Goal: Task Accomplishment & Management: Use online tool/utility

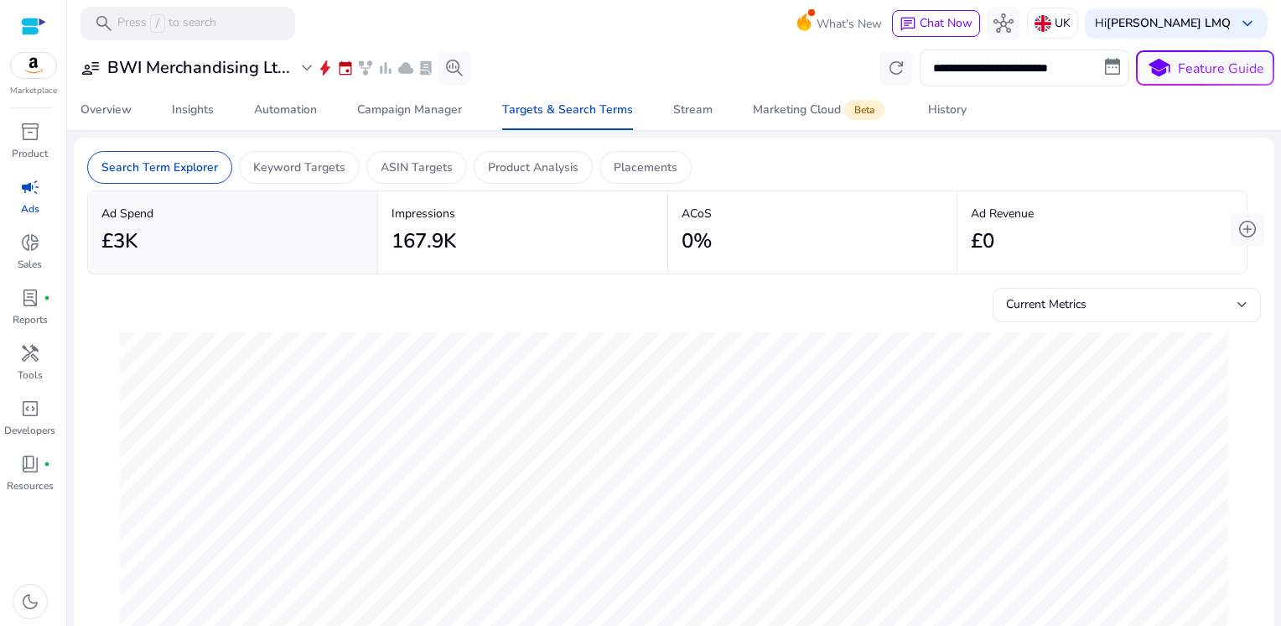
scroll to position [0, 314]
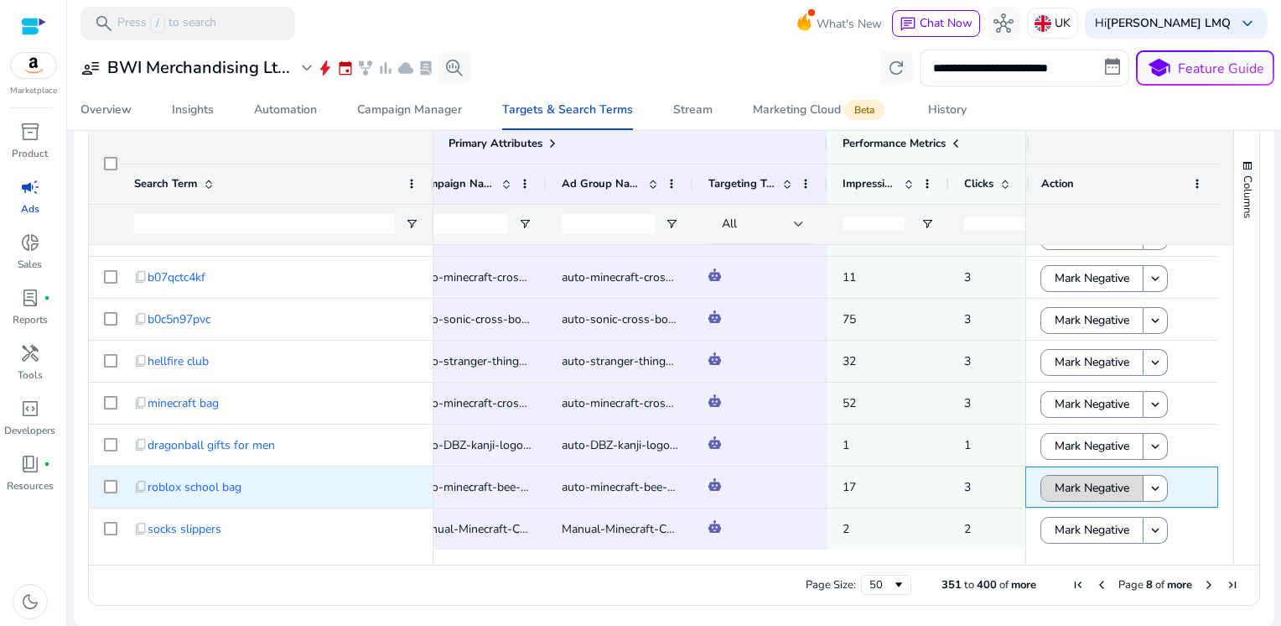
click at [1080, 490] on span "Mark Negative" at bounding box center [1092, 487] width 75 height 34
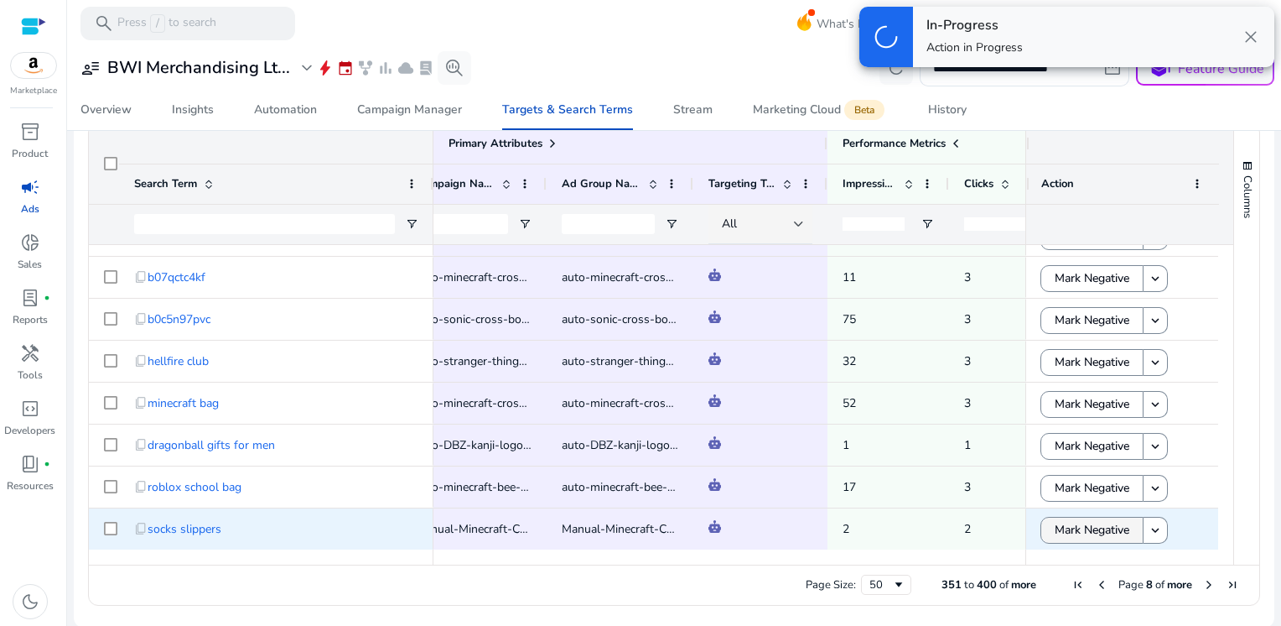
scroll to position [550, 0]
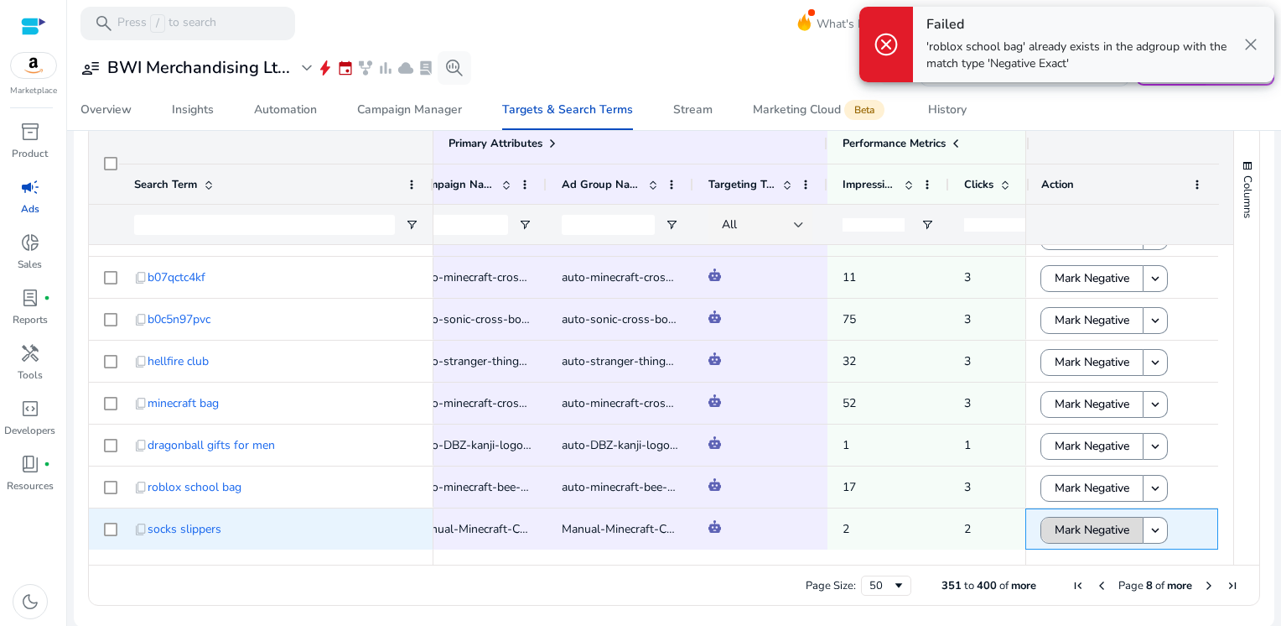
click at [1073, 529] on span "Mark Negative" at bounding box center [1092, 529] width 75 height 34
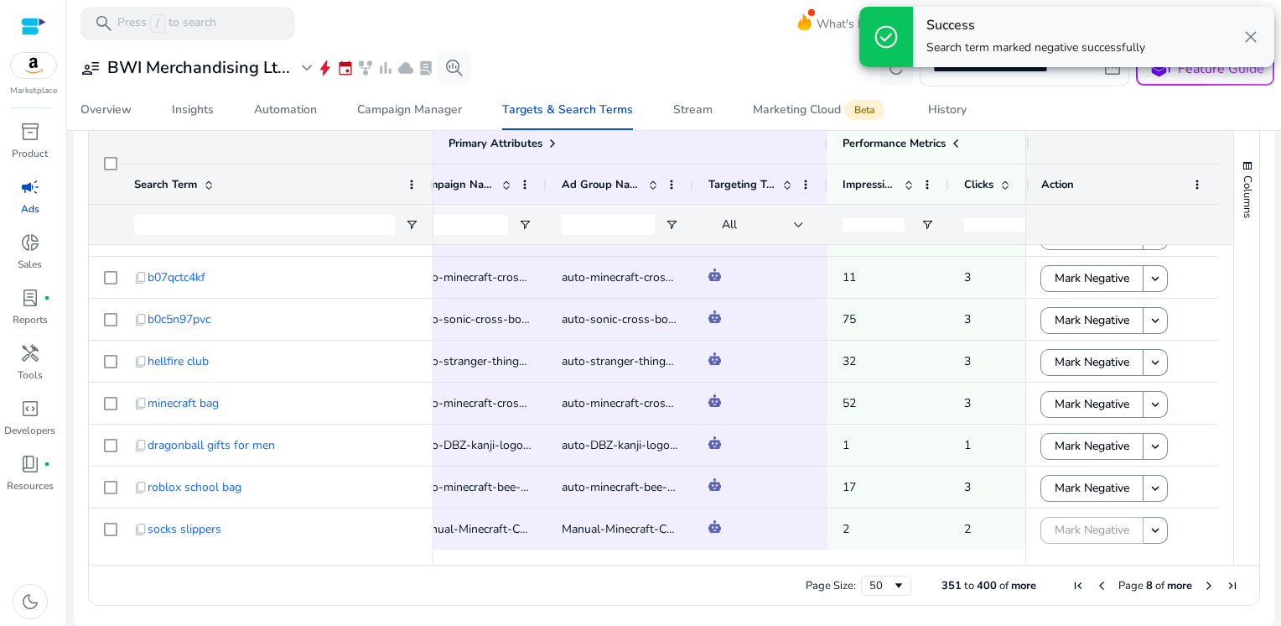
click at [1205, 586] on span "Next Page" at bounding box center [1209, 585] width 13 height 13
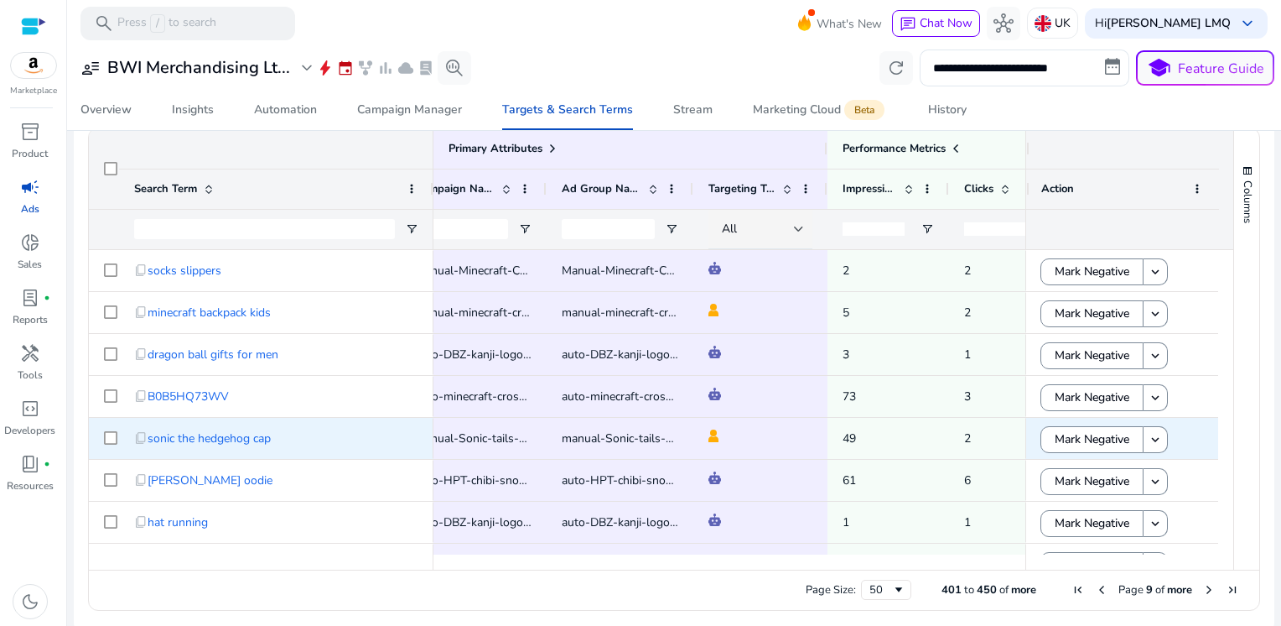
scroll to position [555, 0]
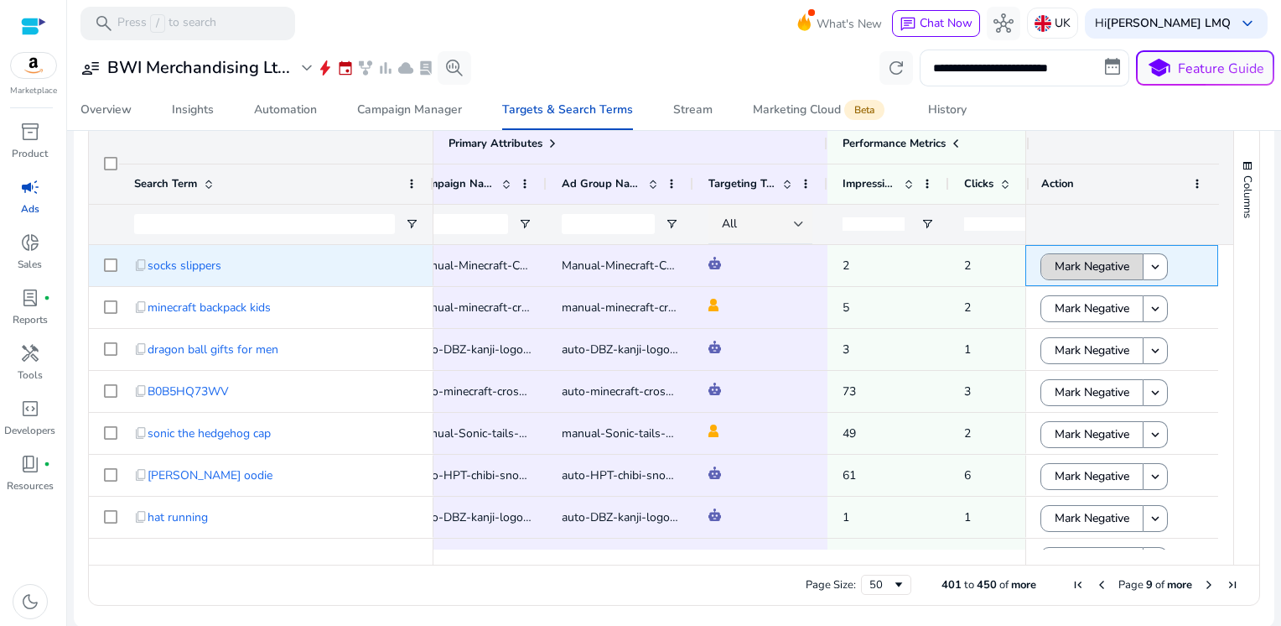
click at [1060, 268] on span "Mark Negative" at bounding box center [1092, 266] width 75 height 34
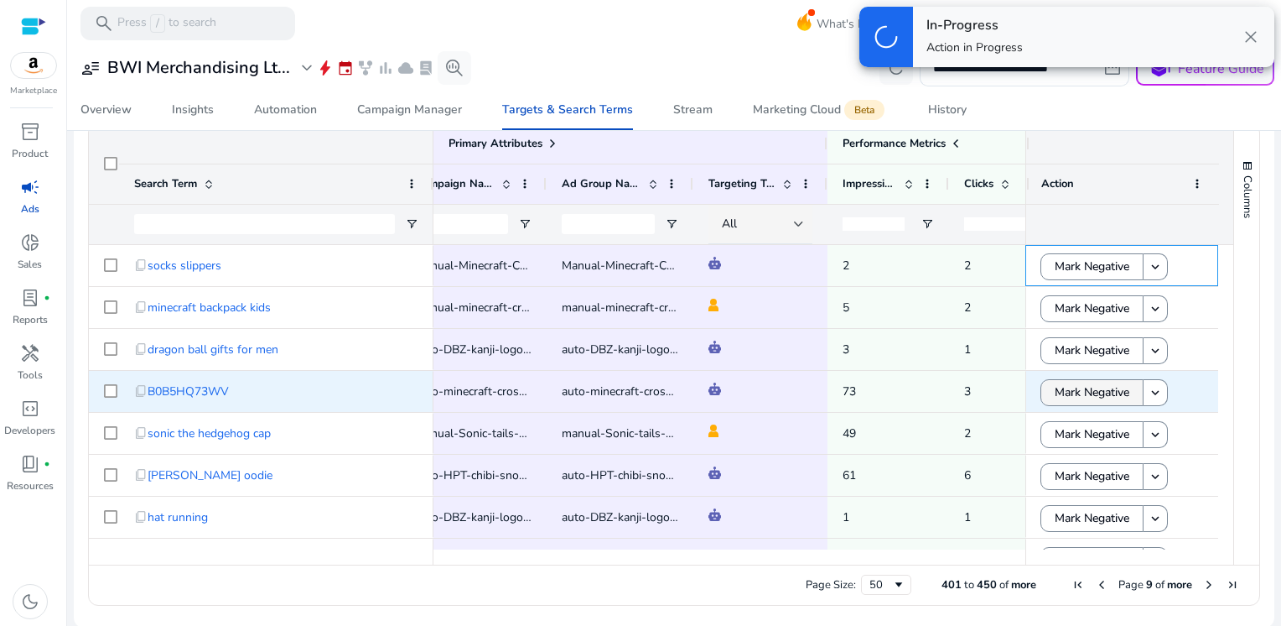
scroll to position [550, 0]
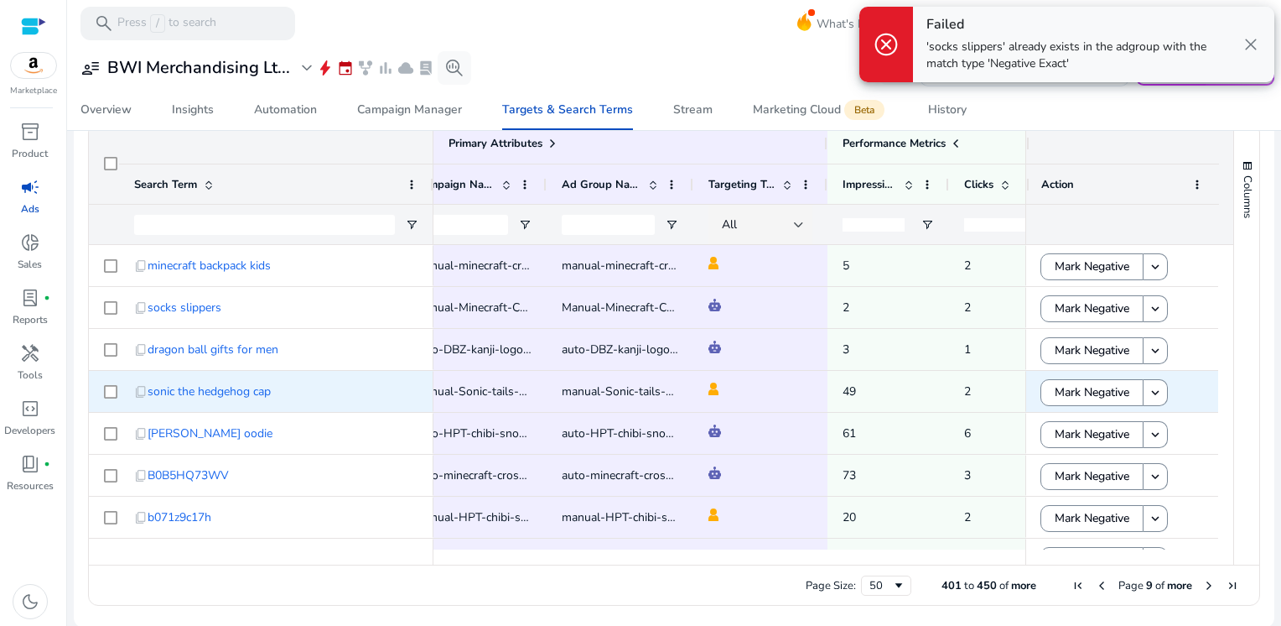
click at [1056, 398] on span "Mark Negative" at bounding box center [1092, 392] width 75 height 34
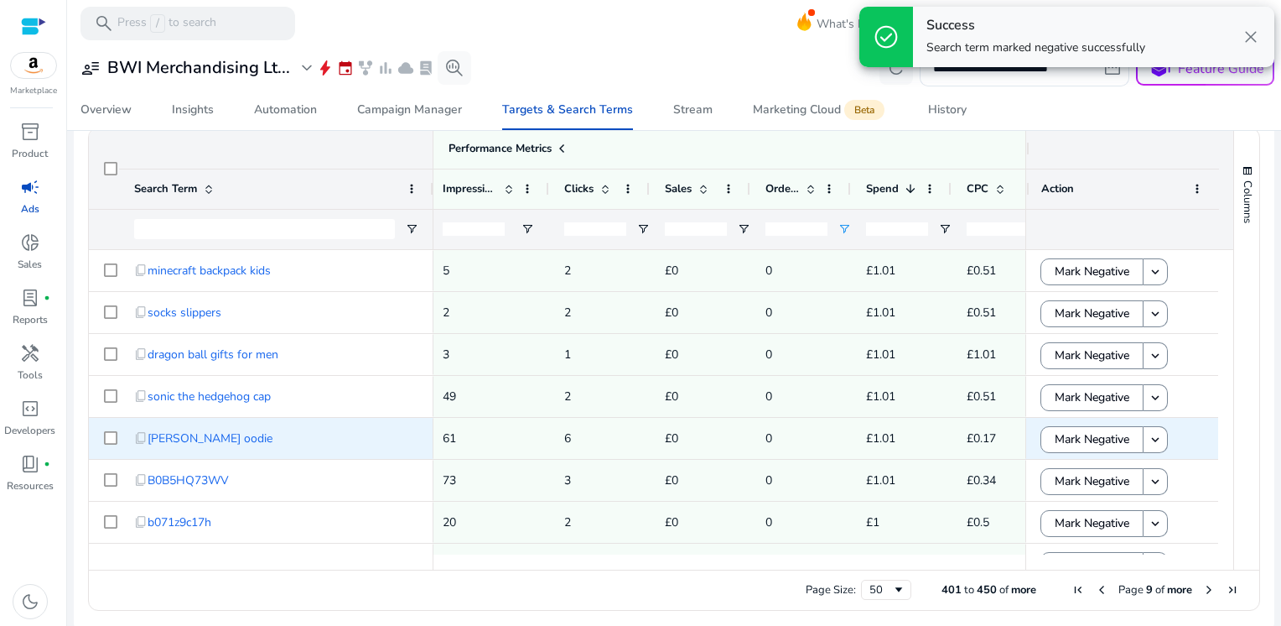
scroll to position [0, 0]
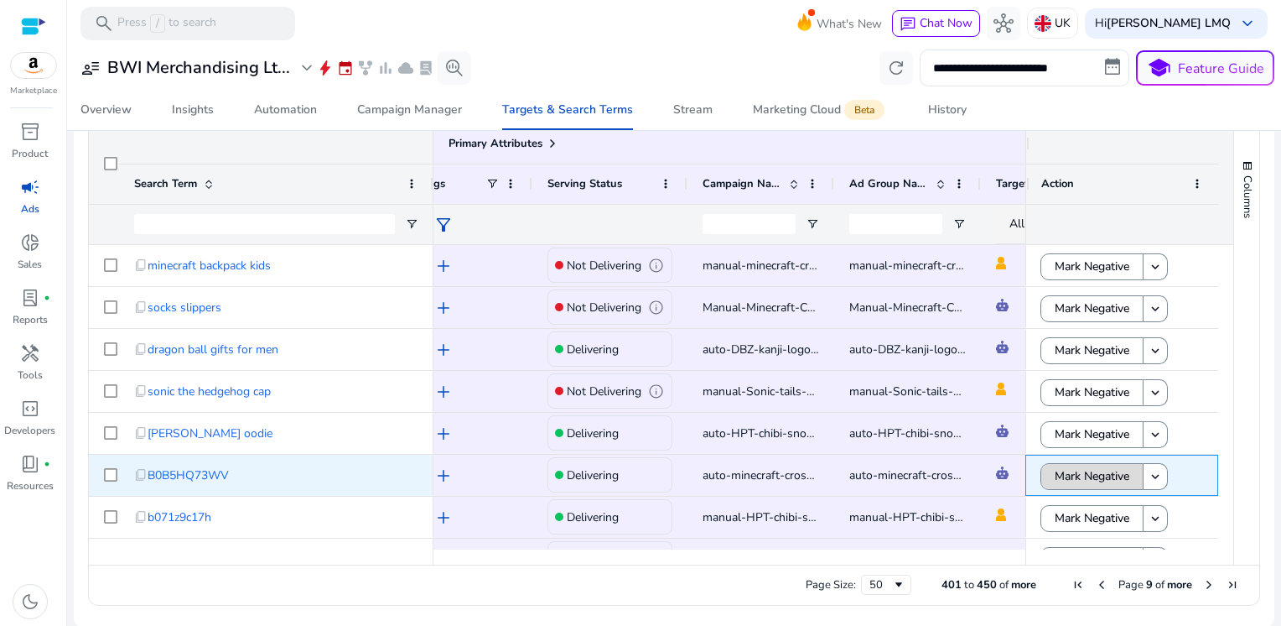
click at [1073, 481] on span "Mark Negative" at bounding box center [1092, 476] width 75 height 34
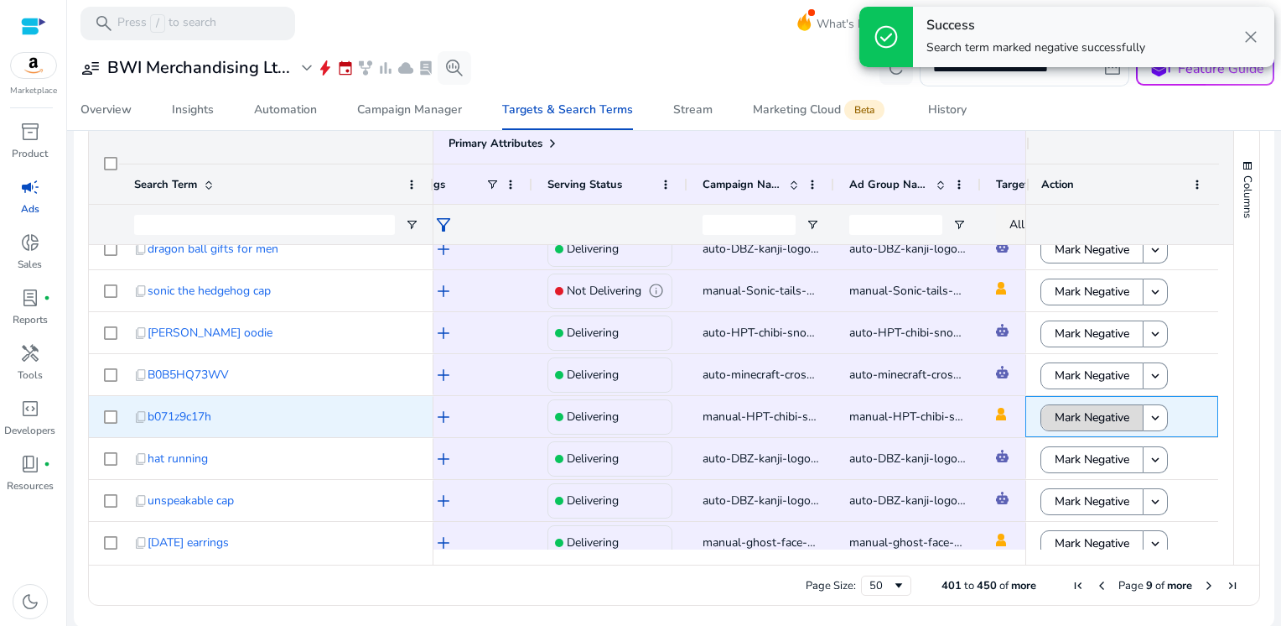
click at [1078, 418] on span "Mark Negative" at bounding box center [1092, 417] width 75 height 34
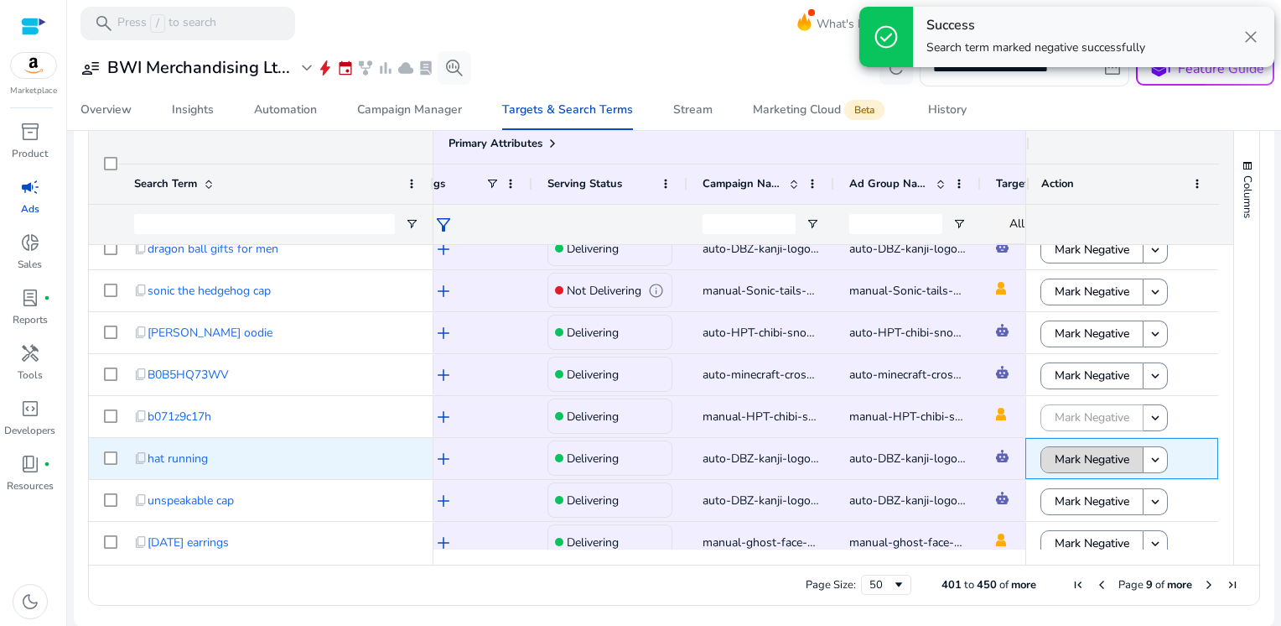
click at [1074, 462] on span "Mark Negative" at bounding box center [1092, 459] width 75 height 34
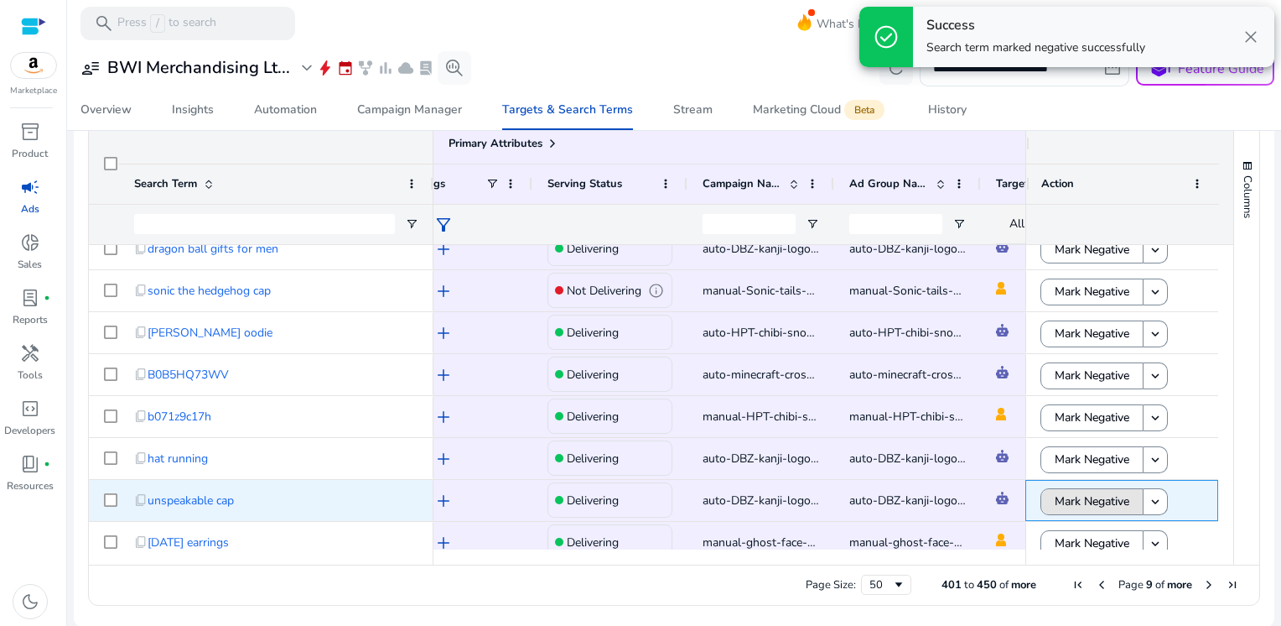
click at [1074, 501] on span "Mark Negative" at bounding box center [1092, 501] width 75 height 34
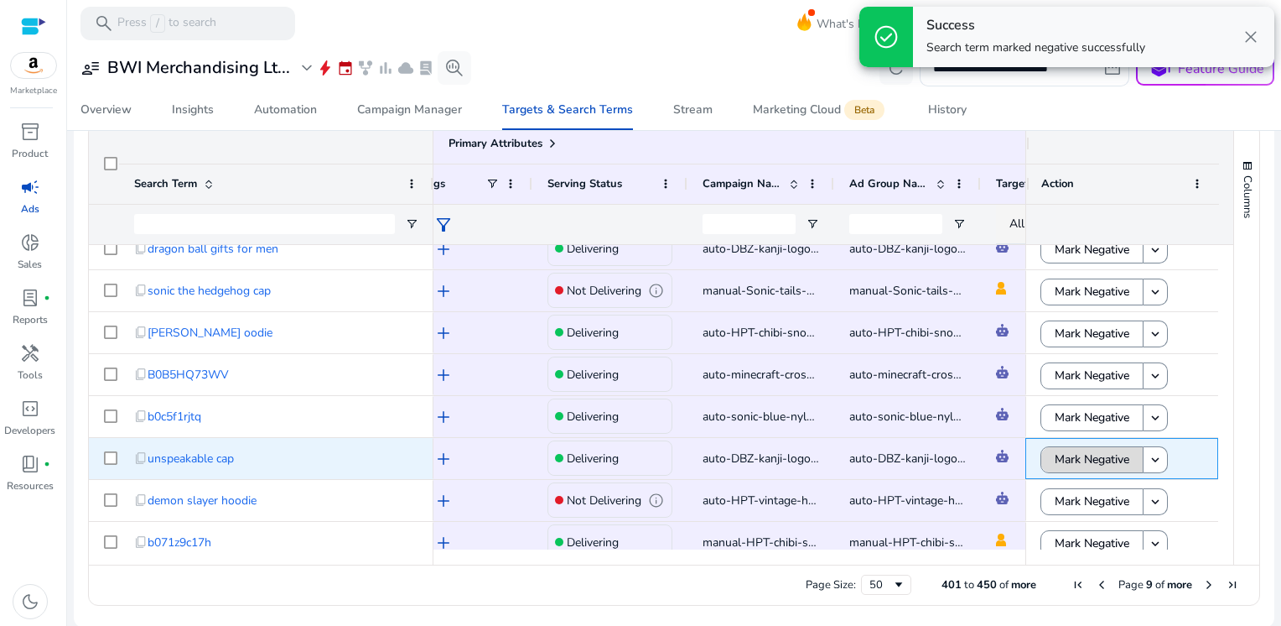
click at [1072, 460] on span "Mark Negative" at bounding box center [1092, 459] width 75 height 34
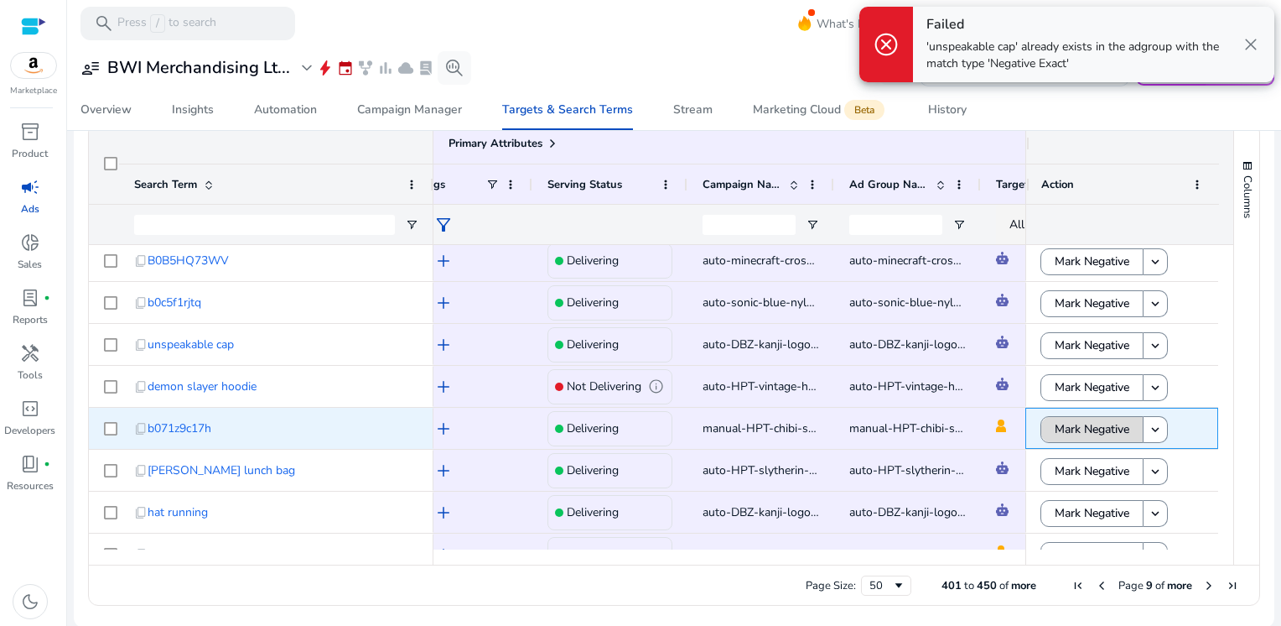
click at [1074, 428] on span "Mark Negative" at bounding box center [1092, 429] width 75 height 34
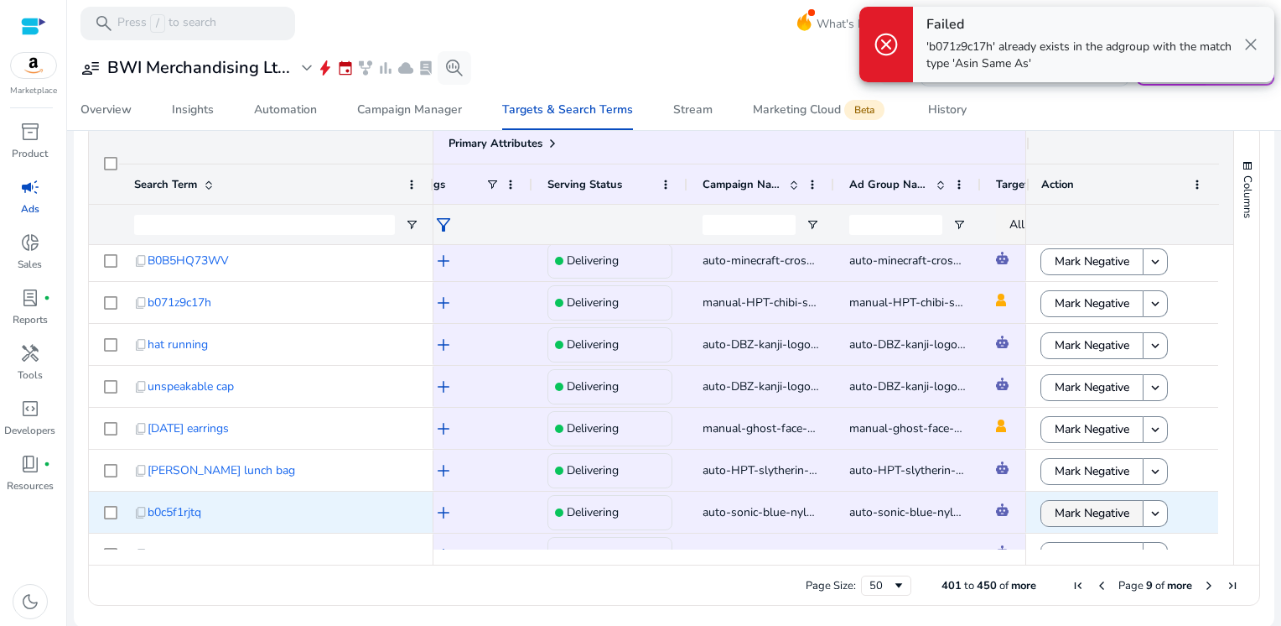
click at [1067, 515] on span "Mark Negative" at bounding box center [1092, 513] width 75 height 34
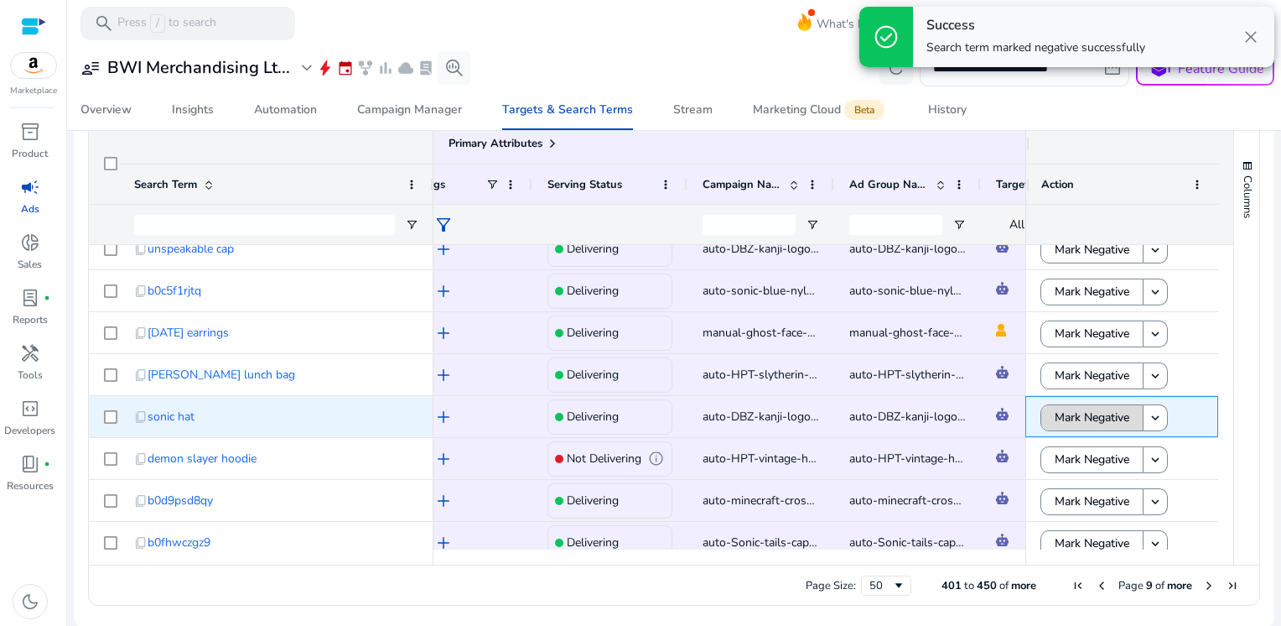
click at [1072, 414] on span "Mark Negative" at bounding box center [1092, 417] width 75 height 34
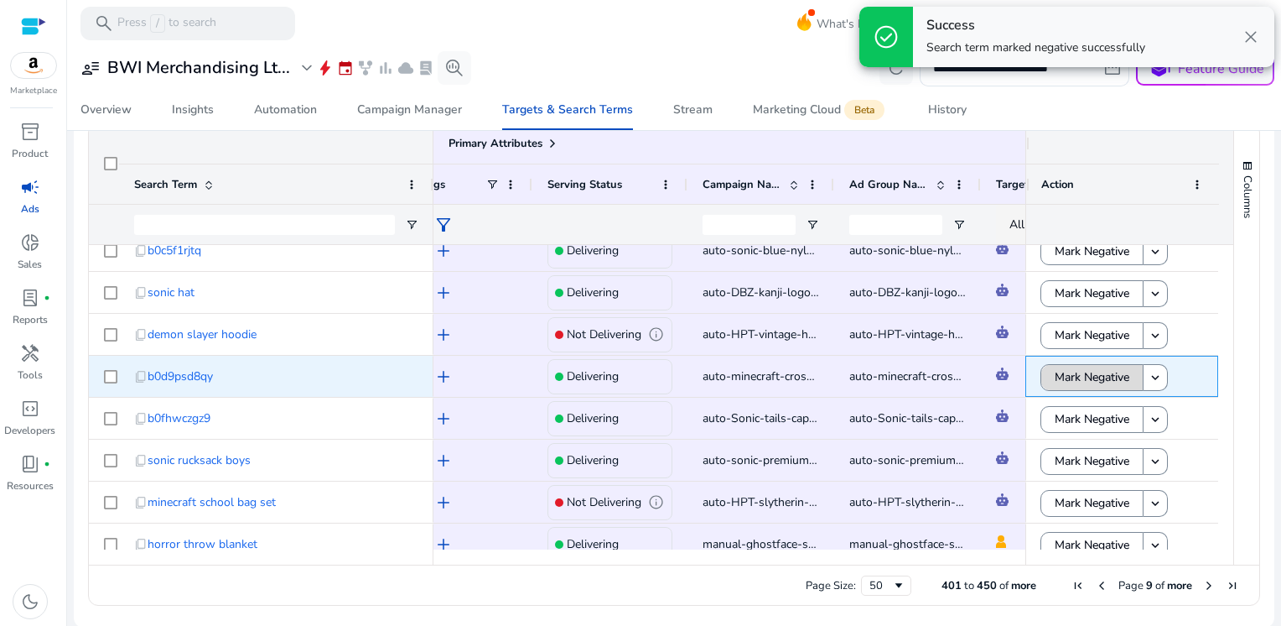
click at [1075, 377] on span "Mark Negative" at bounding box center [1092, 377] width 75 height 34
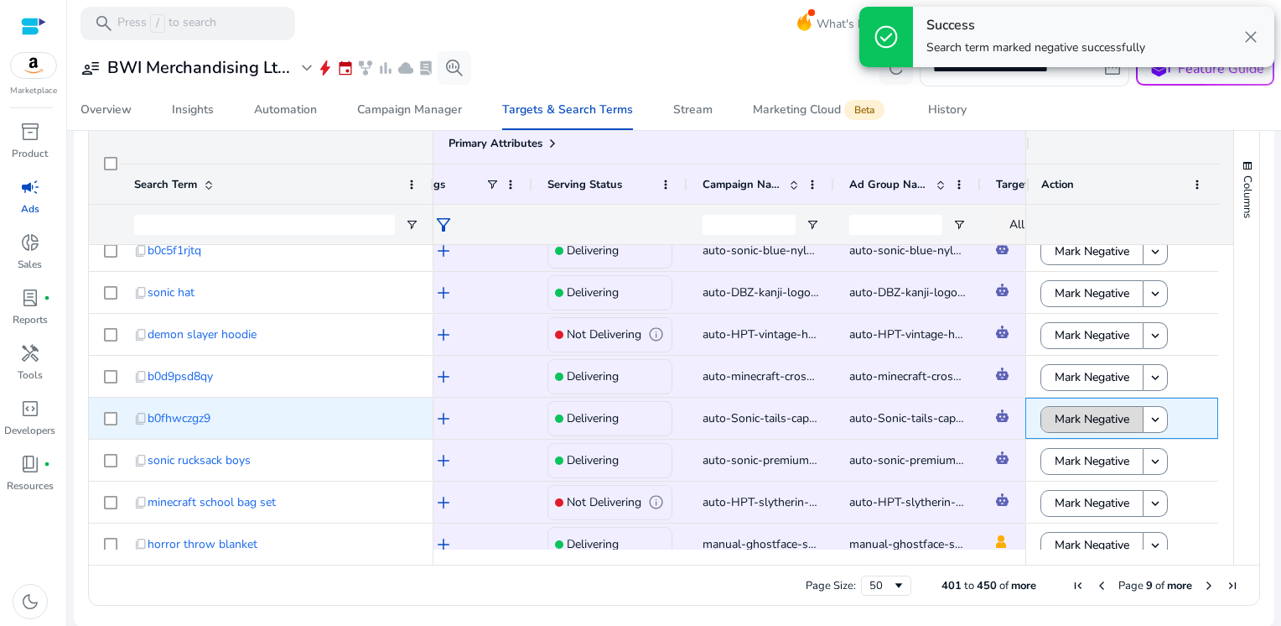
click at [1063, 424] on span "Mark Negative" at bounding box center [1092, 419] width 75 height 34
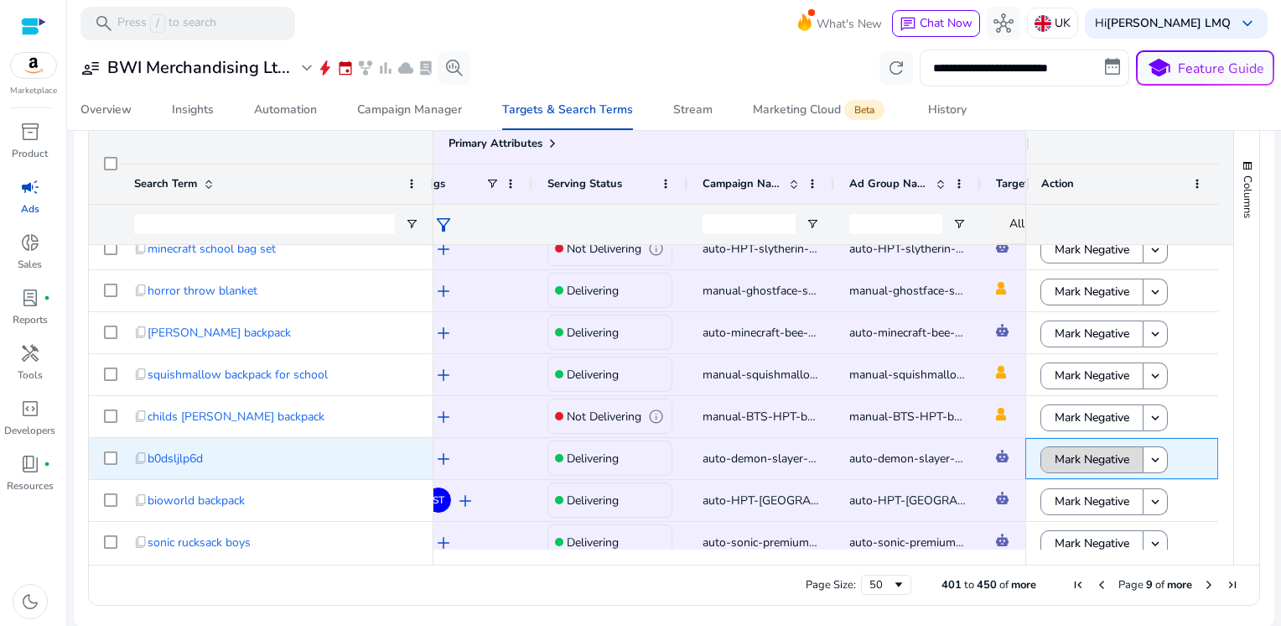
click at [1067, 461] on span "Mark Negative" at bounding box center [1092, 459] width 75 height 34
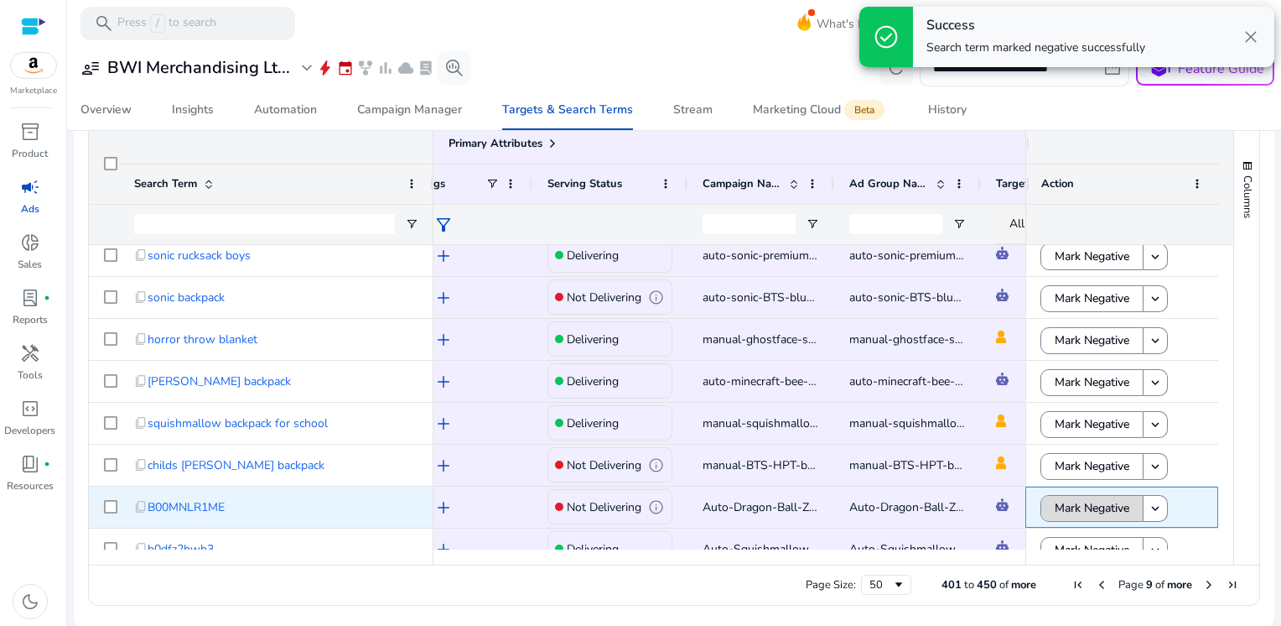
click at [1068, 503] on span "Mark Negative" at bounding box center [1092, 508] width 75 height 34
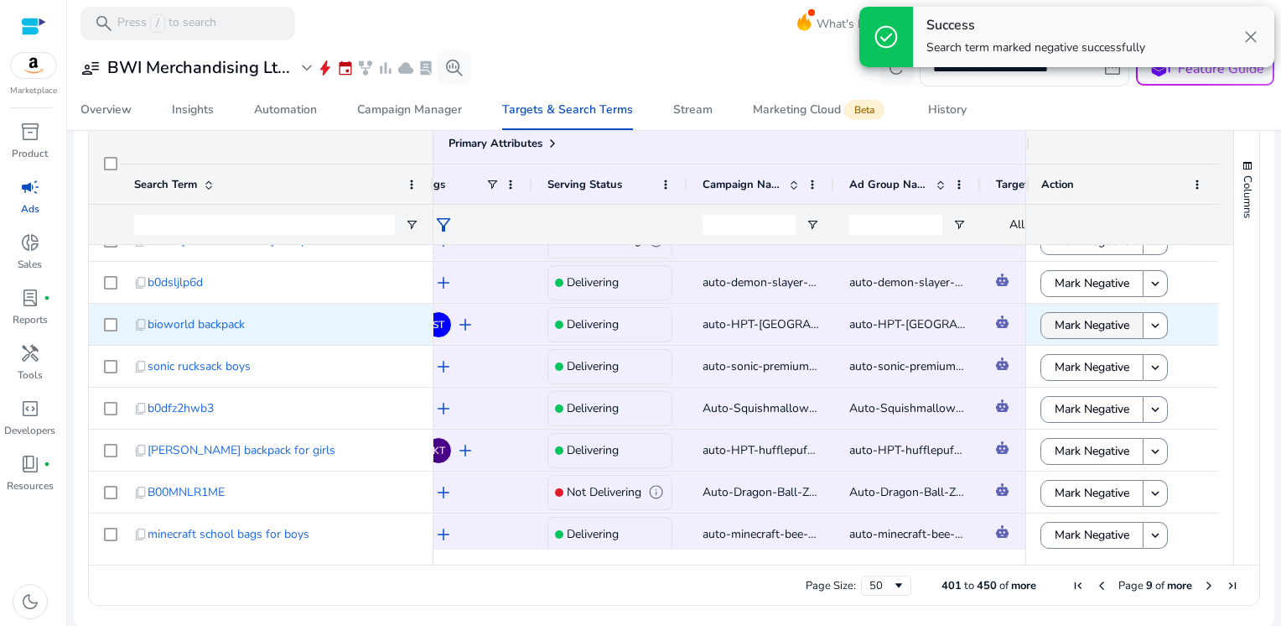
click at [1078, 322] on span "Mark Negative" at bounding box center [1092, 325] width 75 height 34
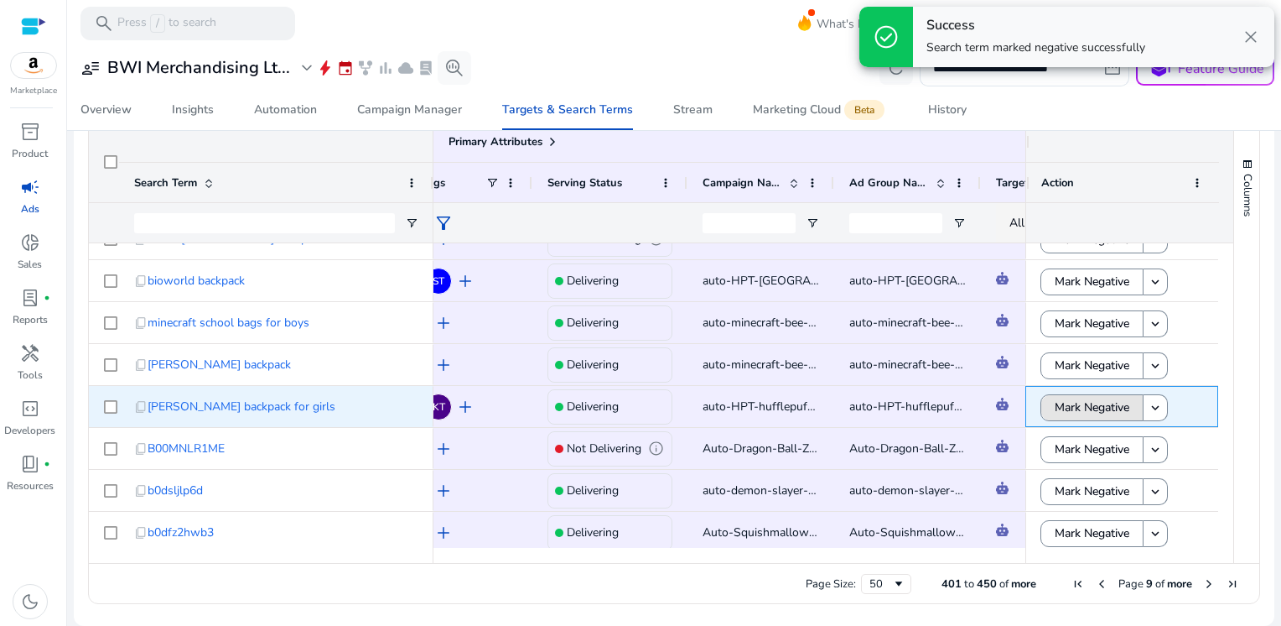
click at [1069, 412] on span "Mark Negative" at bounding box center [1092, 407] width 75 height 34
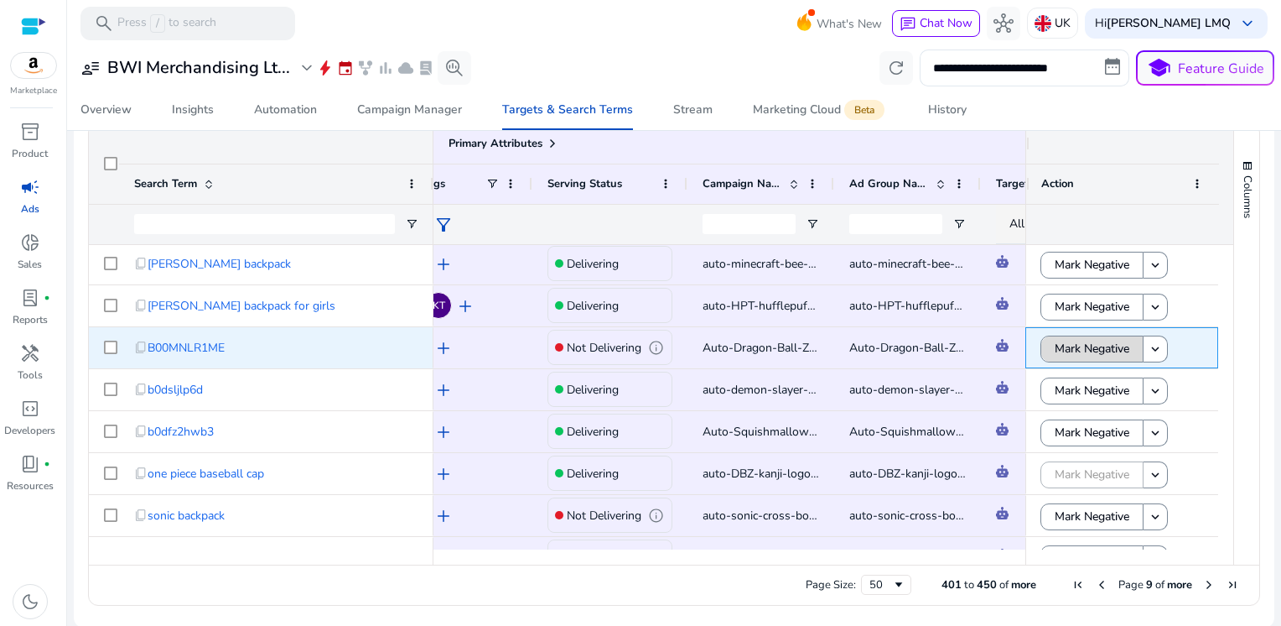
click at [1089, 346] on span "Mark Negative" at bounding box center [1092, 348] width 75 height 34
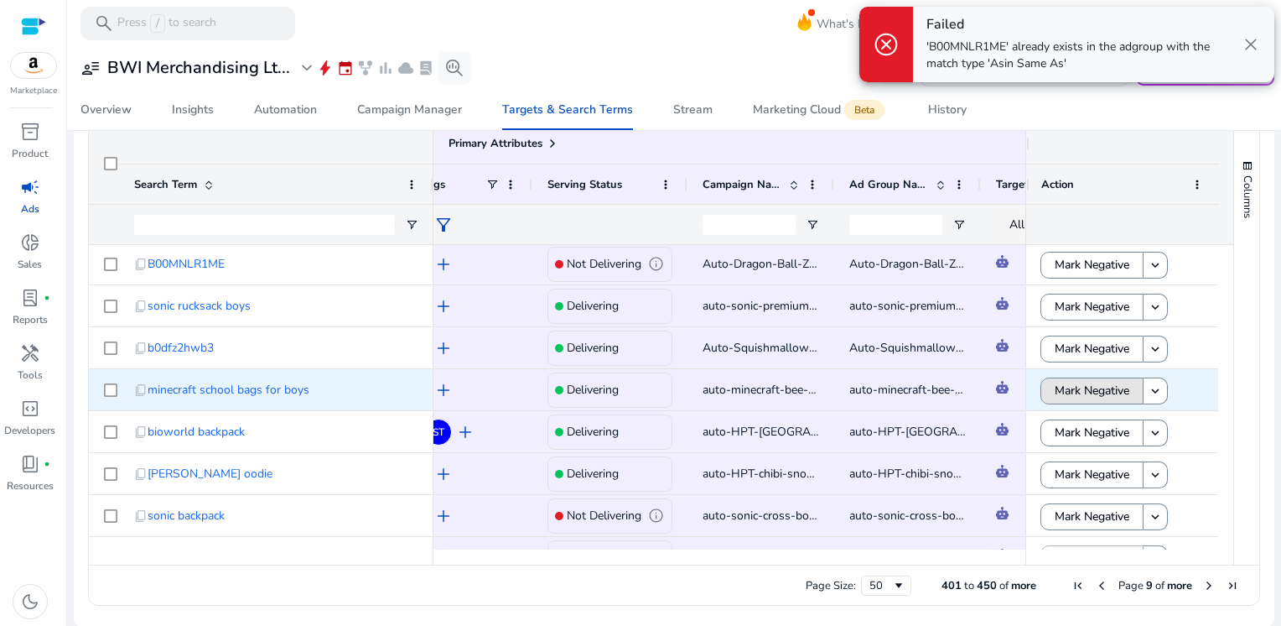
click at [1083, 384] on span "Mark Negative" at bounding box center [1092, 390] width 75 height 34
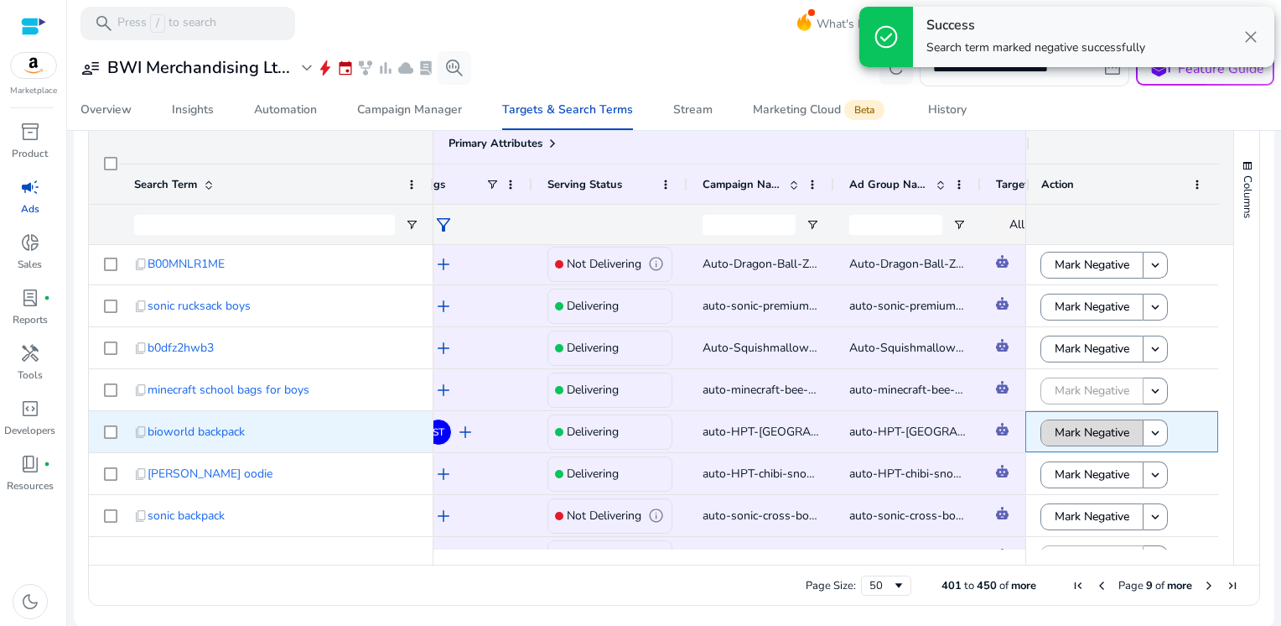
click at [1070, 431] on span "Mark Negative" at bounding box center [1092, 432] width 75 height 34
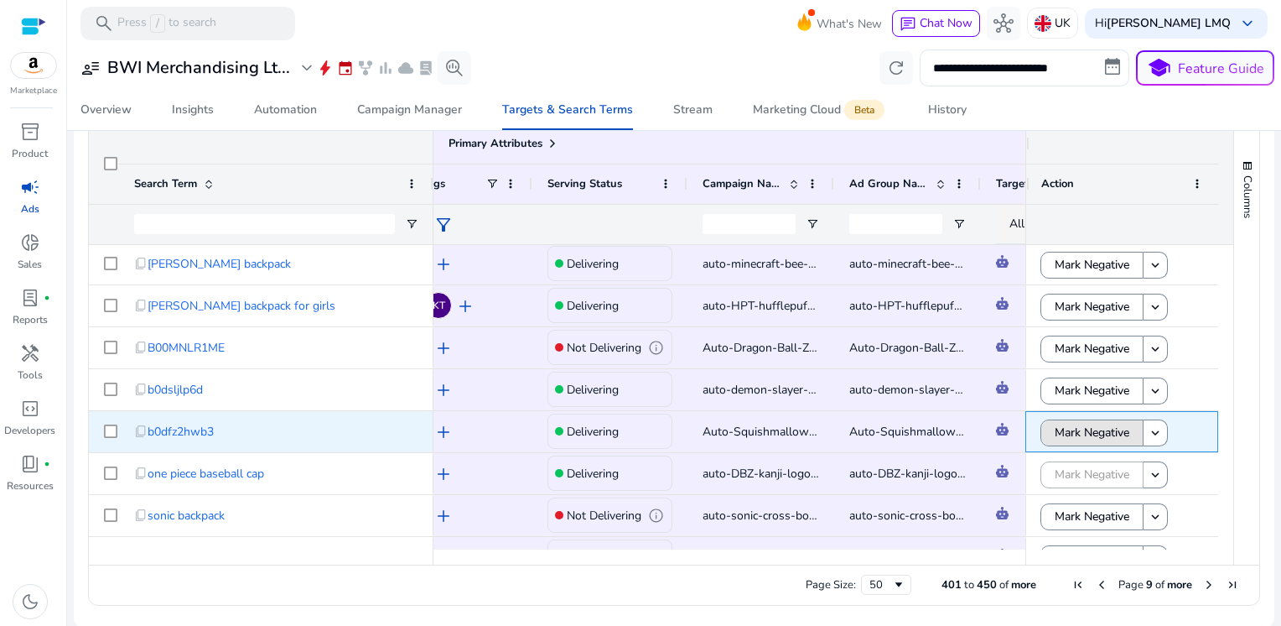
click at [1070, 431] on span "Mark Negative" at bounding box center [1092, 432] width 75 height 34
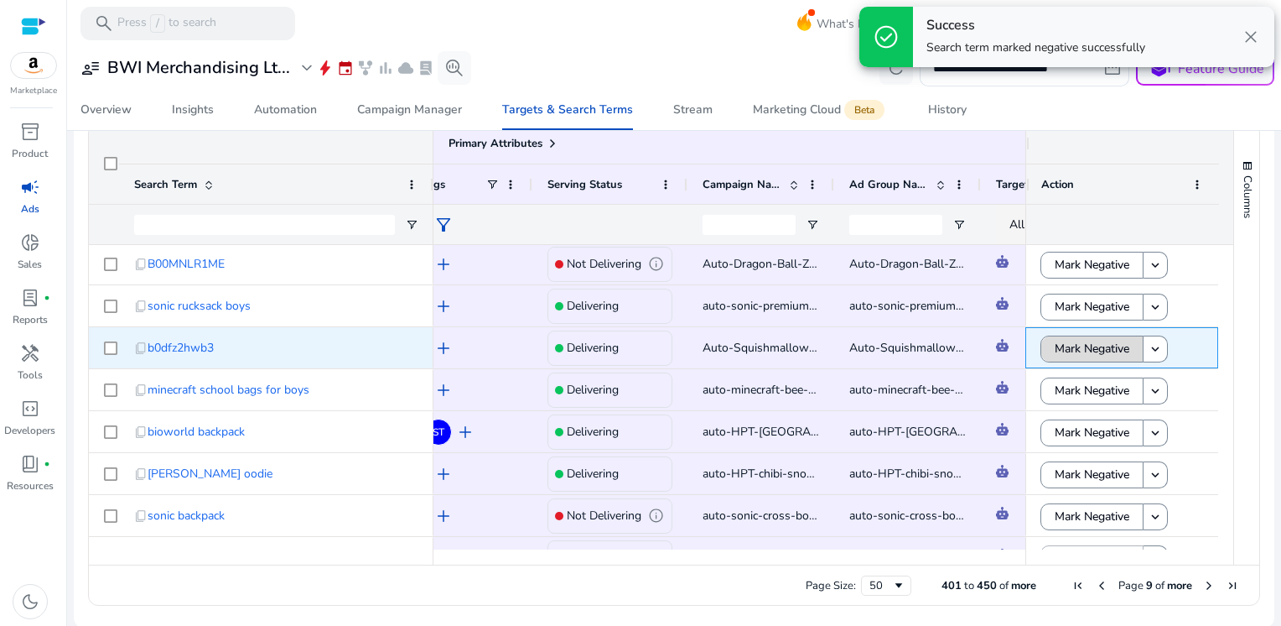
click at [1070, 350] on span "Mark Negative" at bounding box center [1092, 348] width 75 height 34
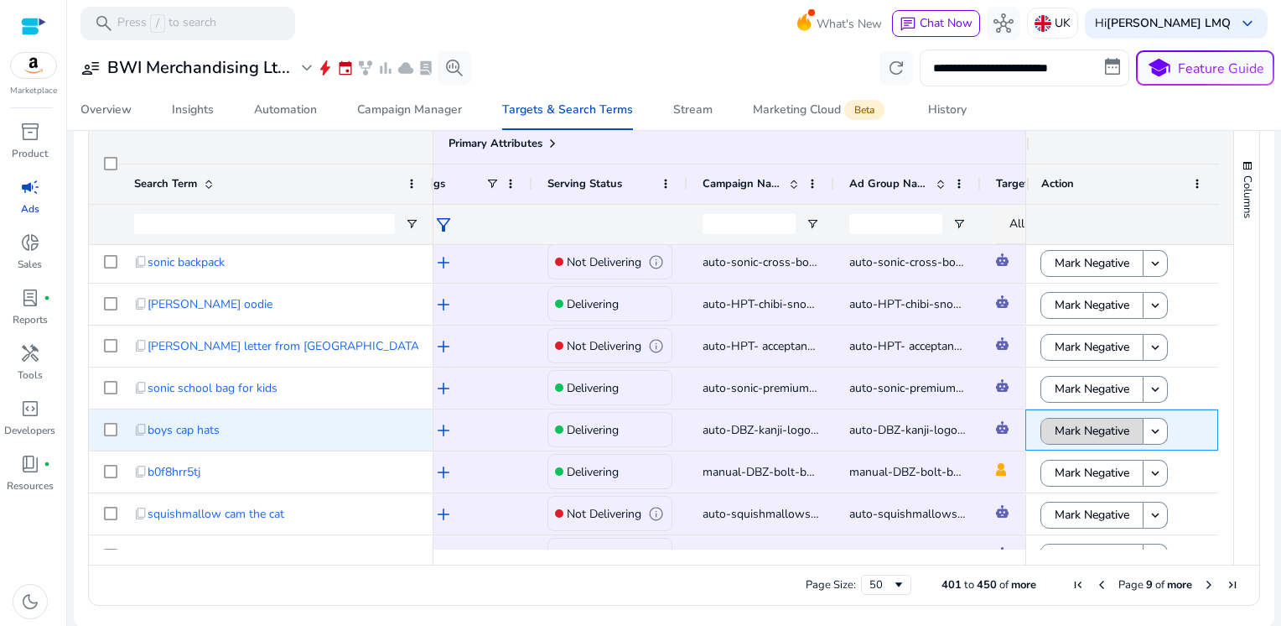
click at [1087, 428] on span "Mark Negative" at bounding box center [1092, 430] width 75 height 34
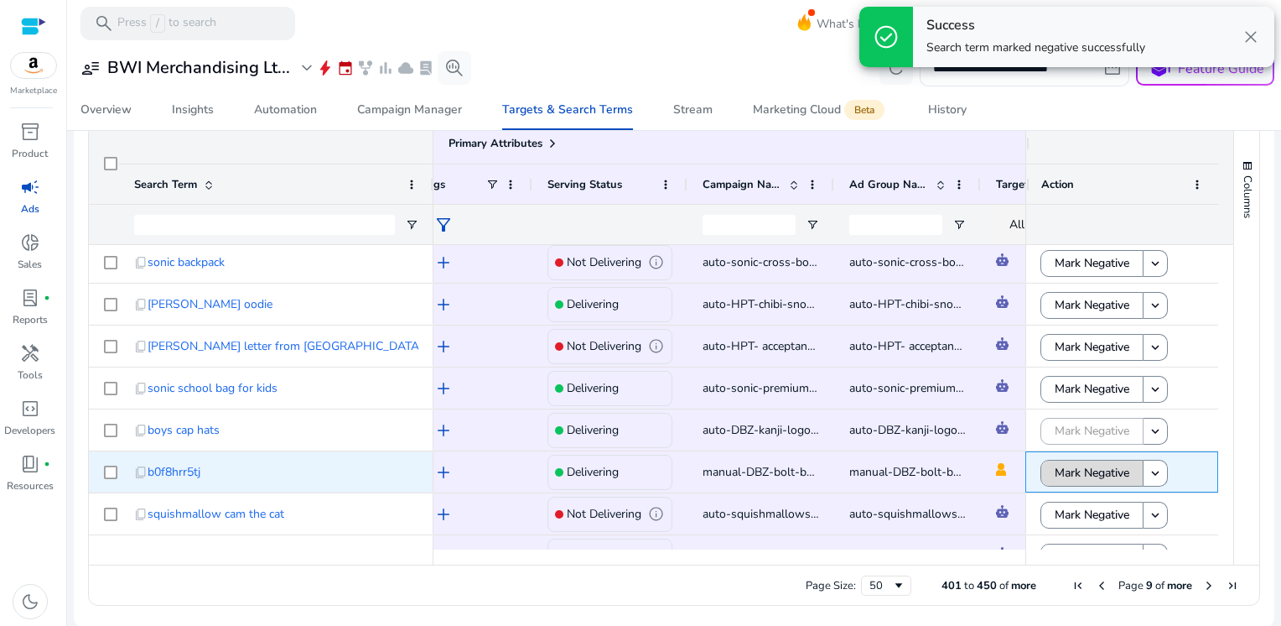
click at [1068, 474] on span "Mark Negative" at bounding box center [1092, 472] width 75 height 34
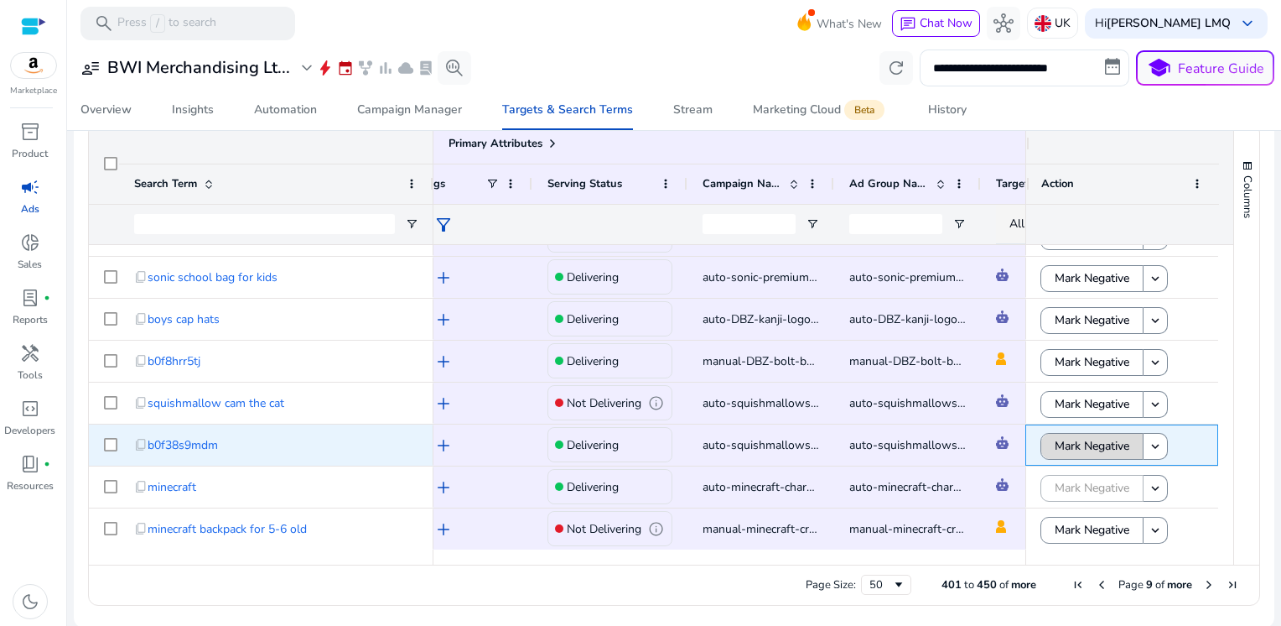
click at [1094, 444] on span "Mark Negative" at bounding box center [1092, 446] width 75 height 34
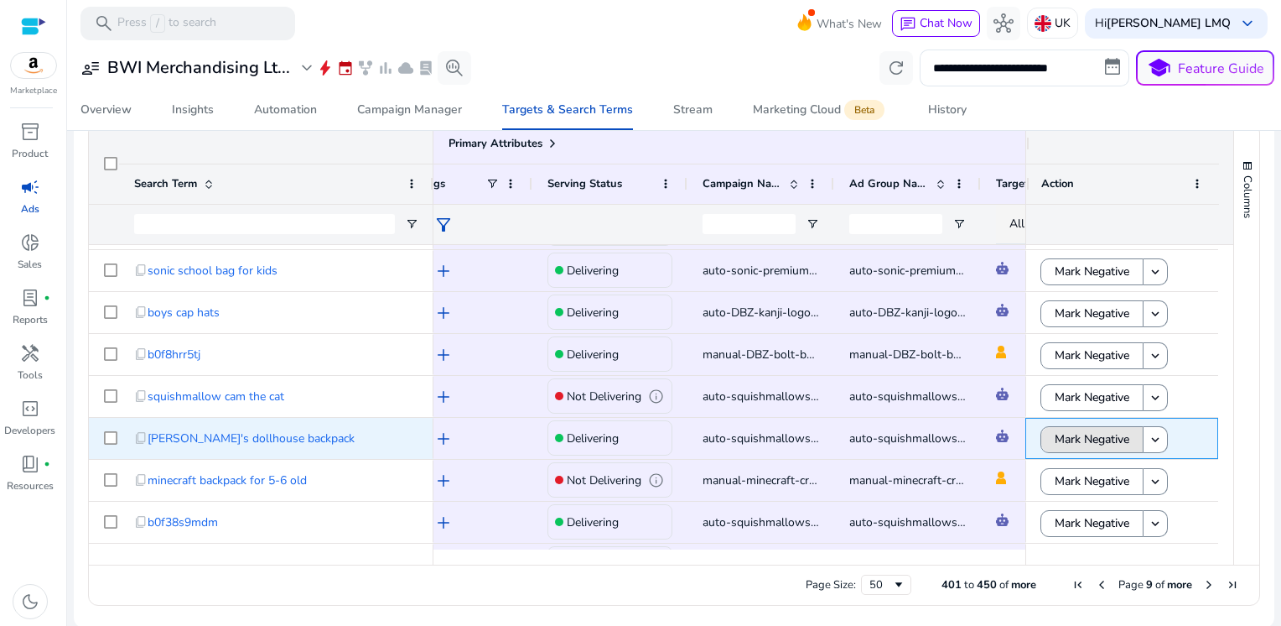
click at [1094, 444] on span "Mark Negative" at bounding box center [1092, 439] width 75 height 34
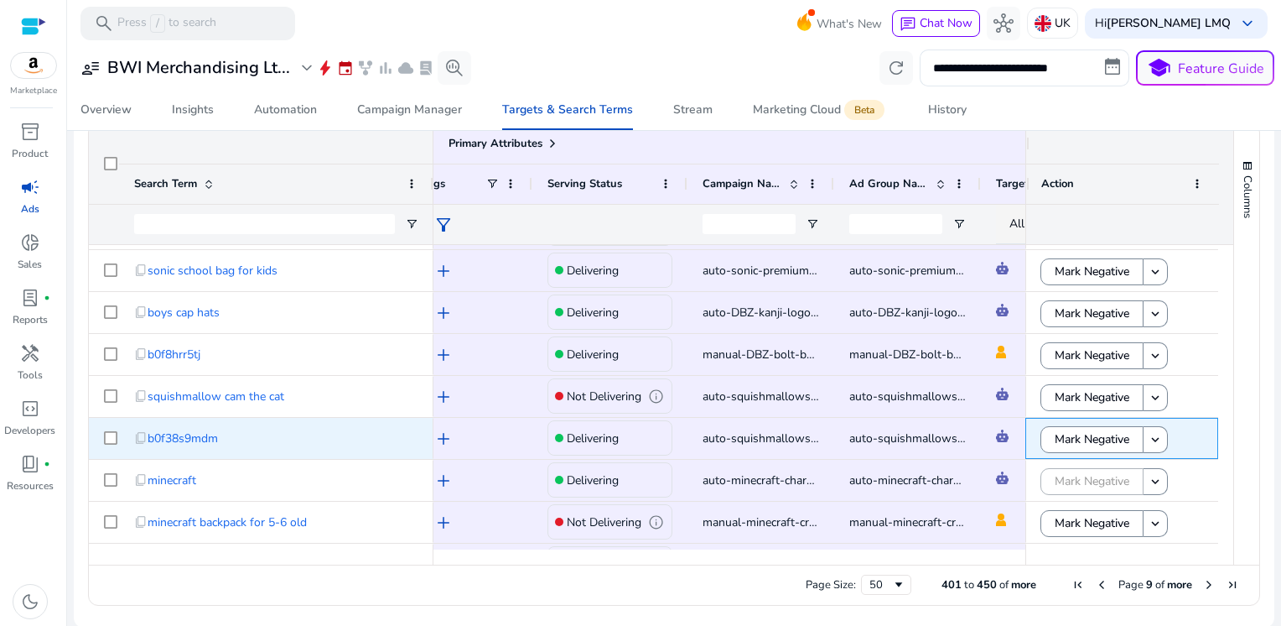
click at [1094, 444] on span "Mark Negative" at bounding box center [1092, 439] width 75 height 34
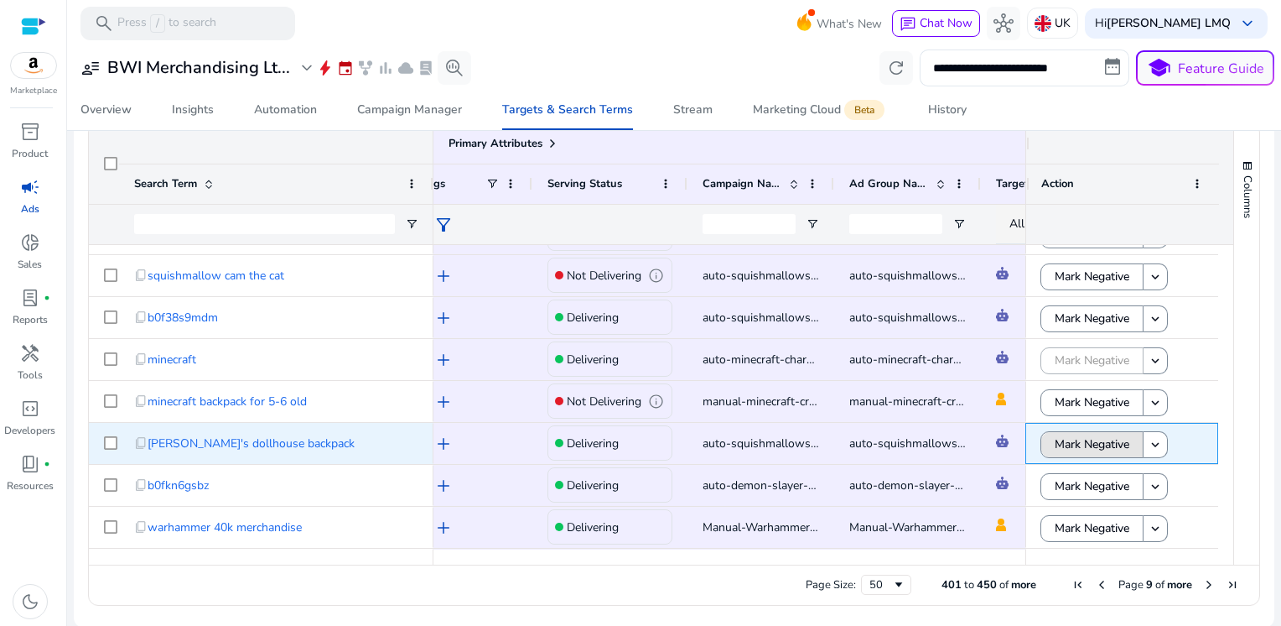
click at [1094, 444] on span "Mark Negative" at bounding box center [1092, 444] width 75 height 34
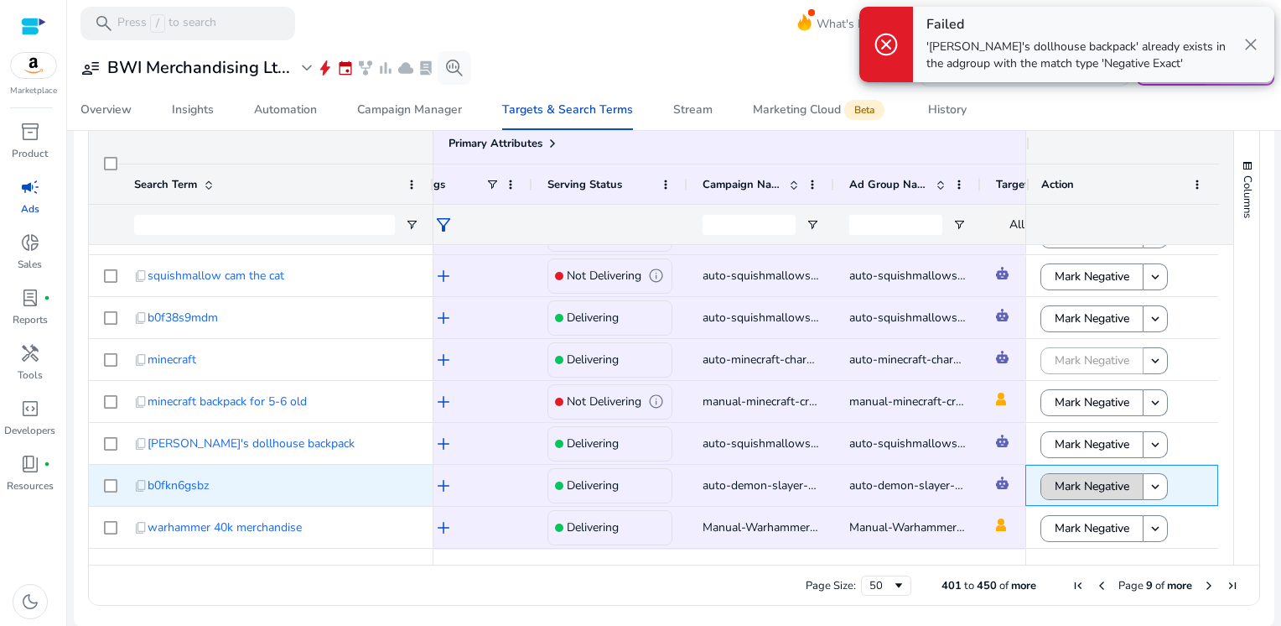
click at [1075, 486] on span "Mark Negative" at bounding box center [1092, 486] width 75 height 34
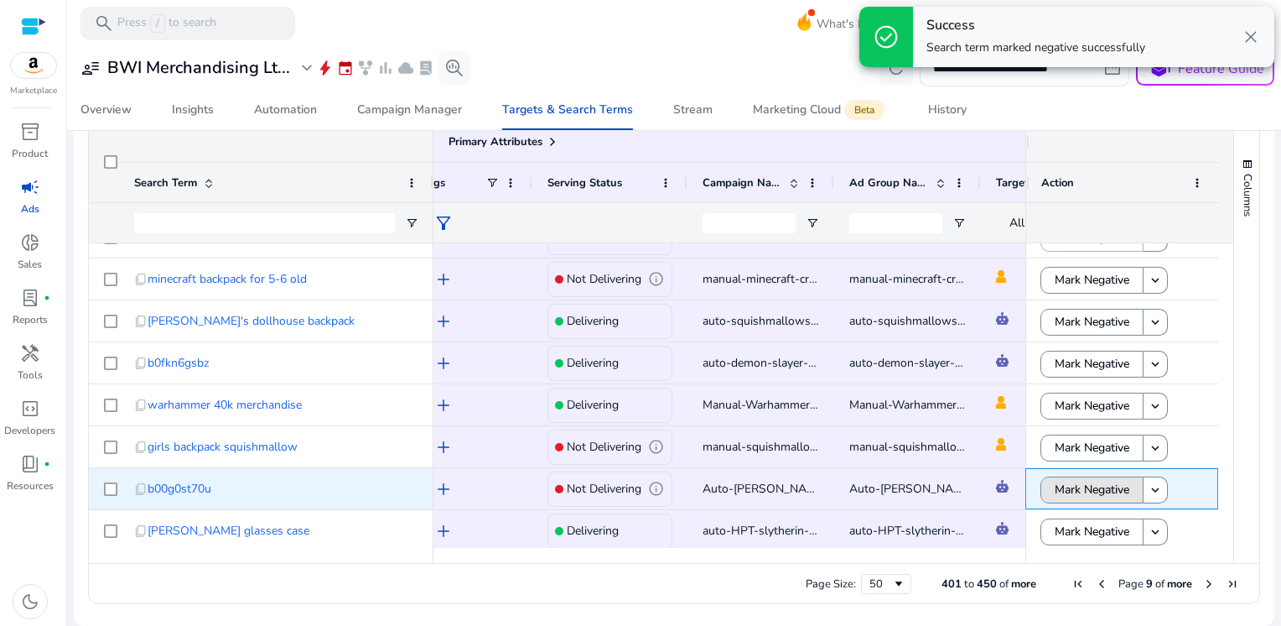
click at [1075, 486] on span "Mark Negative" at bounding box center [1092, 489] width 75 height 34
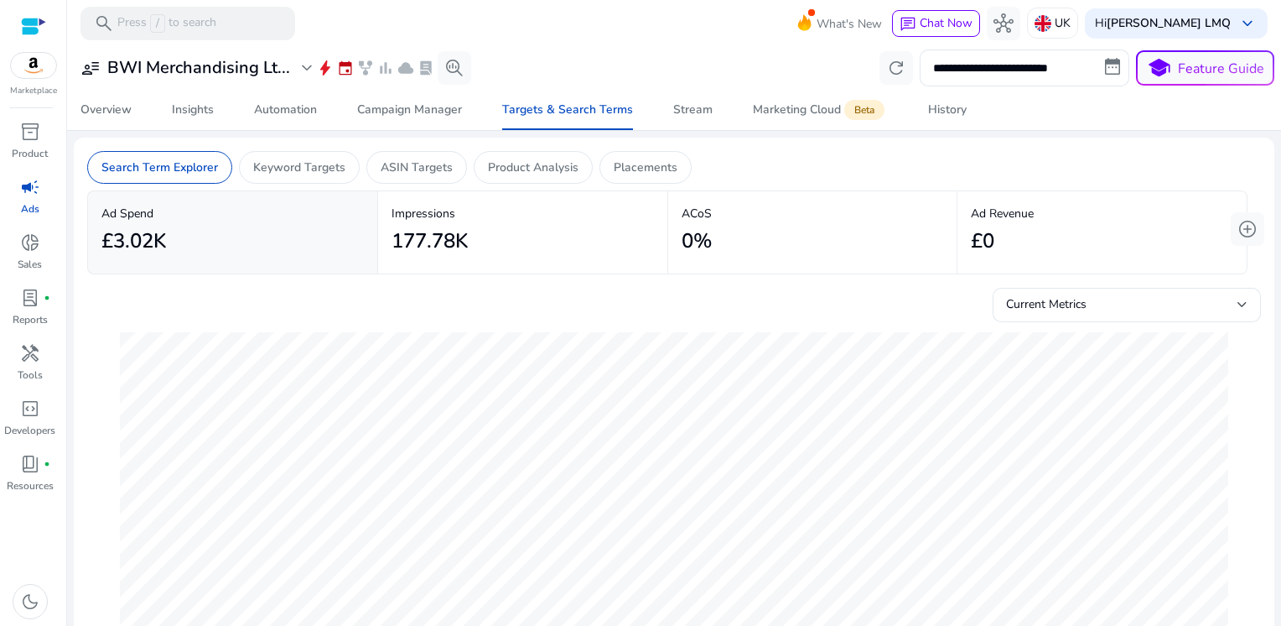
scroll to position [0, 27]
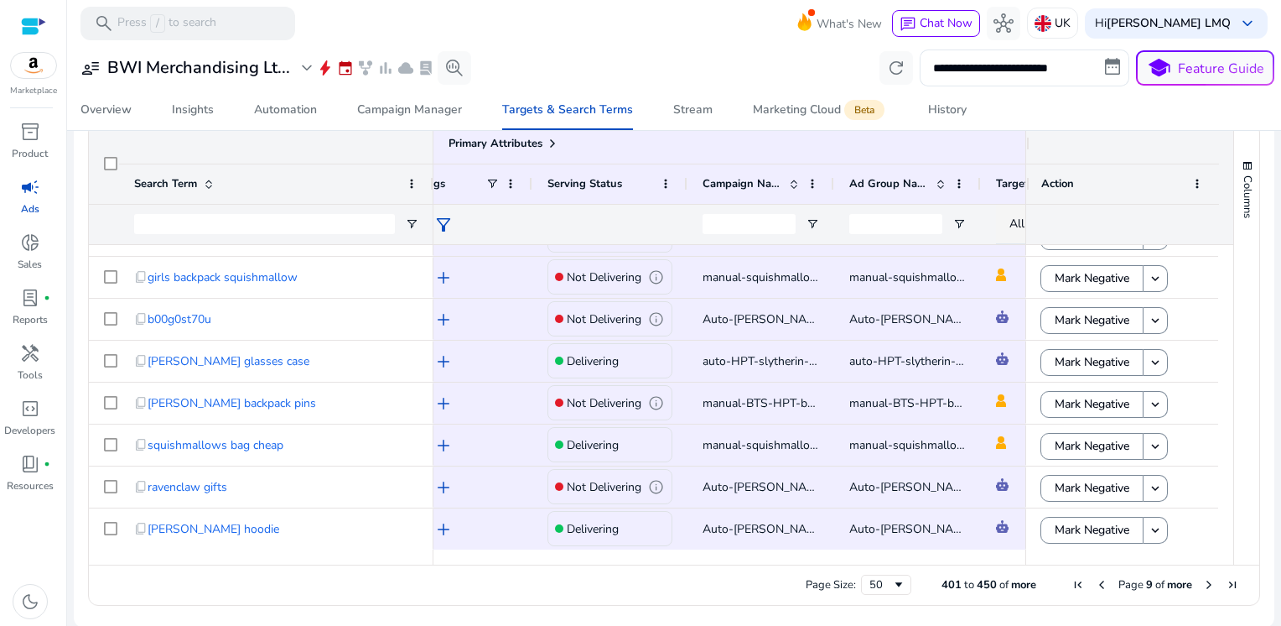
click at [1203, 584] on span "Next Page" at bounding box center [1209, 584] width 13 height 13
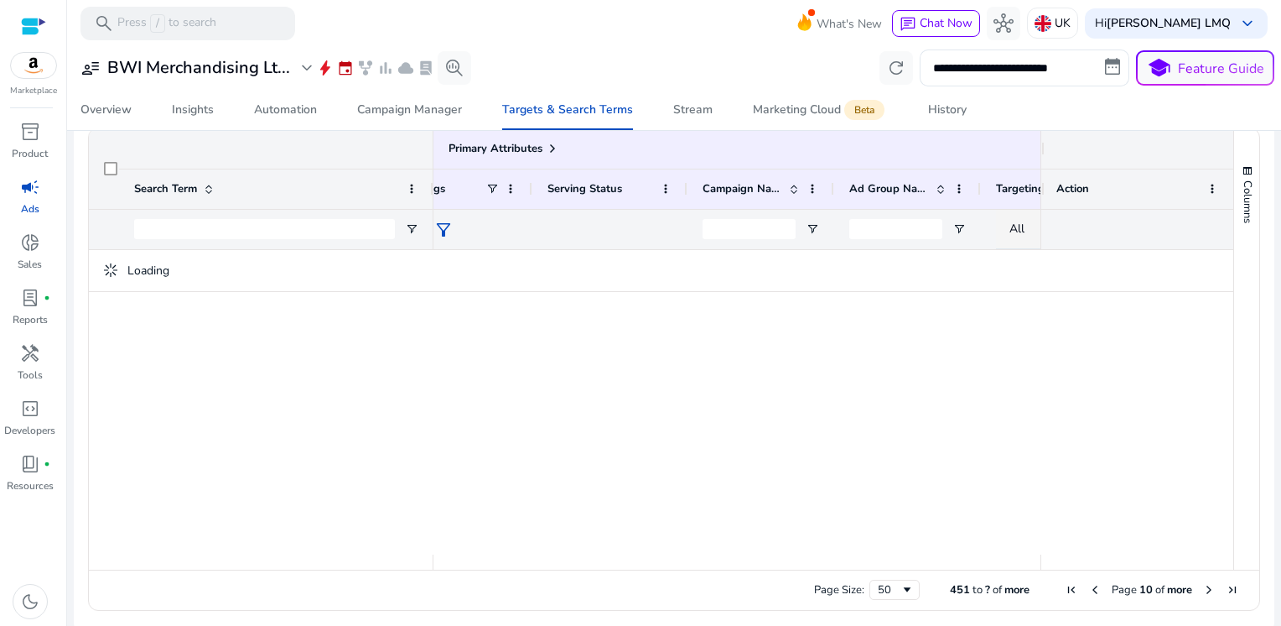
scroll to position [555, 0]
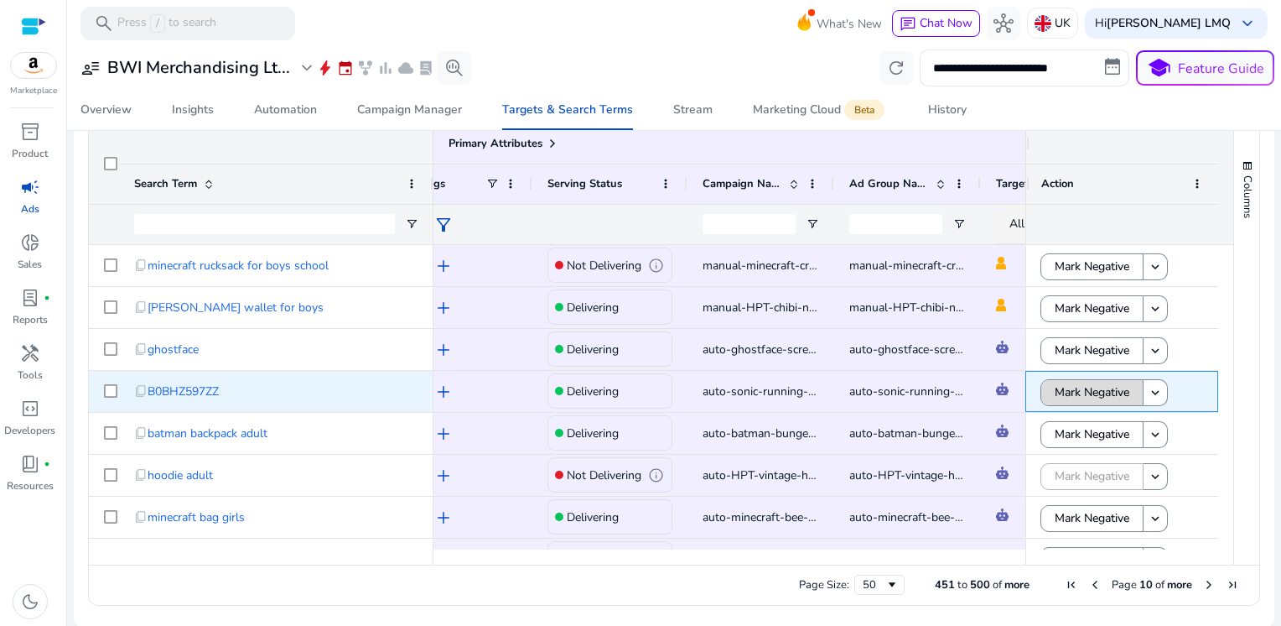
click at [1073, 388] on span "Mark Negative" at bounding box center [1092, 392] width 75 height 34
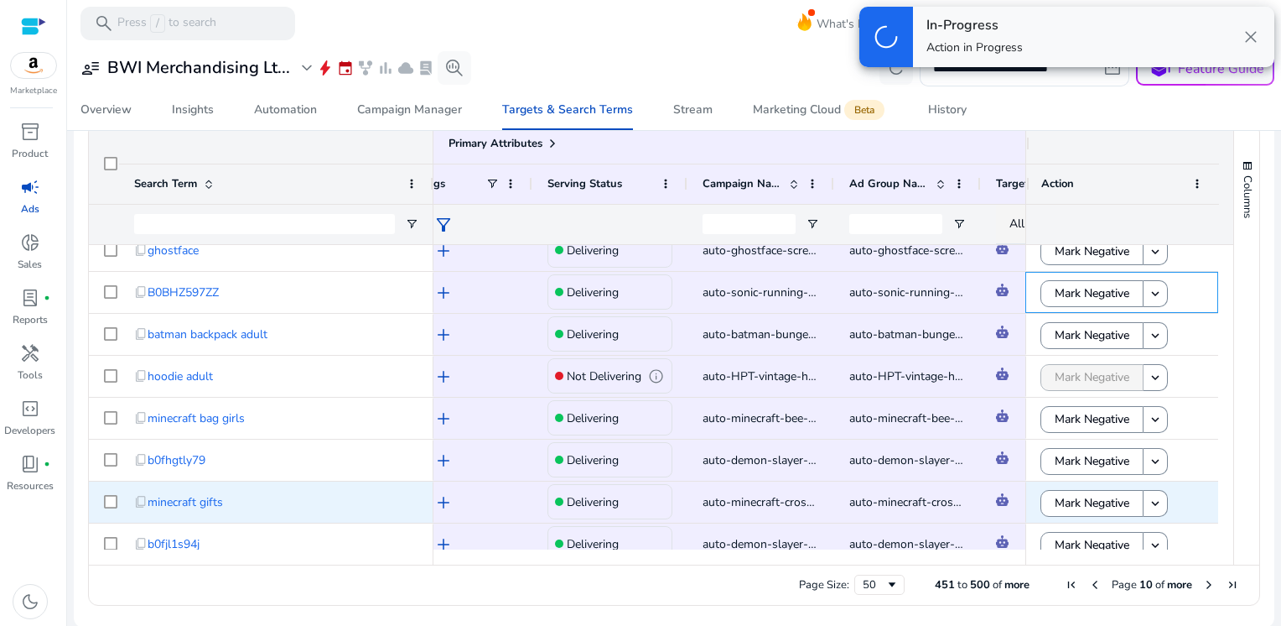
scroll to position [101, 0]
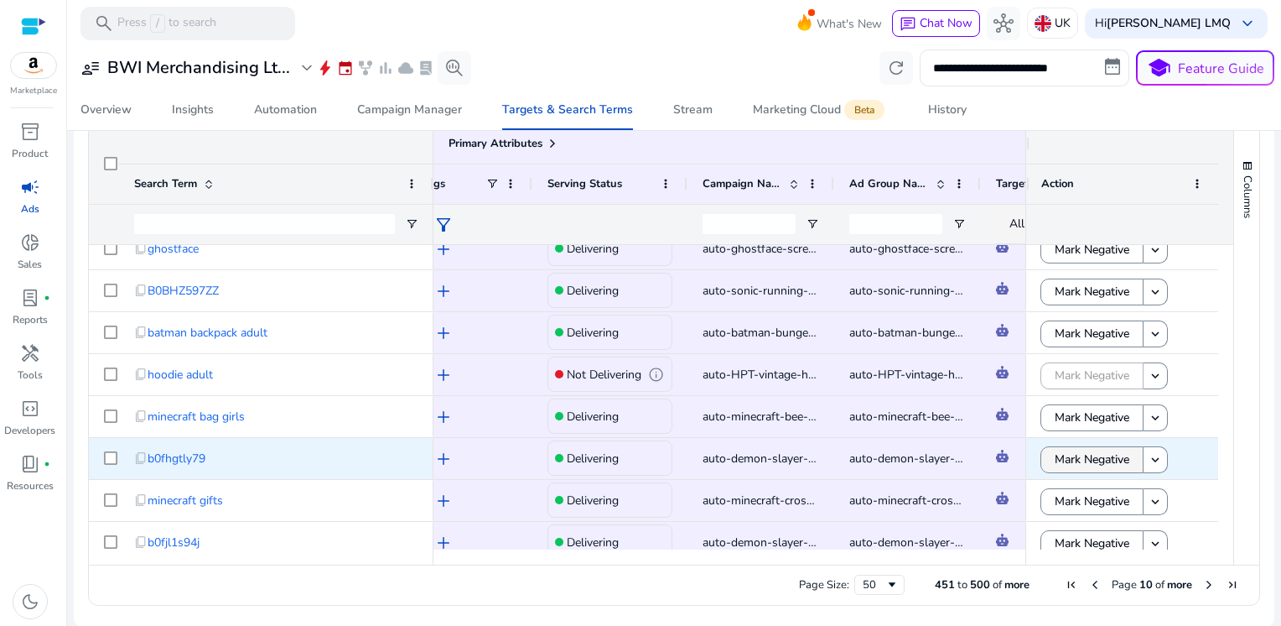
click at [1080, 449] on span "Mark Negative" at bounding box center [1092, 459] width 75 height 34
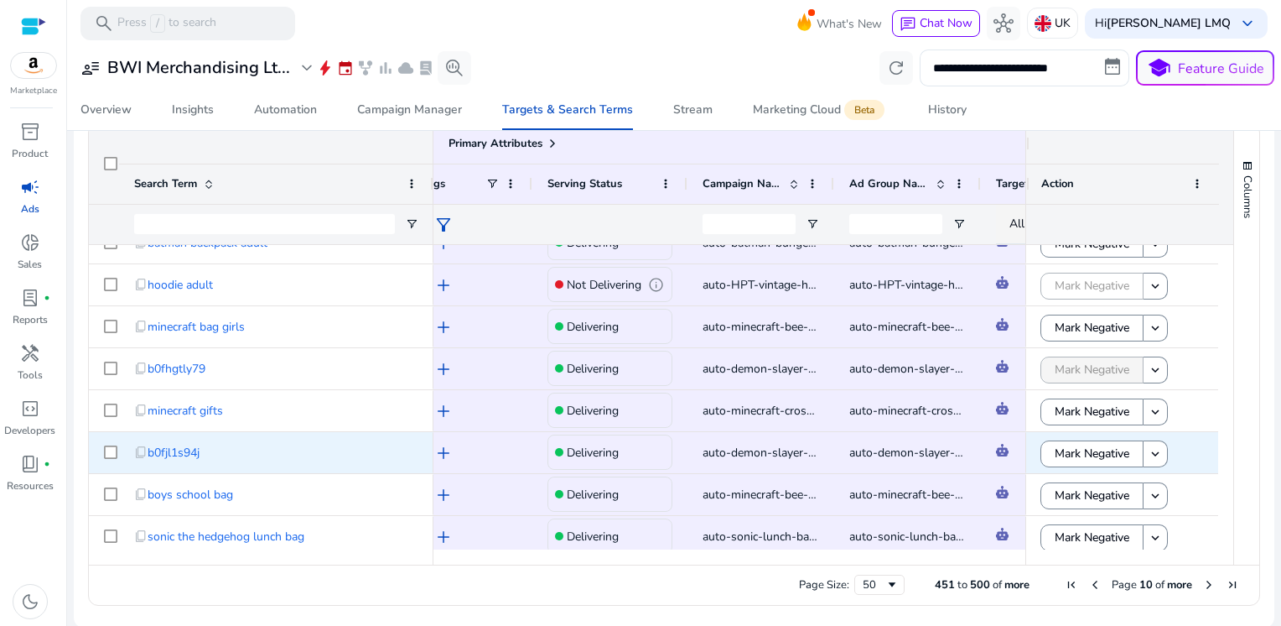
scroll to position [0, 0]
click at [1080, 449] on span "Mark Negative" at bounding box center [1092, 452] width 75 height 34
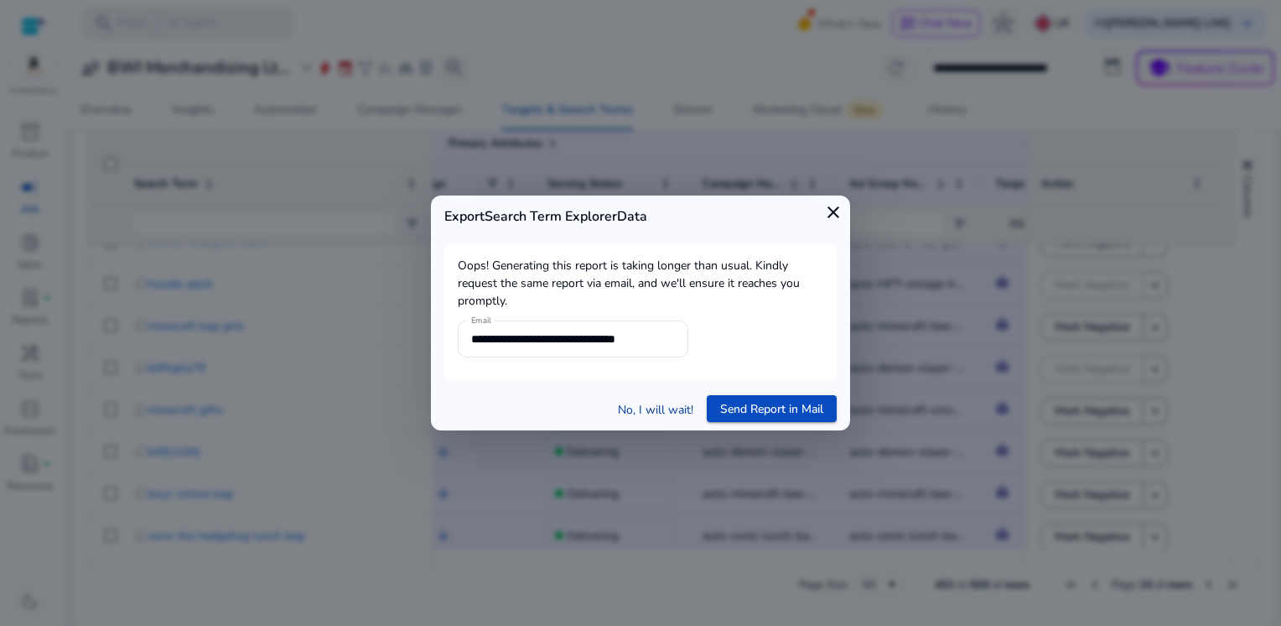
click at [657, 413] on link "No, I will wait!" at bounding box center [655, 410] width 75 height 18
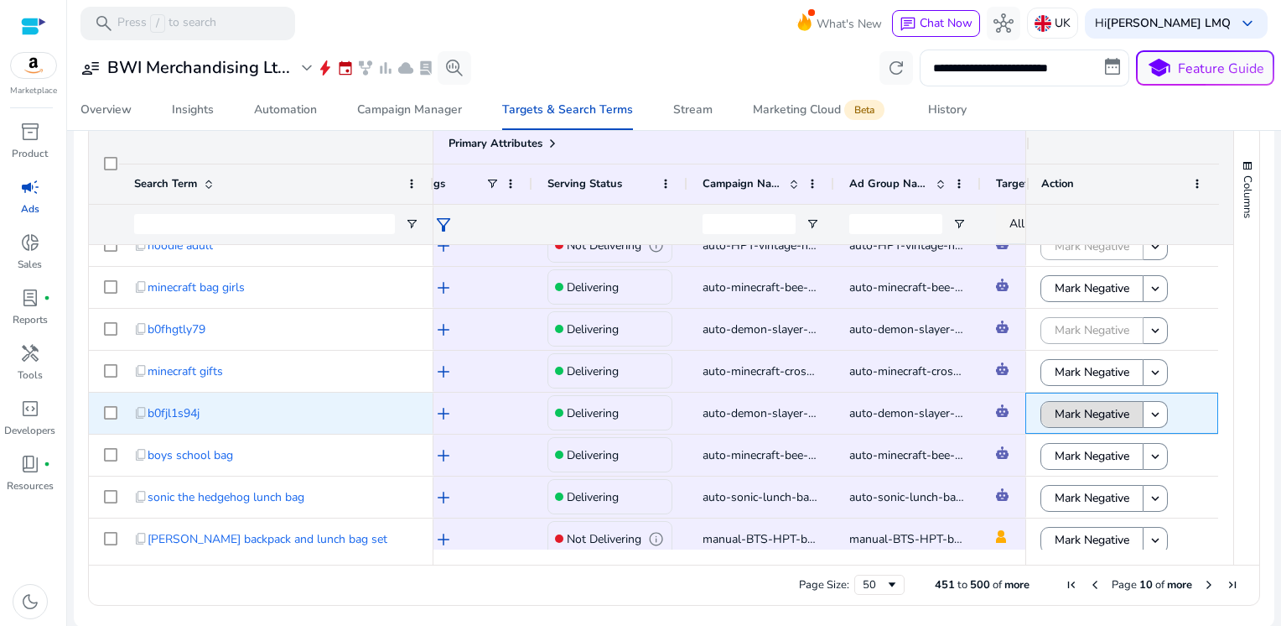
scroll to position [234, 0]
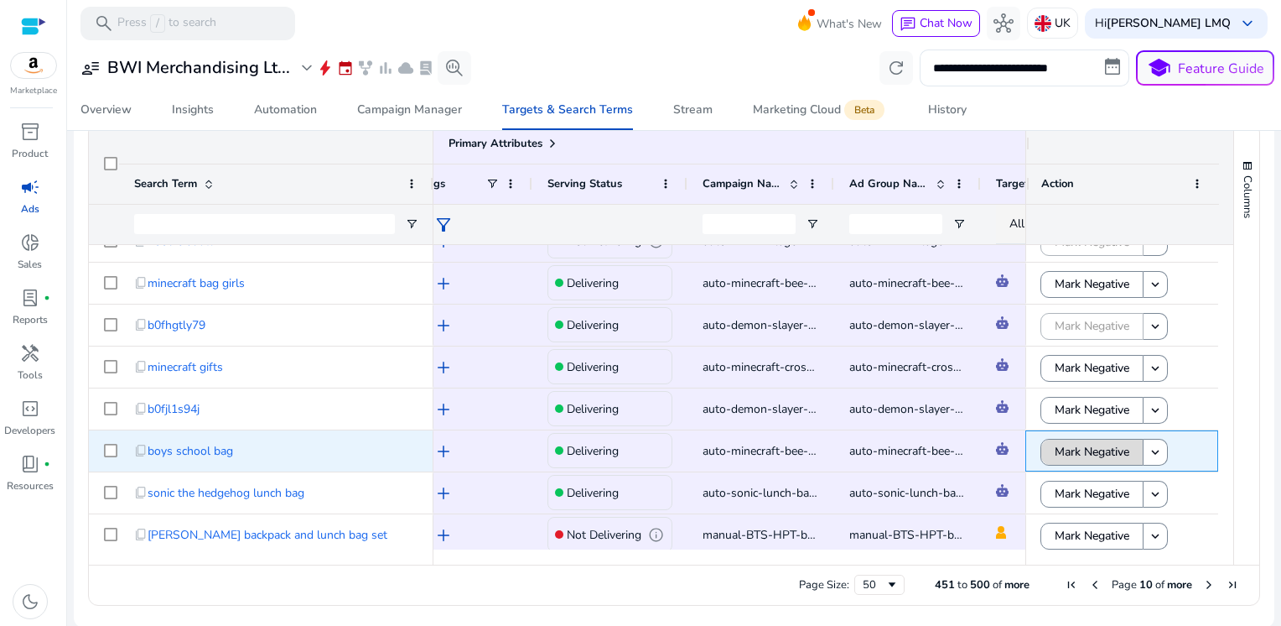
click at [1080, 450] on span "Mark Negative" at bounding box center [1092, 451] width 75 height 34
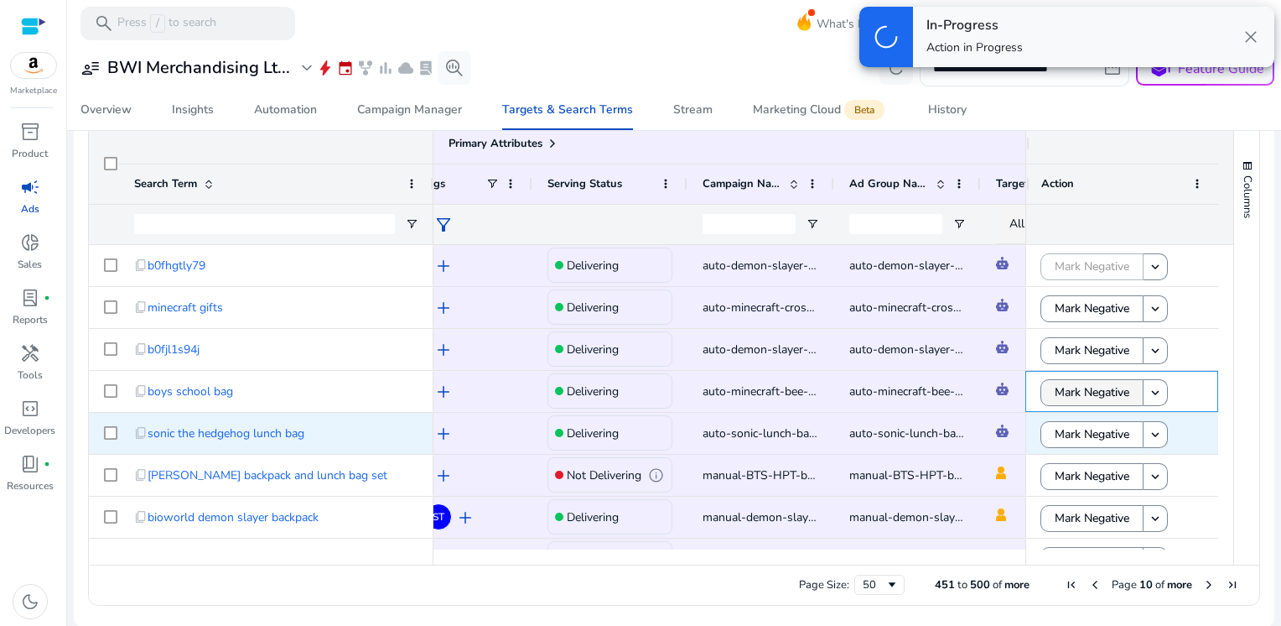
scroll to position [338, 0]
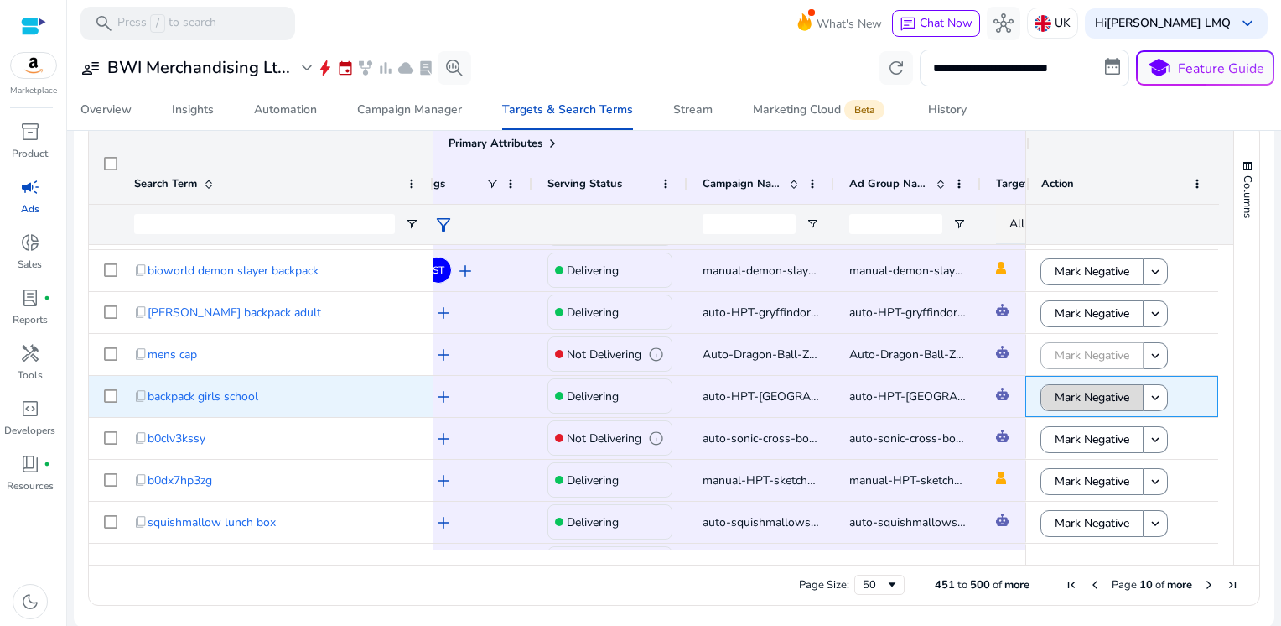
click at [1083, 394] on span "Mark Negative" at bounding box center [1092, 397] width 75 height 34
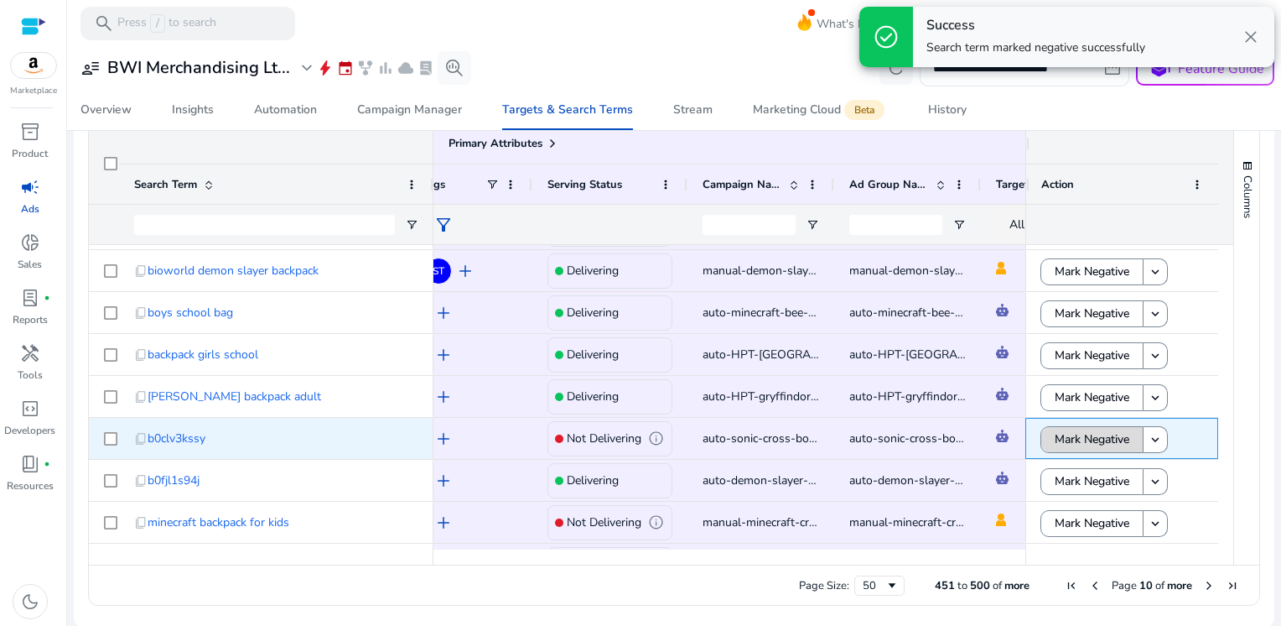
click at [1070, 435] on span "Mark Negative" at bounding box center [1092, 439] width 75 height 34
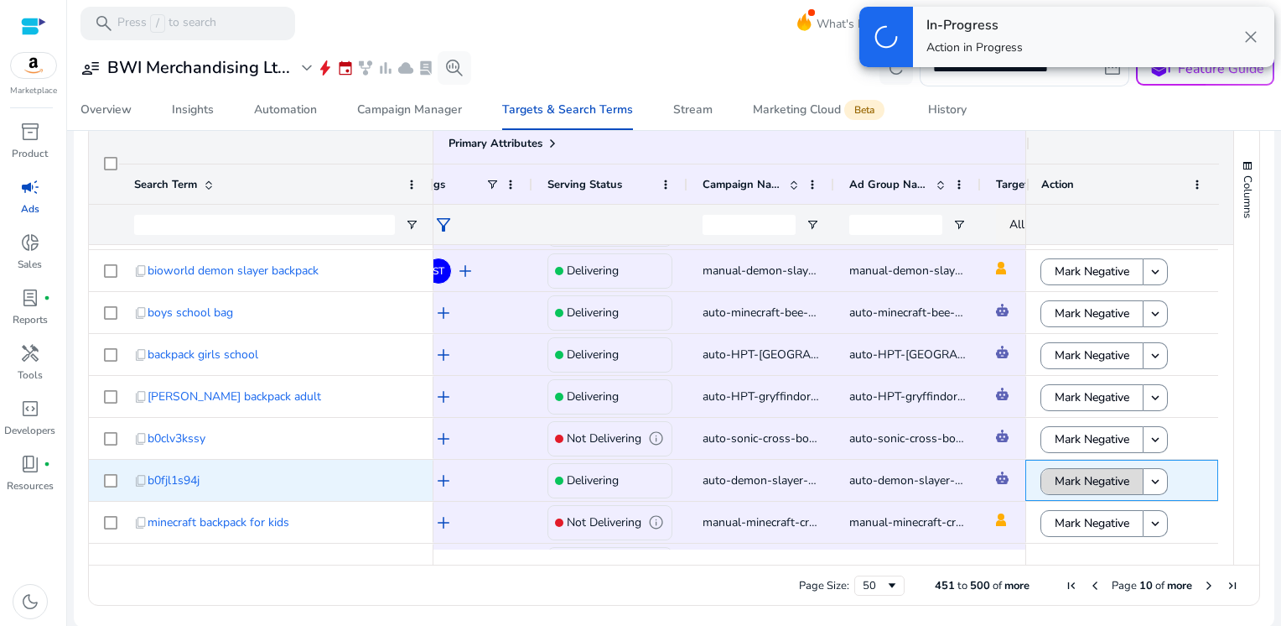
click at [1065, 480] on span "Mark Negative" at bounding box center [1092, 481] width 75 height 34
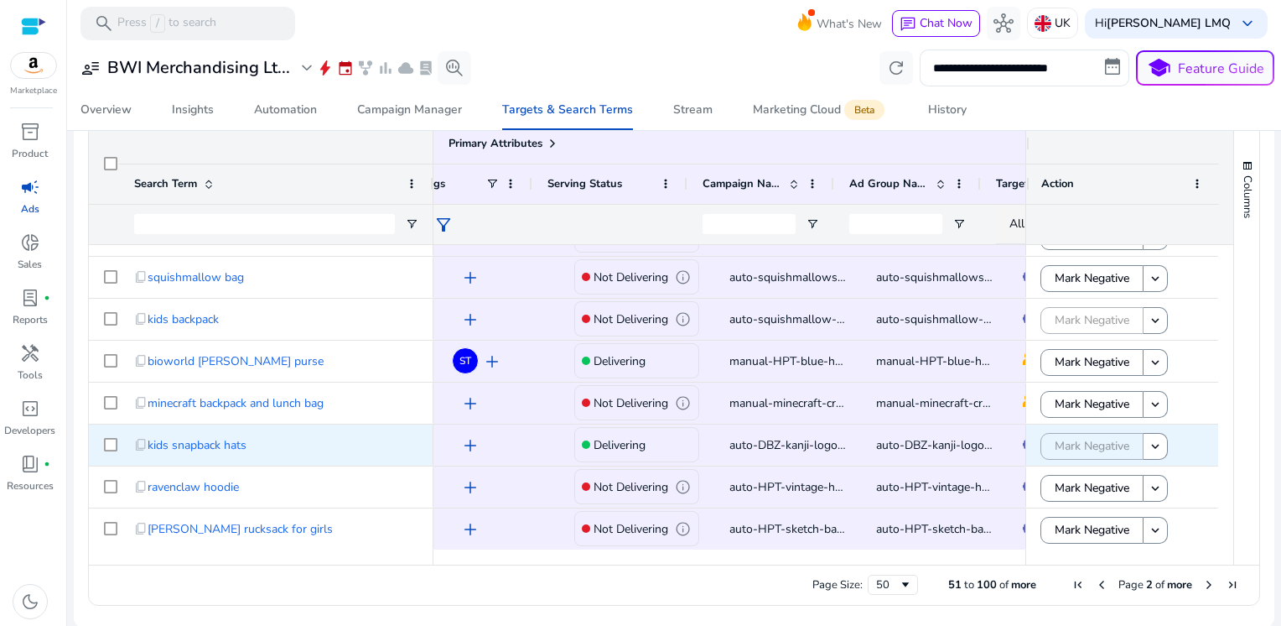
scroll to position [0, 27]
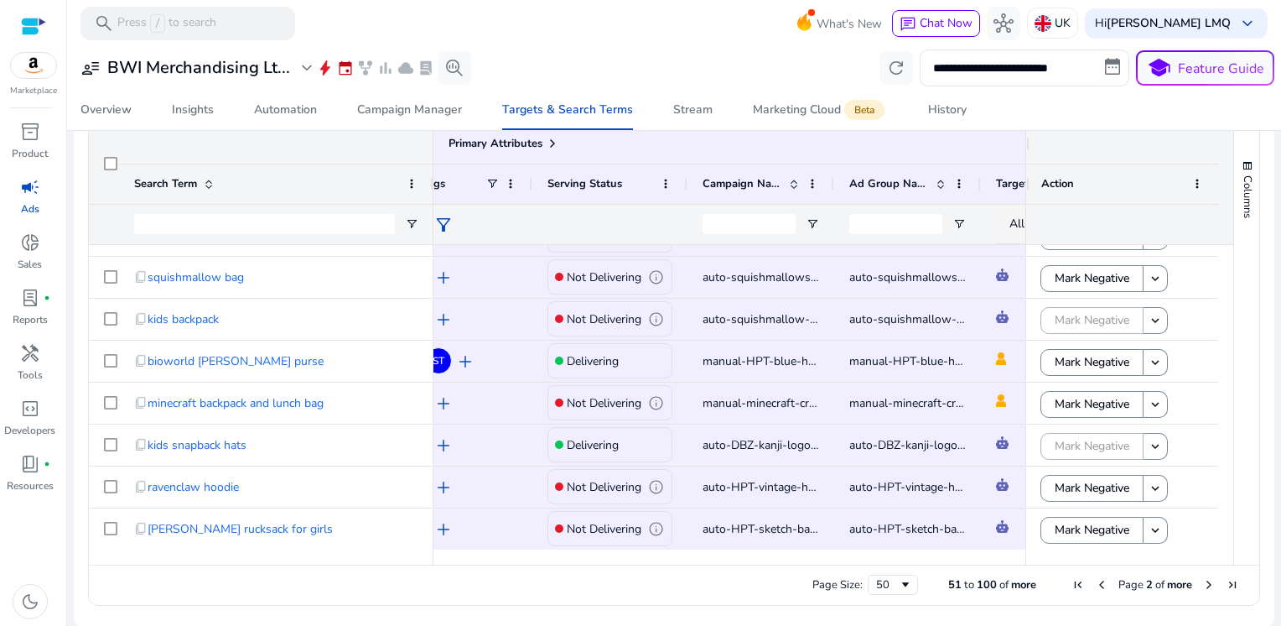
click at [1203, 580] on span "Next Page" at bounding box center [1209, 584] width 13 height 13
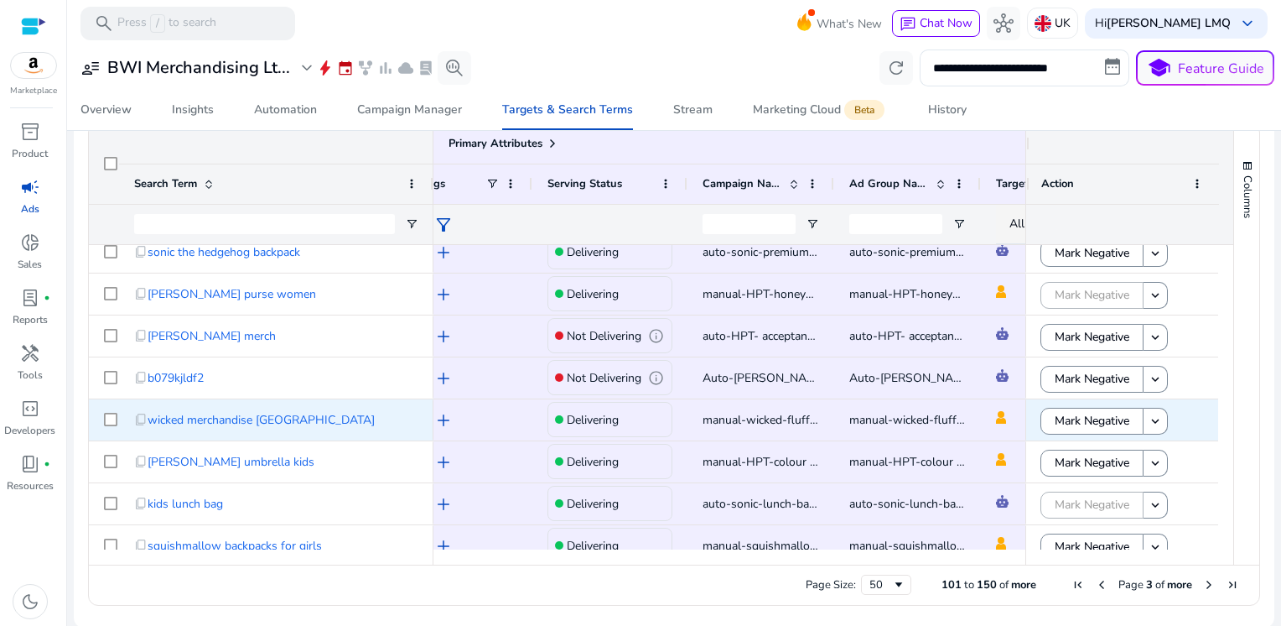
scroll to position [1229, 0]
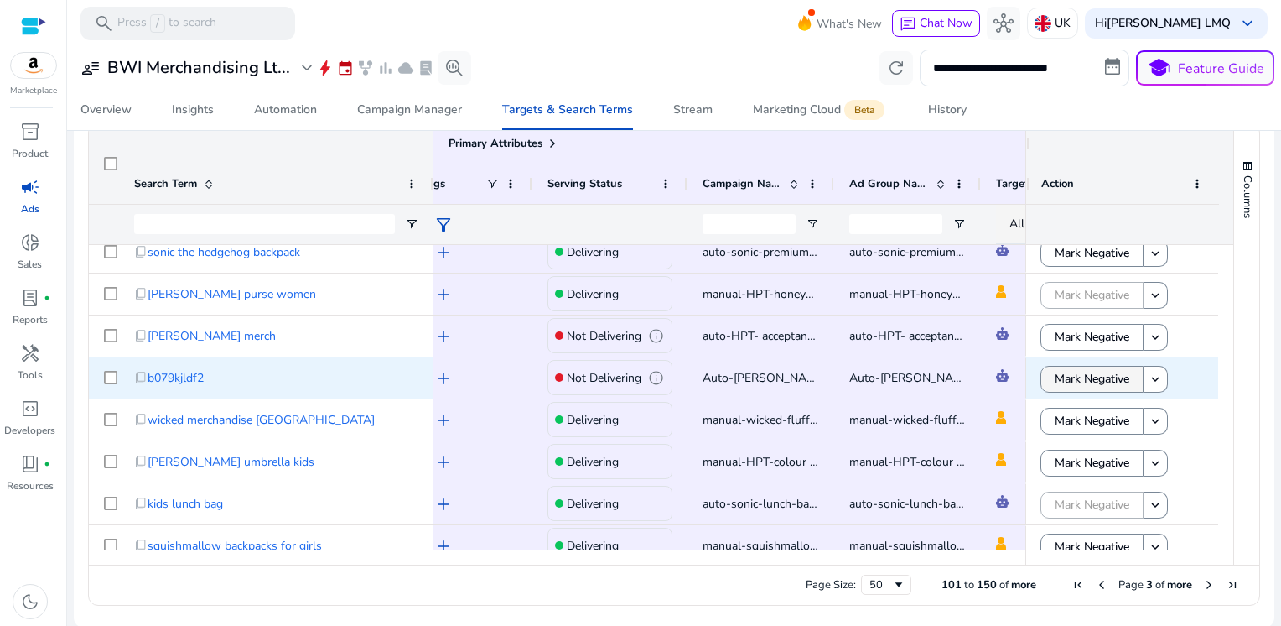
click at [1096, 380] on span "Mark Negative" at bounding box center [1092, 378] width 75 height 34
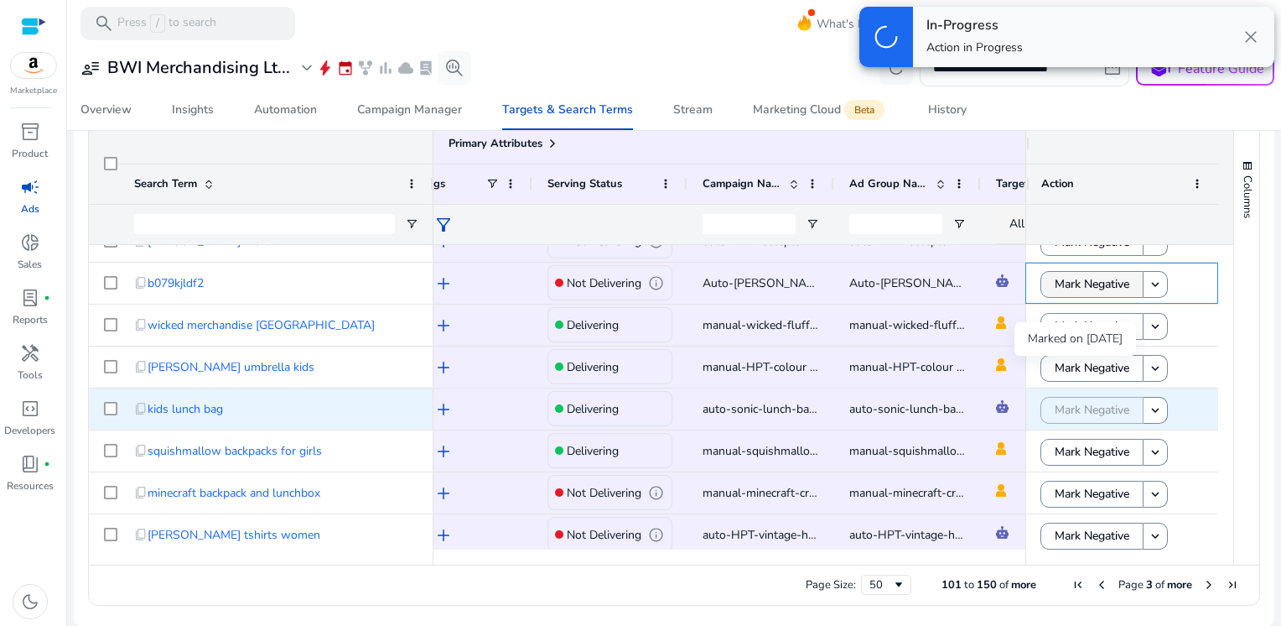
scroll to position [1374, 0]
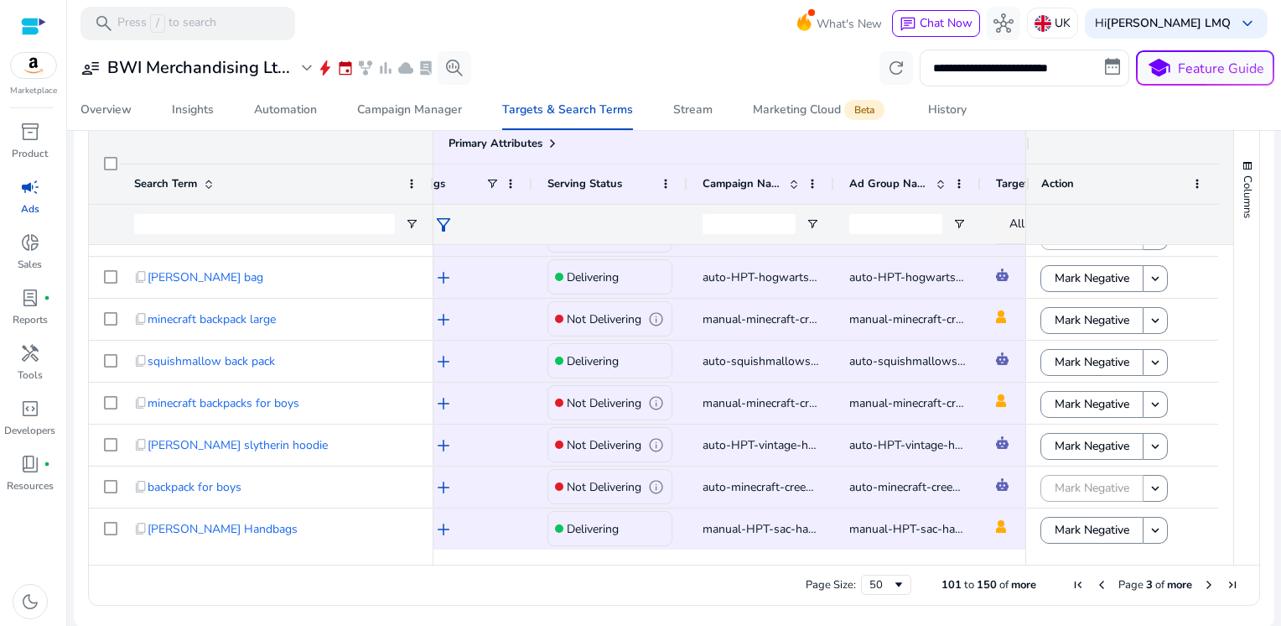
click at [1203, 588] on span "Next Page" at bounding box center [1209, 584] width 13 height 13
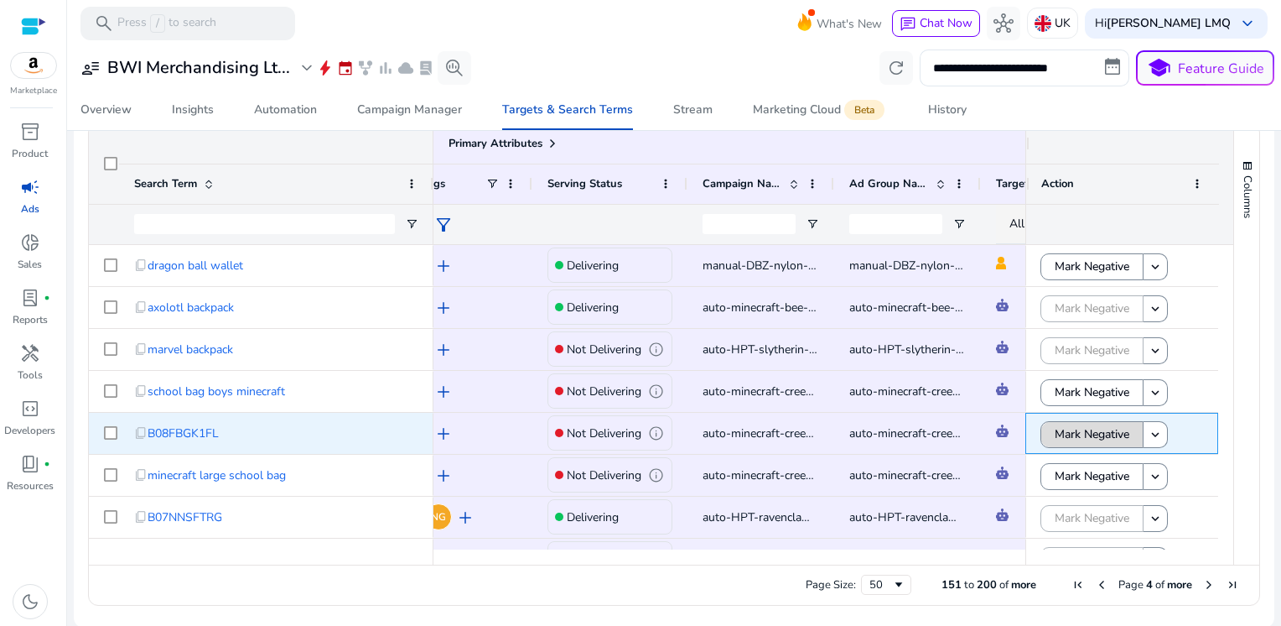
click at [1099, 439] on span "Mark Negative" at bounding box center [1092, 434] width 75 height 34
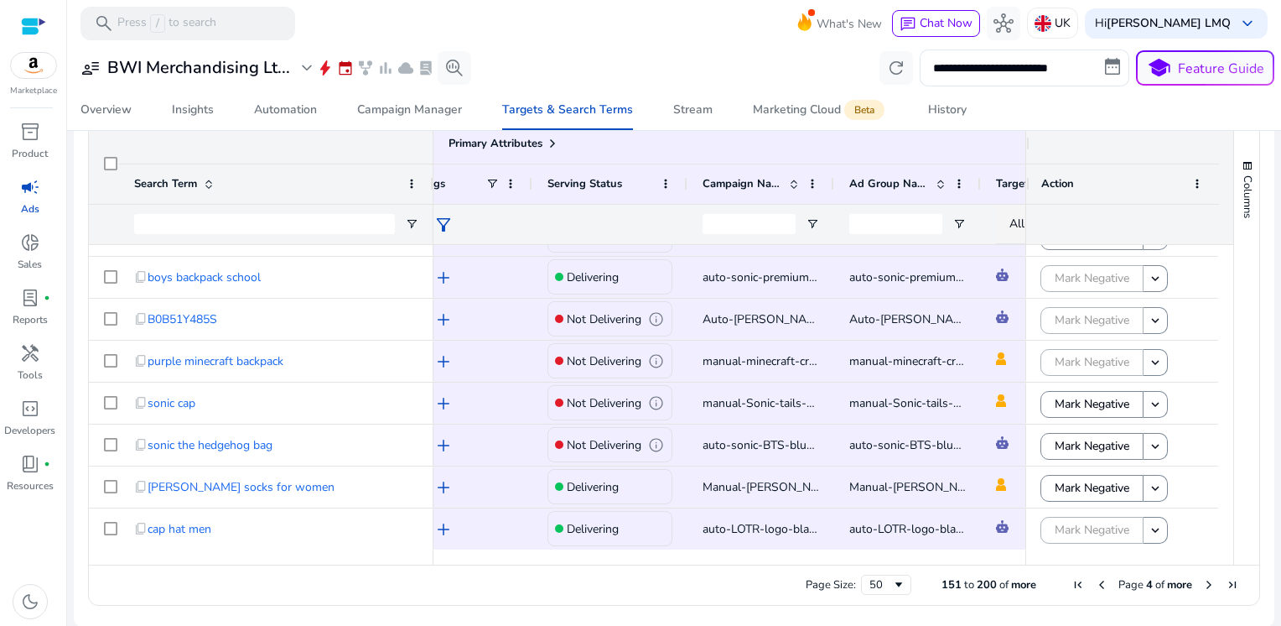
click at [1203, 590] on span "Next Page" at bounding box center [1209, 584] width 13 height 13
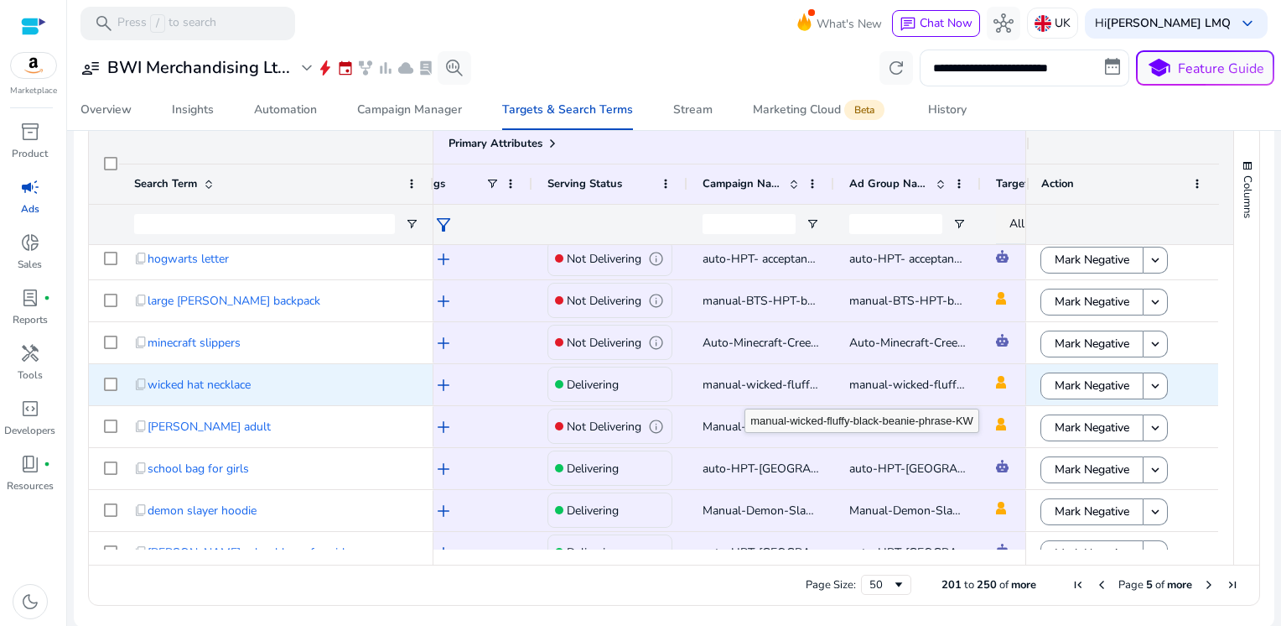
scroll to position [804, 0]
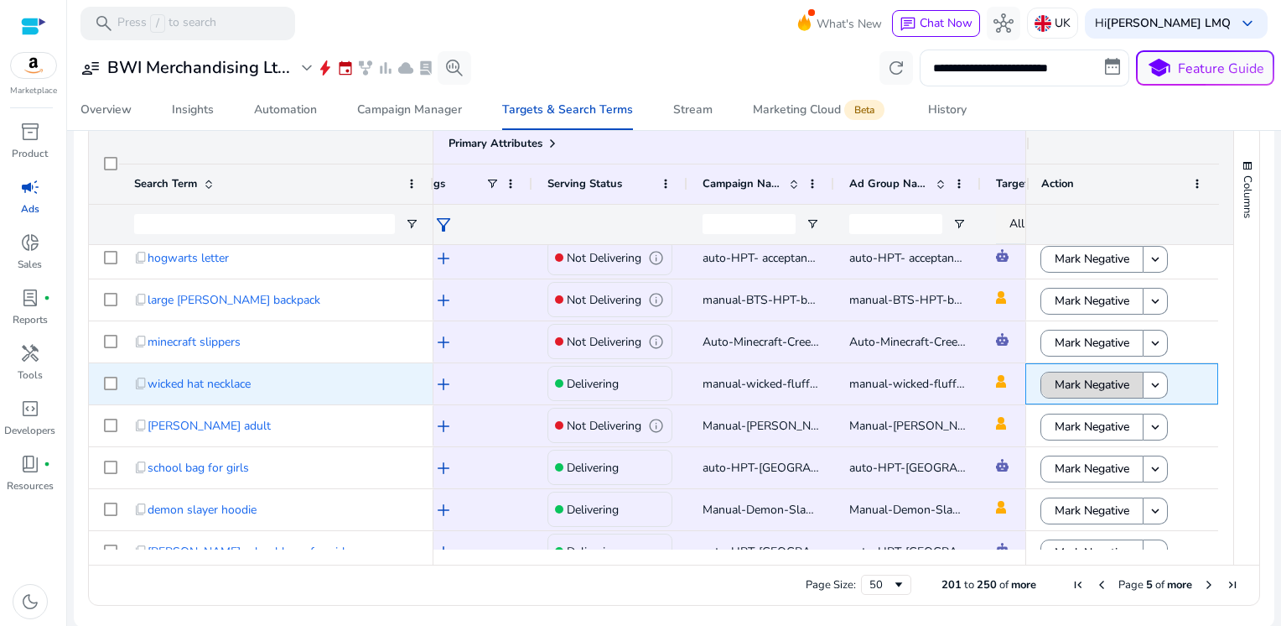
click at [1063, 386] on span "Mark Negative" at bounding box center [1092, 384] width 75 height 34
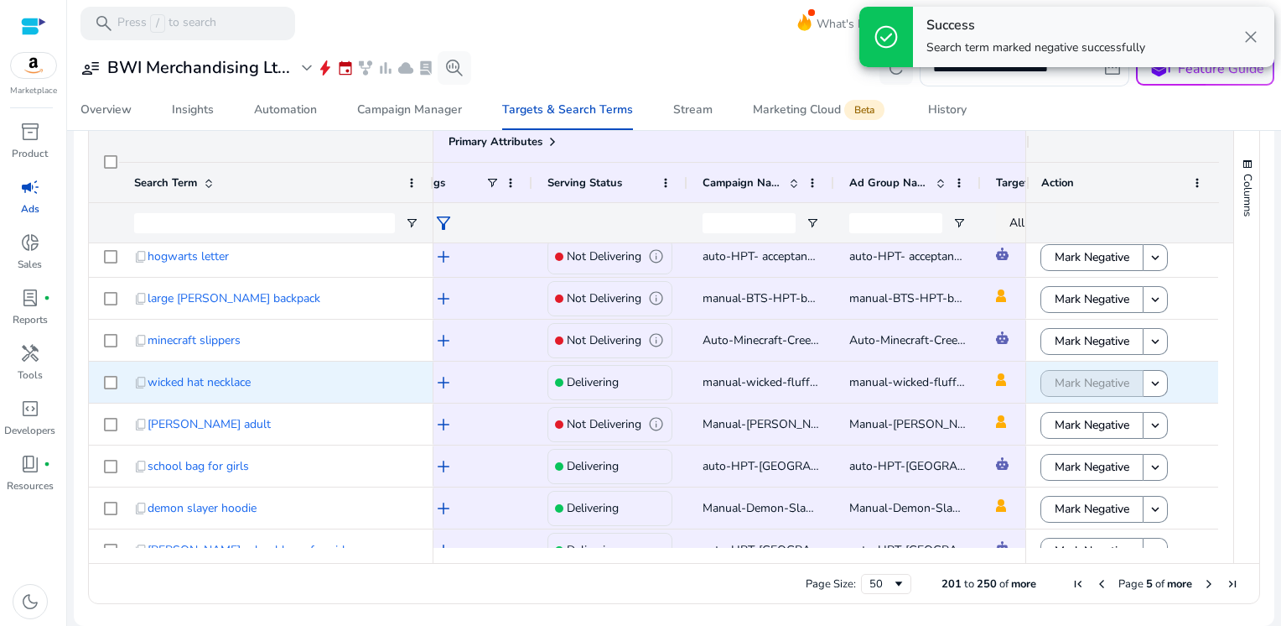
scroll to position [0, 0]
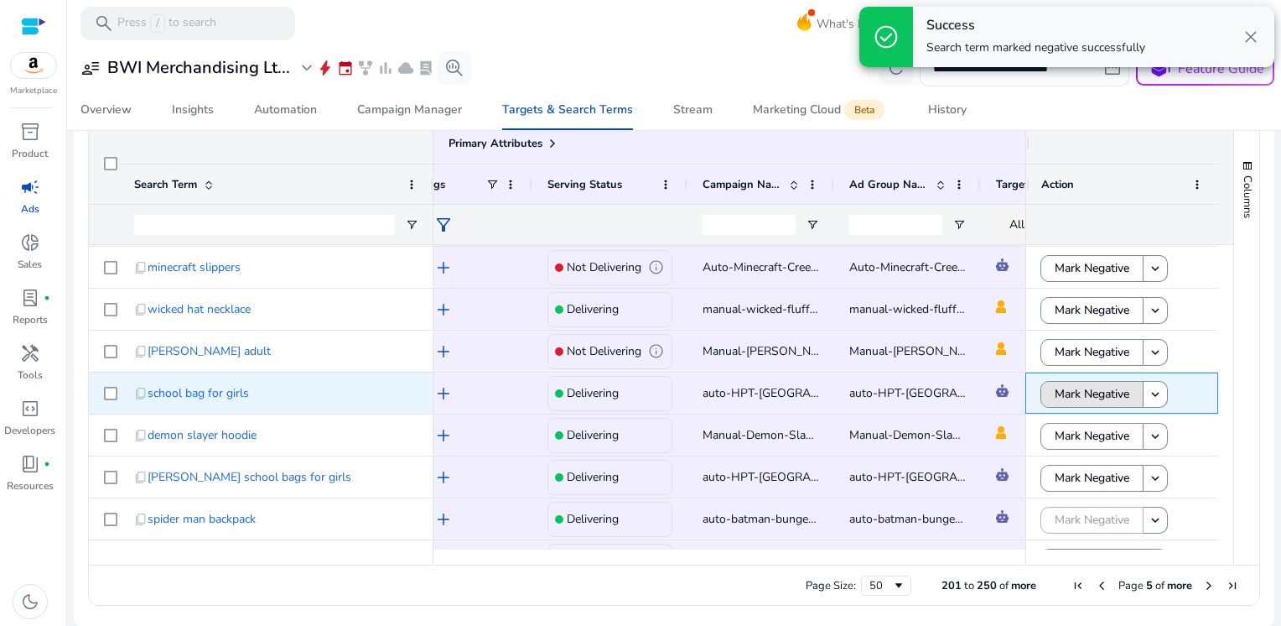
click at [1063, 386] on span "Mark Negative" at bounding box center [1092, 394] width 75 height 34
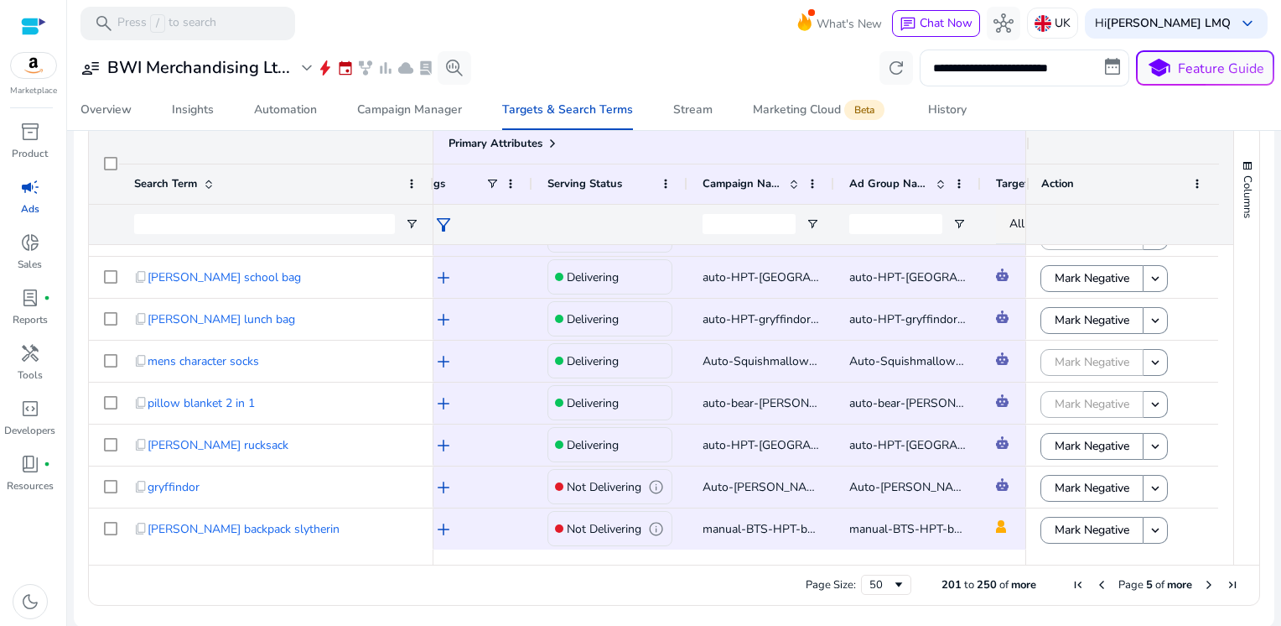
click at [1203, 585] on span "Next Page" at bounding box center [1209, 584] width 13 height 13
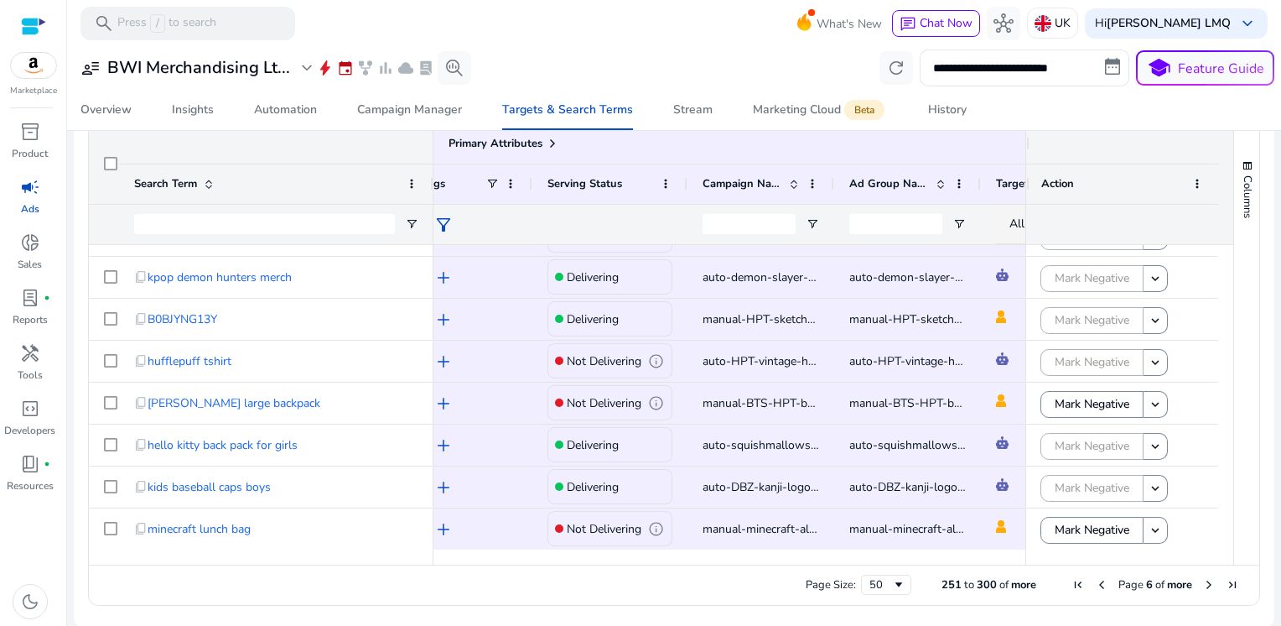
click at [1203, 585] on span "Next Page" at bounding box center [1209, 584] width 13 height 13
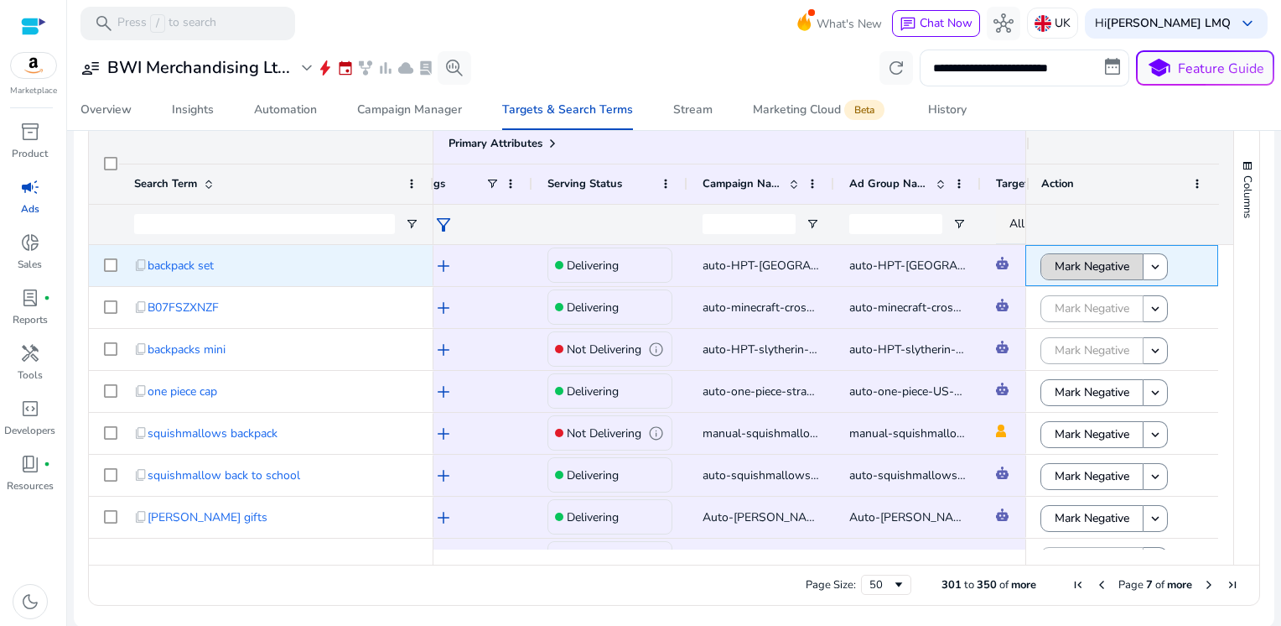
click at [1084, 273] on span "Mark Negative" at bounding box center [1092, 266] width 75 height 34
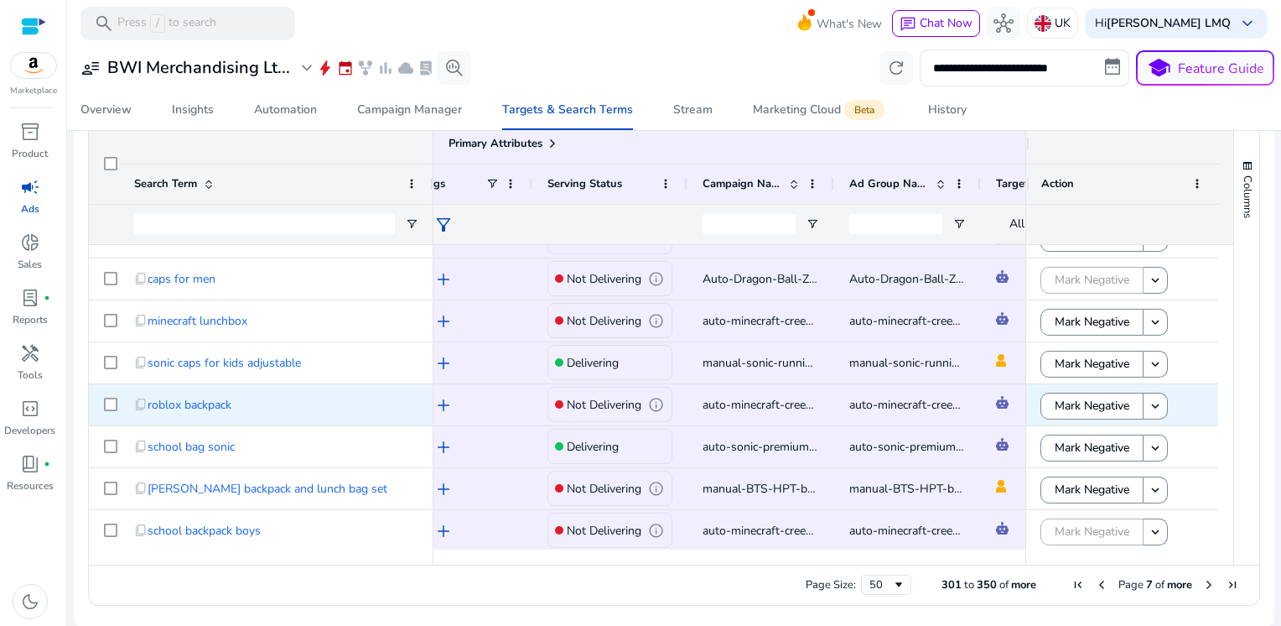
click at [1115, 401] on span "Mark Negative" at bounding box center [1092, 405] width 75 height 34
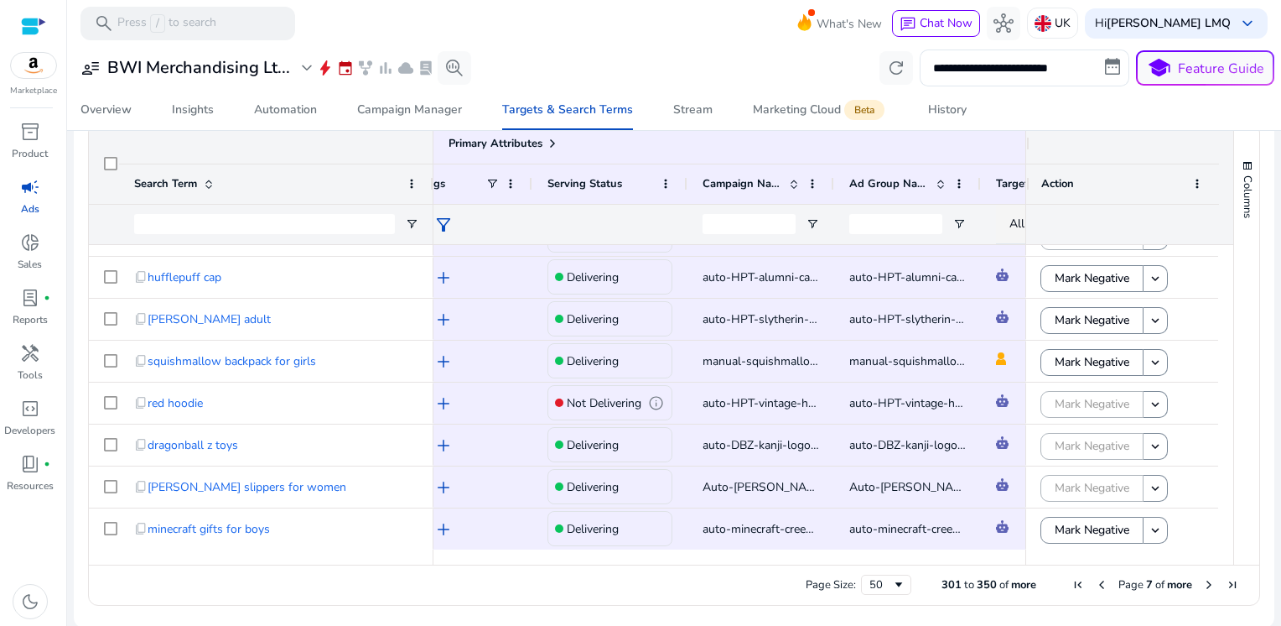
click at [1204, 586] on span "Next Page" at bounding box center [1209, 584] width 13 height 13
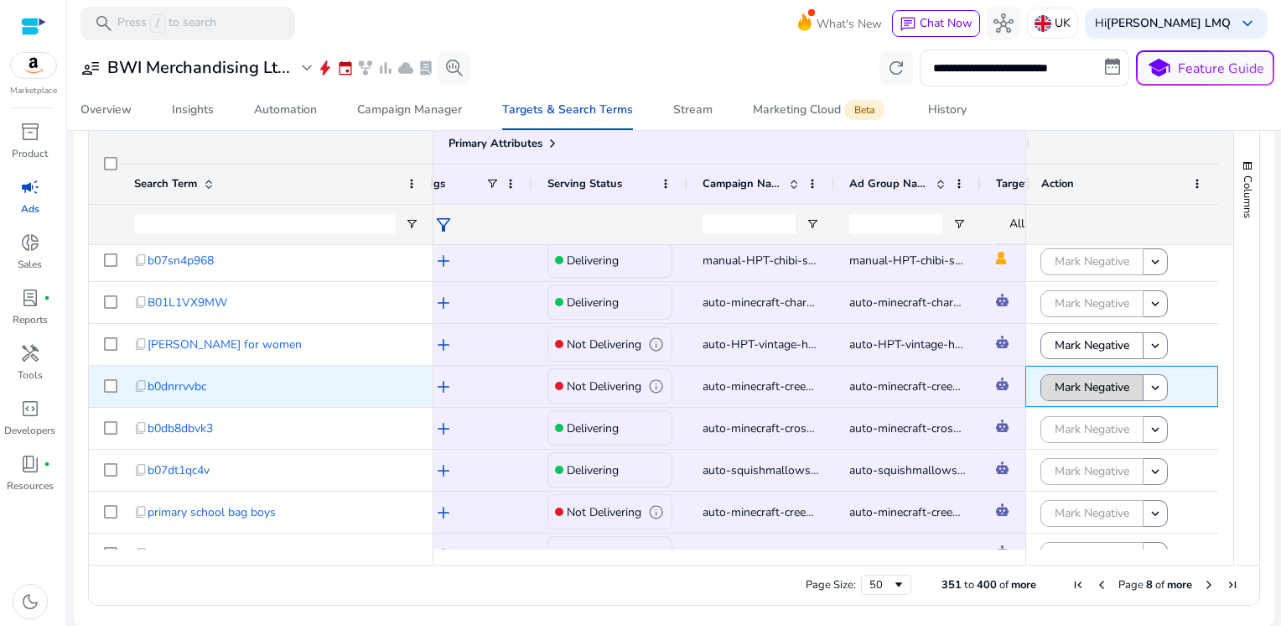
click at [1080, 383] on span "Mark Negative" at bounding box center [1092, 387] width 75 height 34
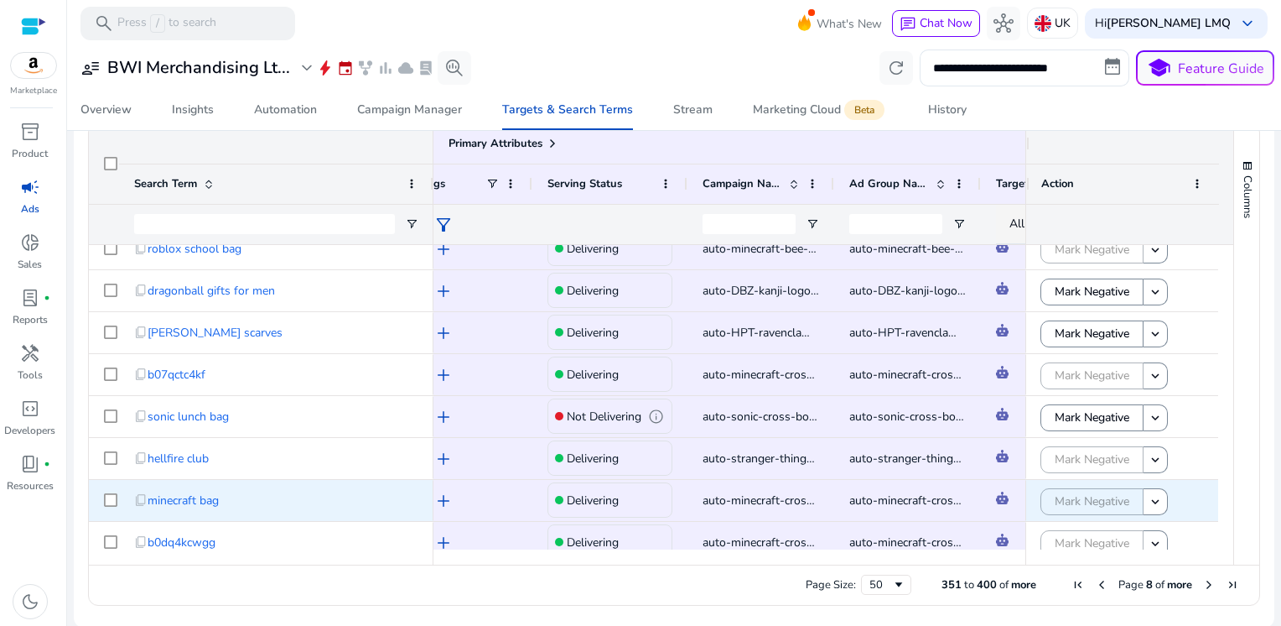
scroll to position [1791, 0]
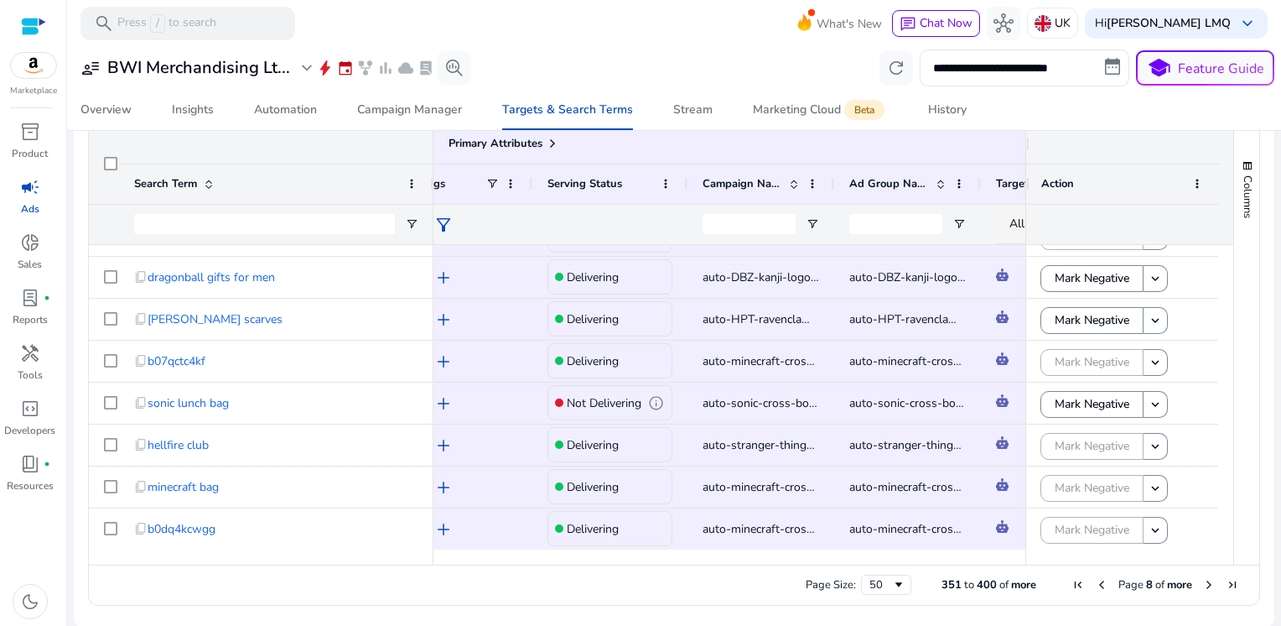
click at [1204, 581] on span "Next Page" at bounding box center [1209, 584] width 13 height 13
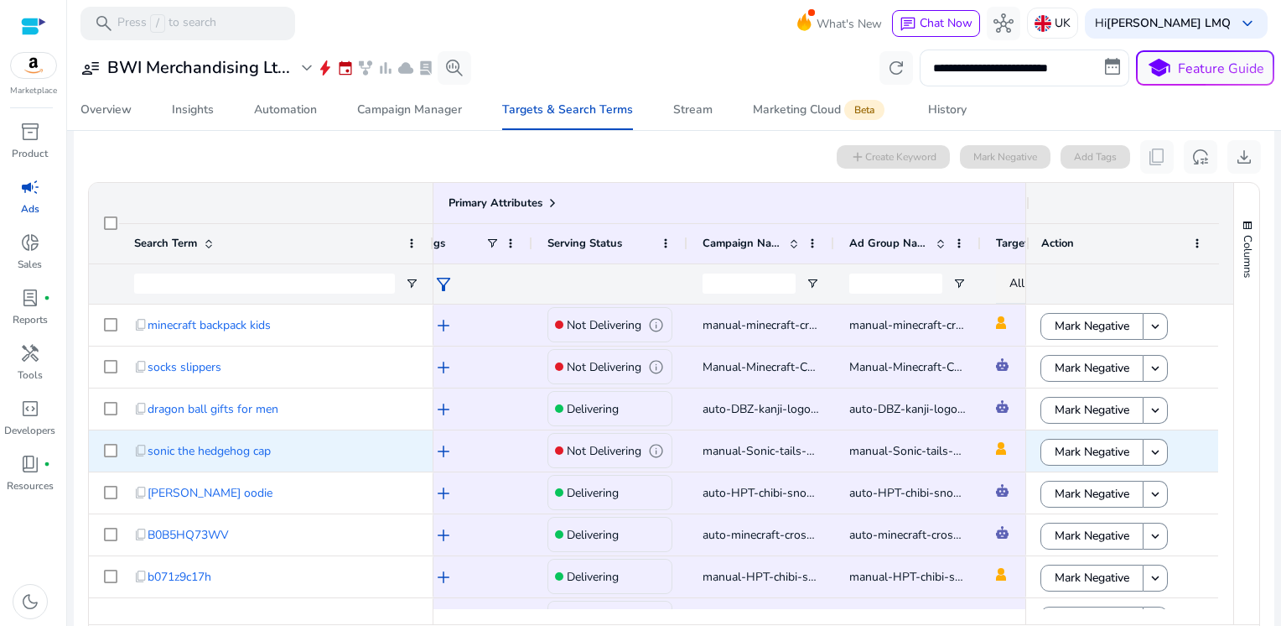
scroll to position [495, 0]
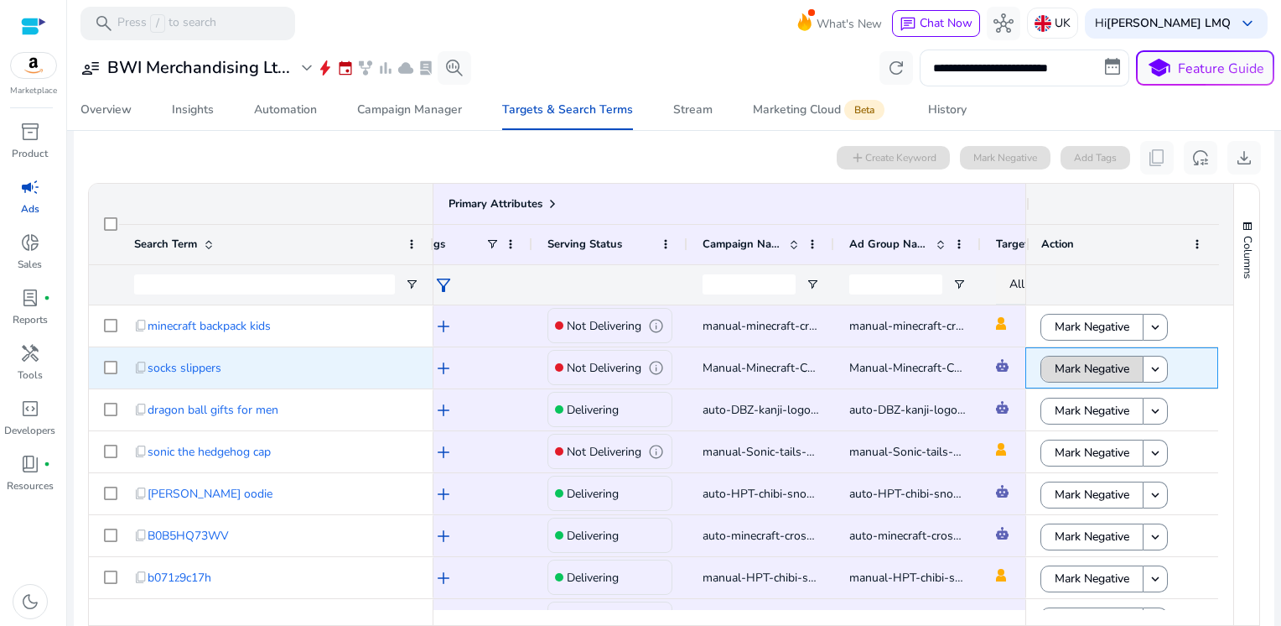
click at [1086, 363] on span "Mark Negative" at bounding box center [1092, 368] width 75 height 34
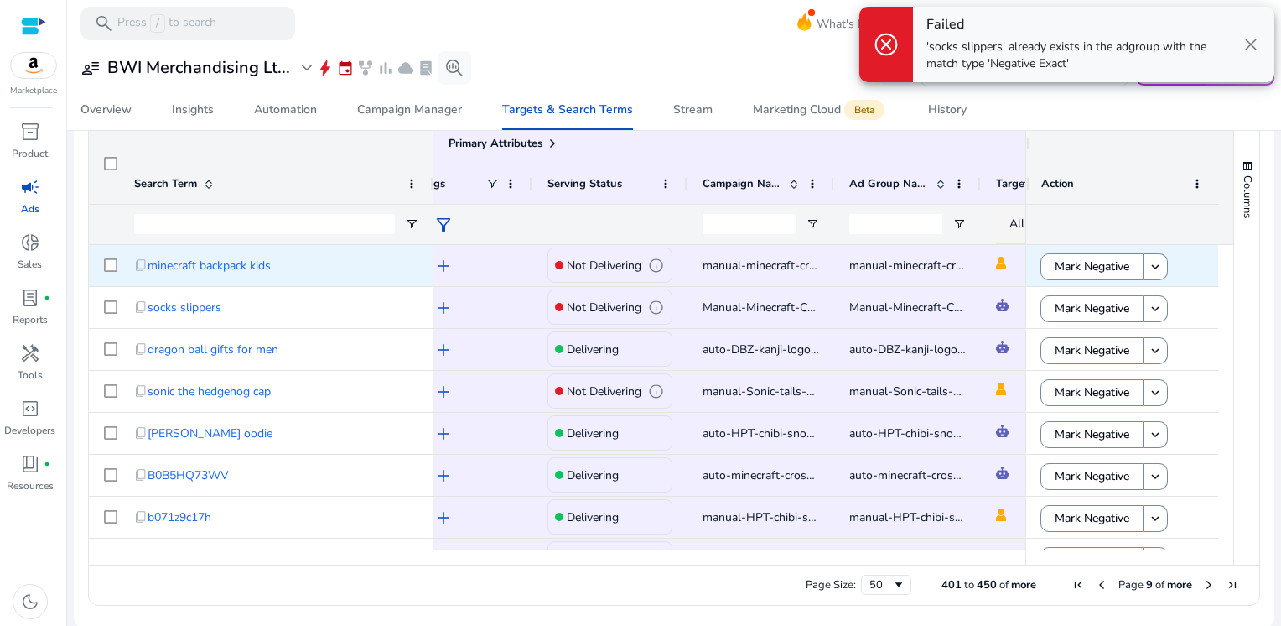
scroll to position [555, 0]
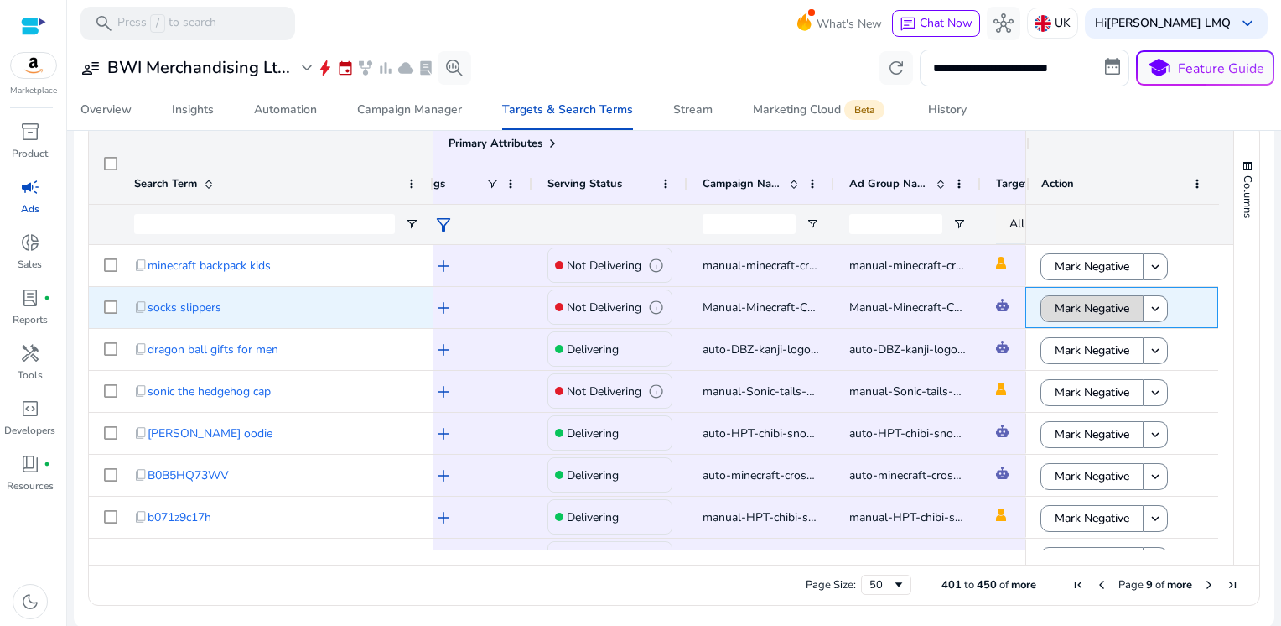
click at [1088, 310] on span "Mark Negative" at bounding box center [1092, 308] width 75 height 34
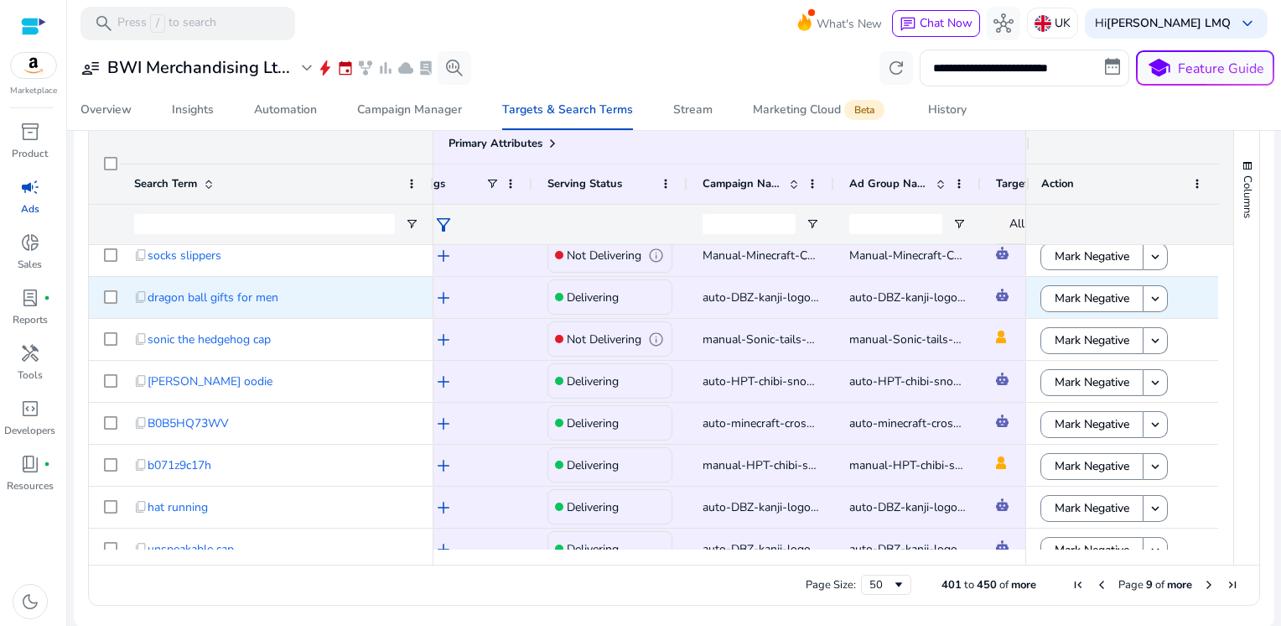
scroll to position [53, 0]
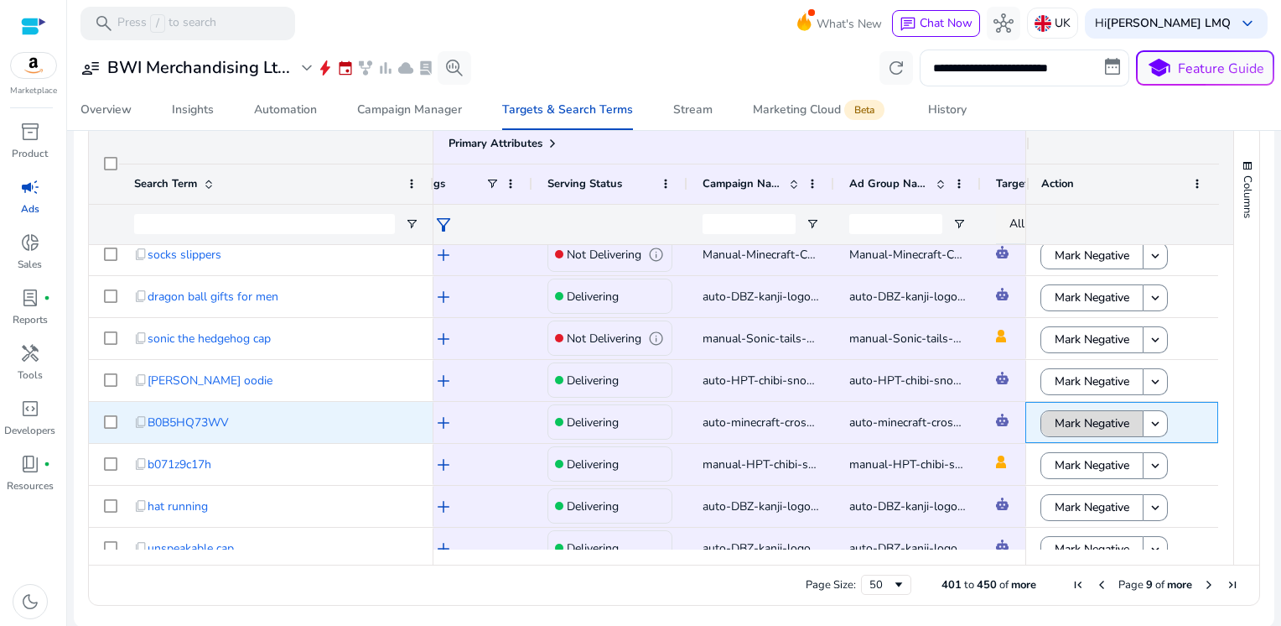
click at [1097, 426] on span "Mark Negative" at bounding box center [1092, 423] width 75 height 34
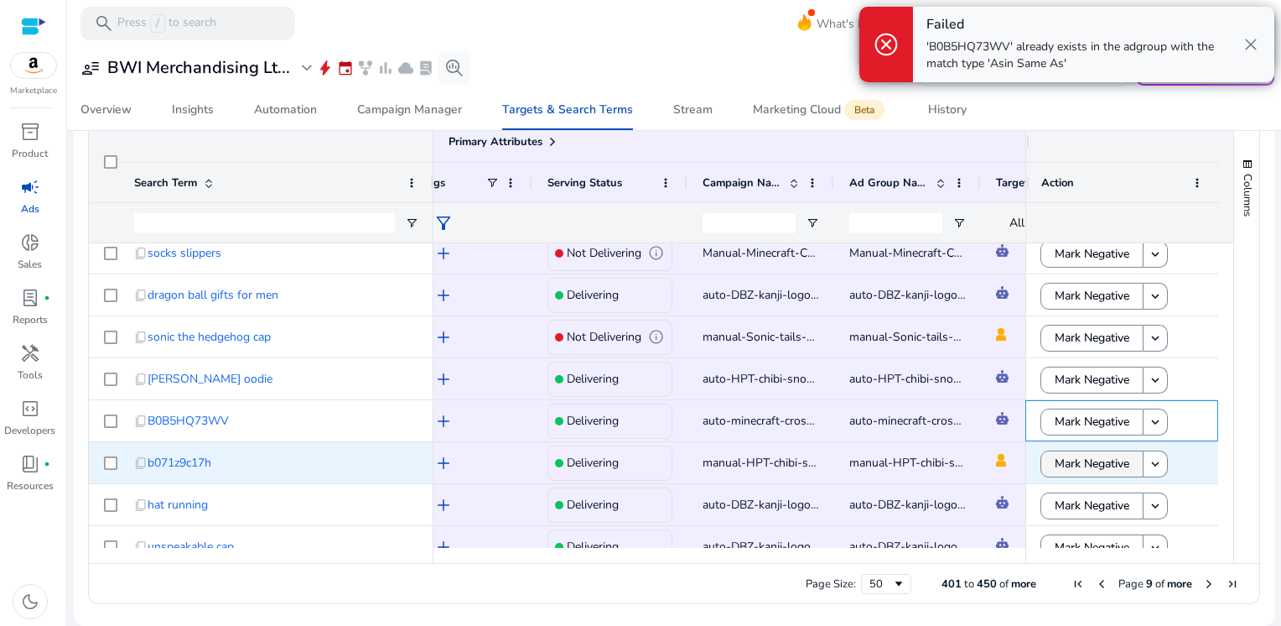
scroll to position [550, 0]
click at [1082, 463] on span "Mark Negative" at bounding box center [1092, 465] width 75 height 34
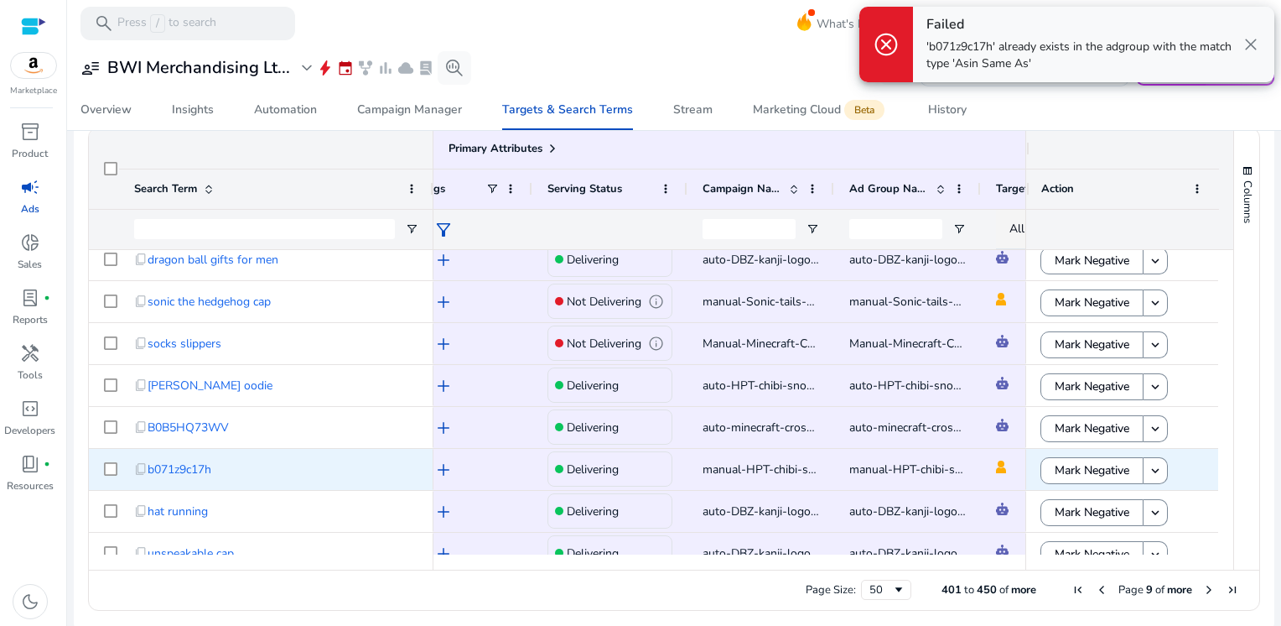
scroll to position [555, 0]
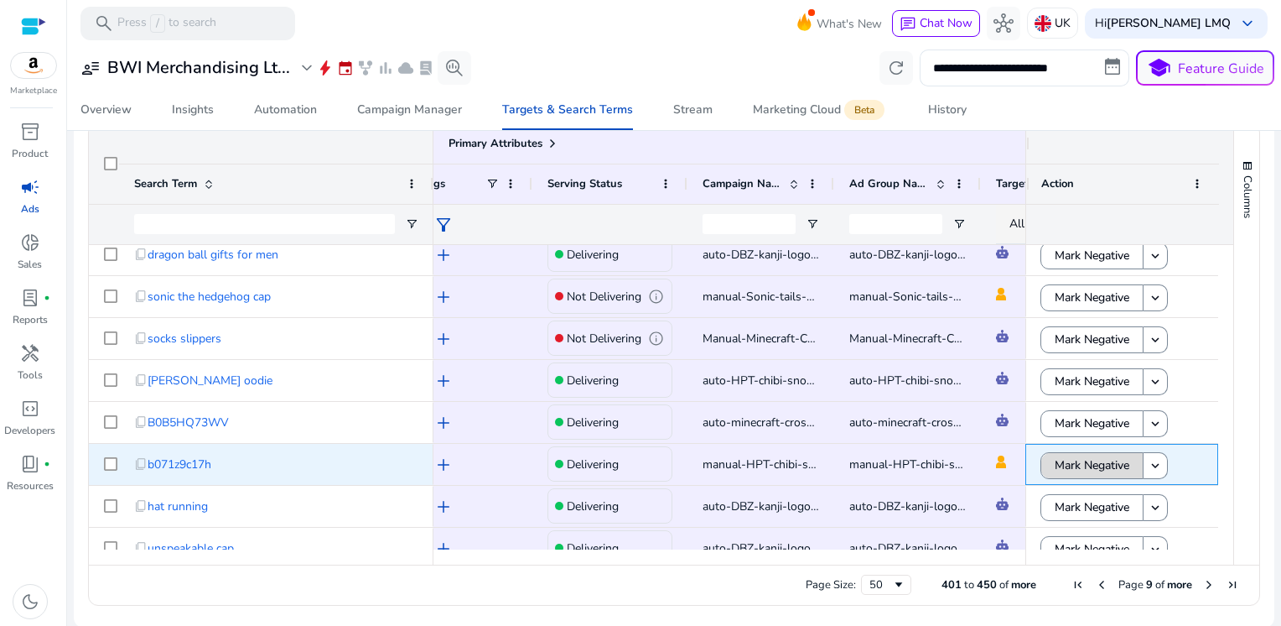
click at [1079, 460] on span "Mark Negative" at bounding box center [1092, 465] width 75 height 34
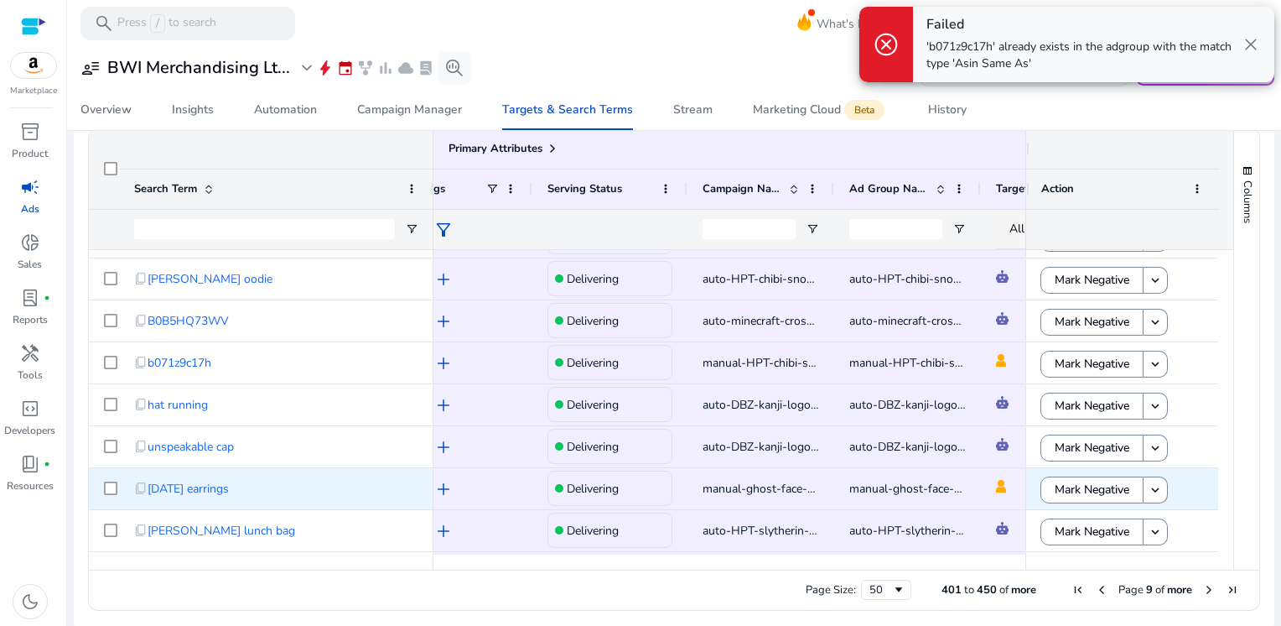
scroll to position [160, 0]
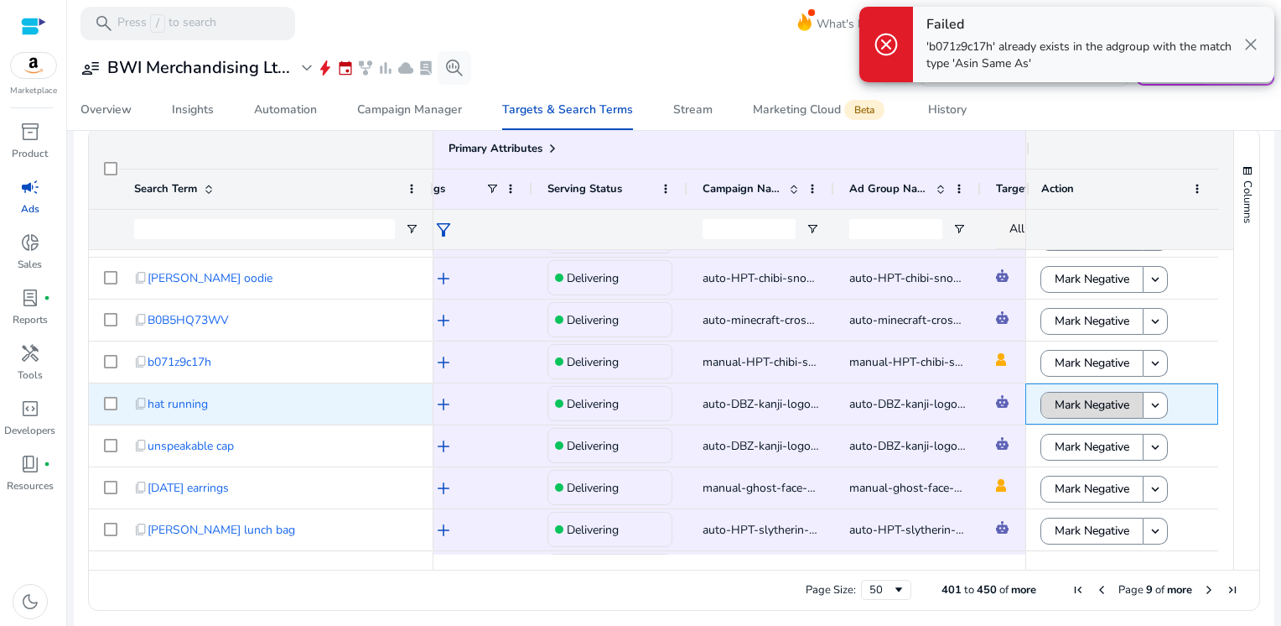
click at [1077, 401] on span "Mark Negative" at bounding box center [1092, 404] width 75 height 34
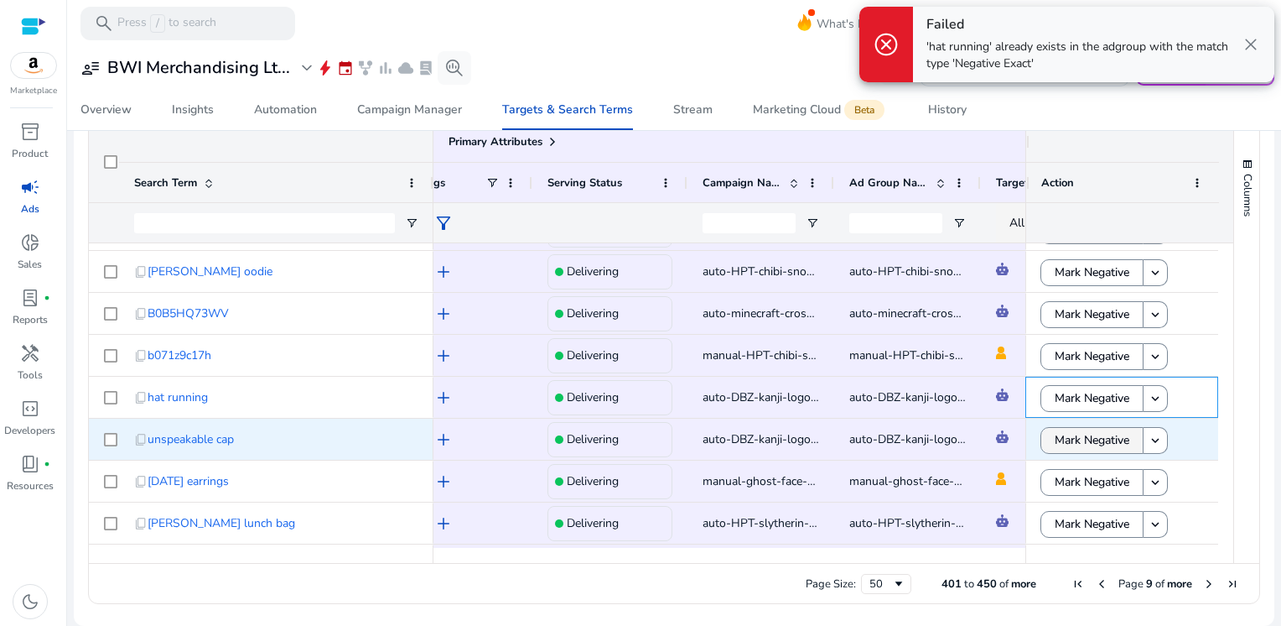
scroll to position [550, 0]
click at [1073, 440] on span "Mark Negative" at bounding box center [1092, 441] width 75 height 34
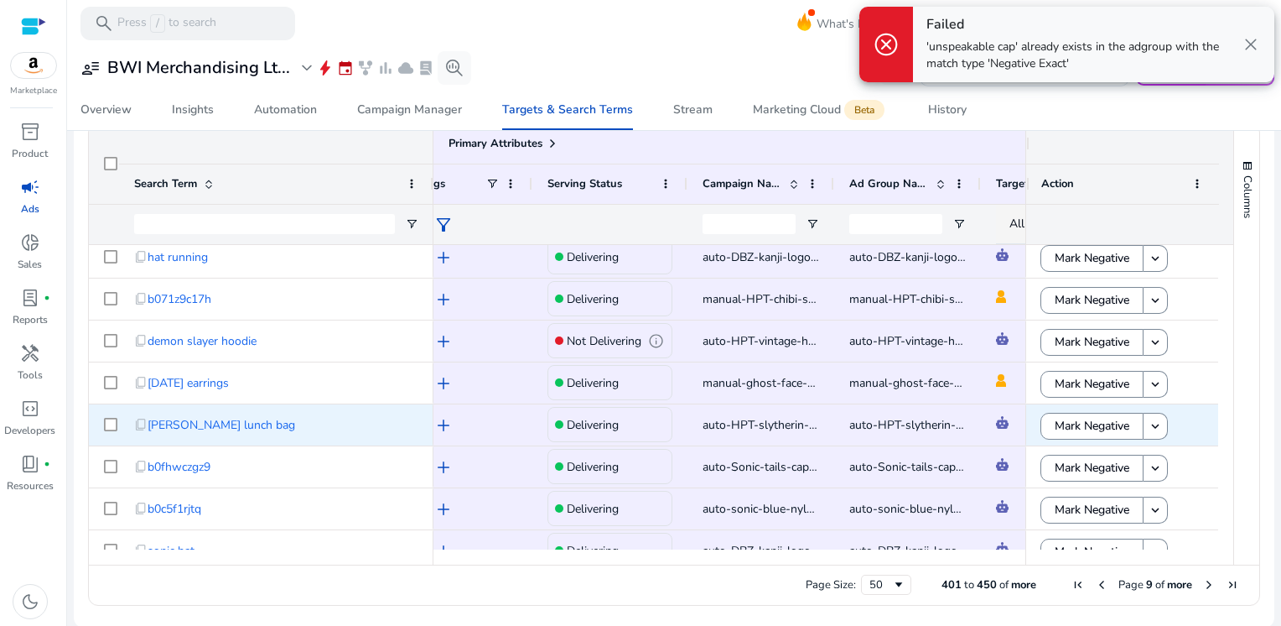
scroll to position [261, 0]
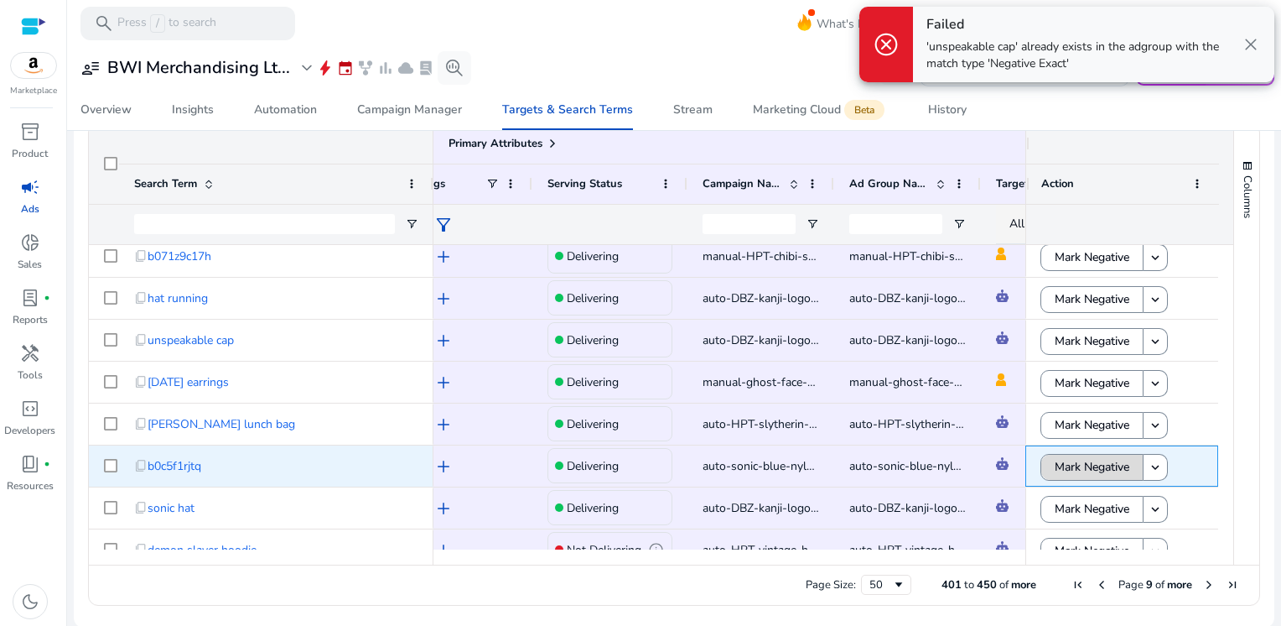
click at [1067, 465] on span "Mark Negative" at bounding box center [1092, 466] width 75 height 34
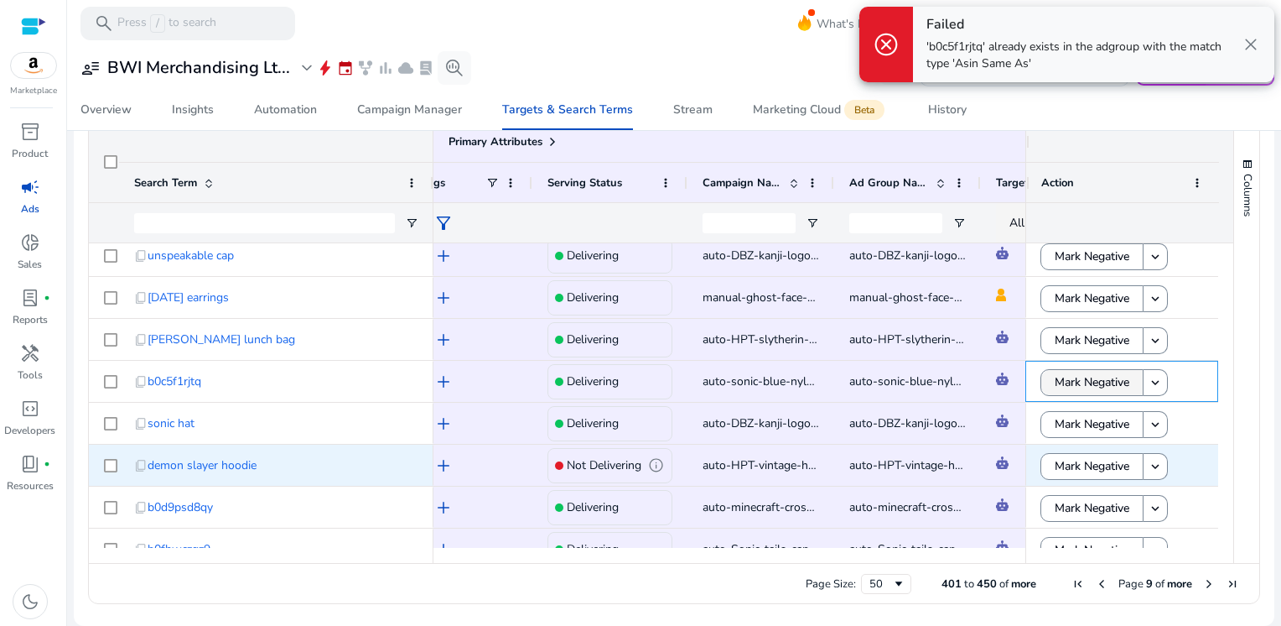
scroll to position [344, 0]
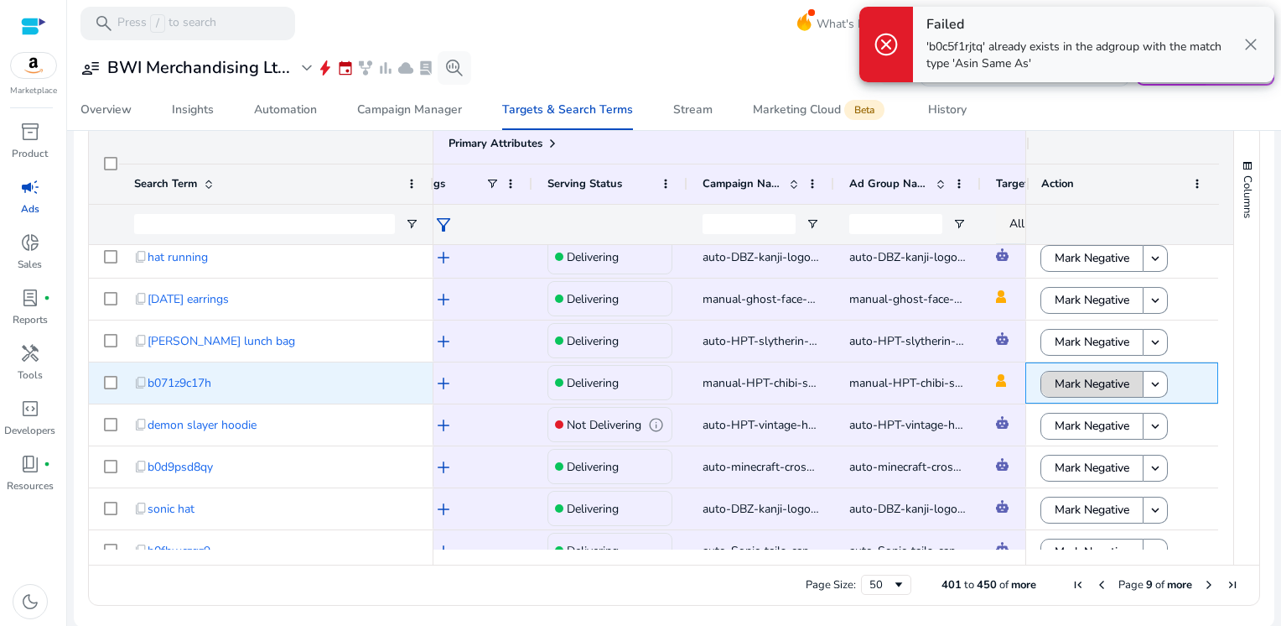
click at [1083, 392] on span "Mark Negative" at bounding box center [1092, 383] width 75 height 34
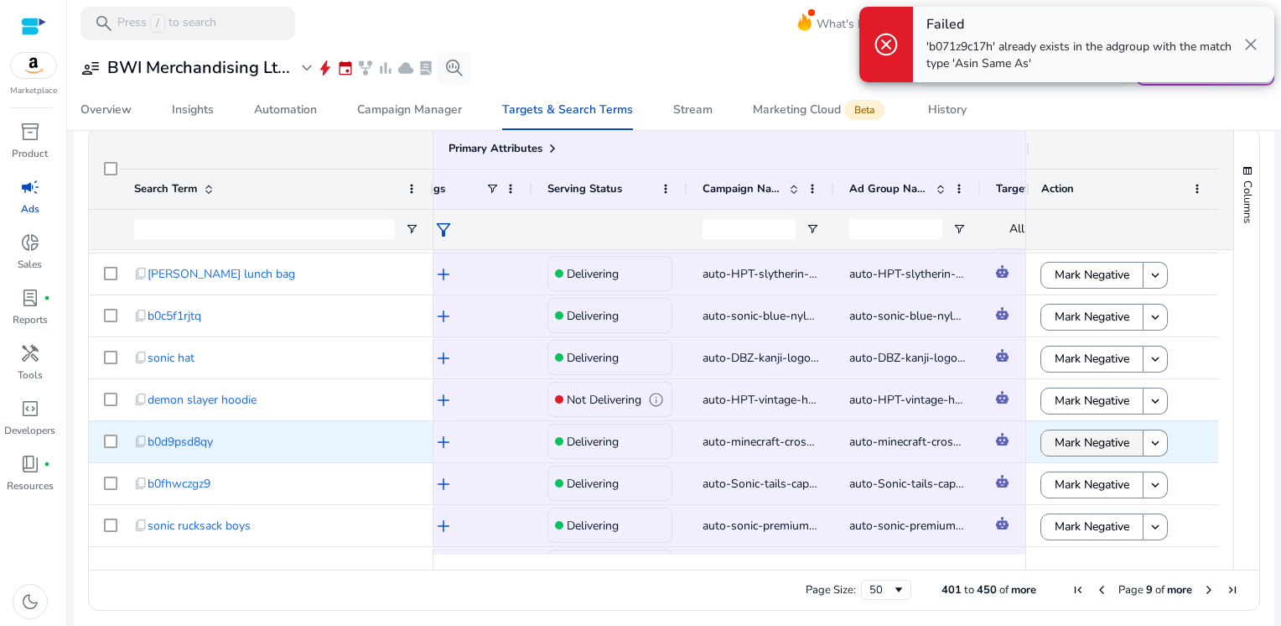
scroll to position [555, 0]
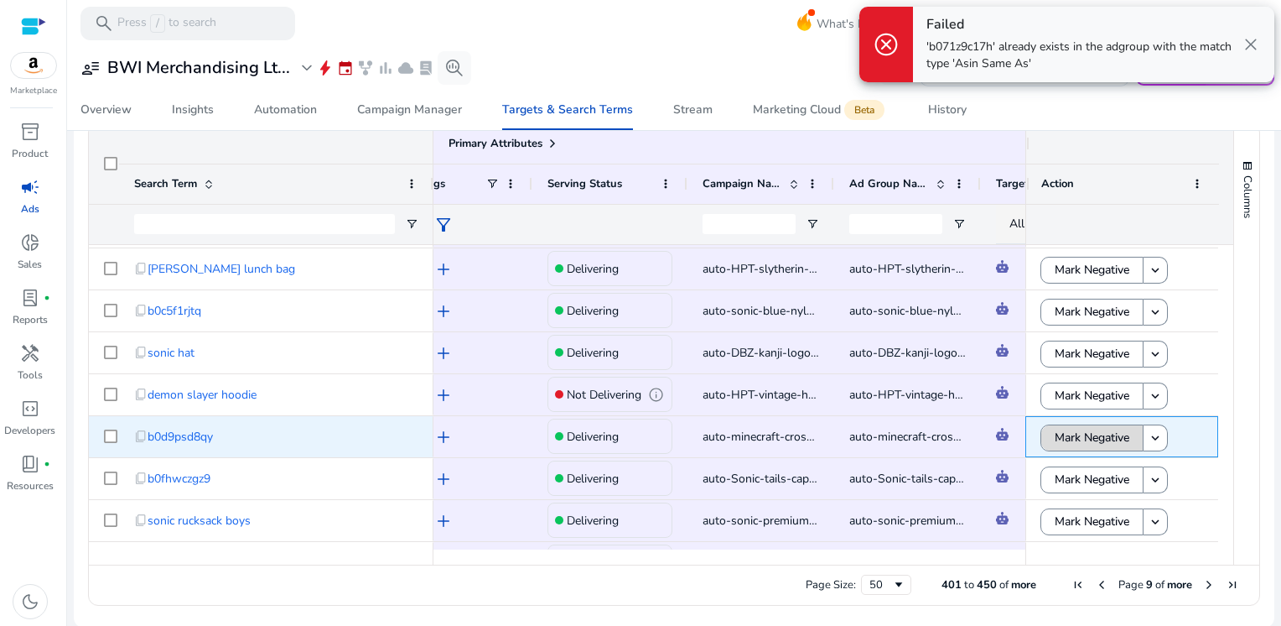
click at [1082, 449] on span "Mark Negative" at bounding box center [1092, 437] width 75 height 34
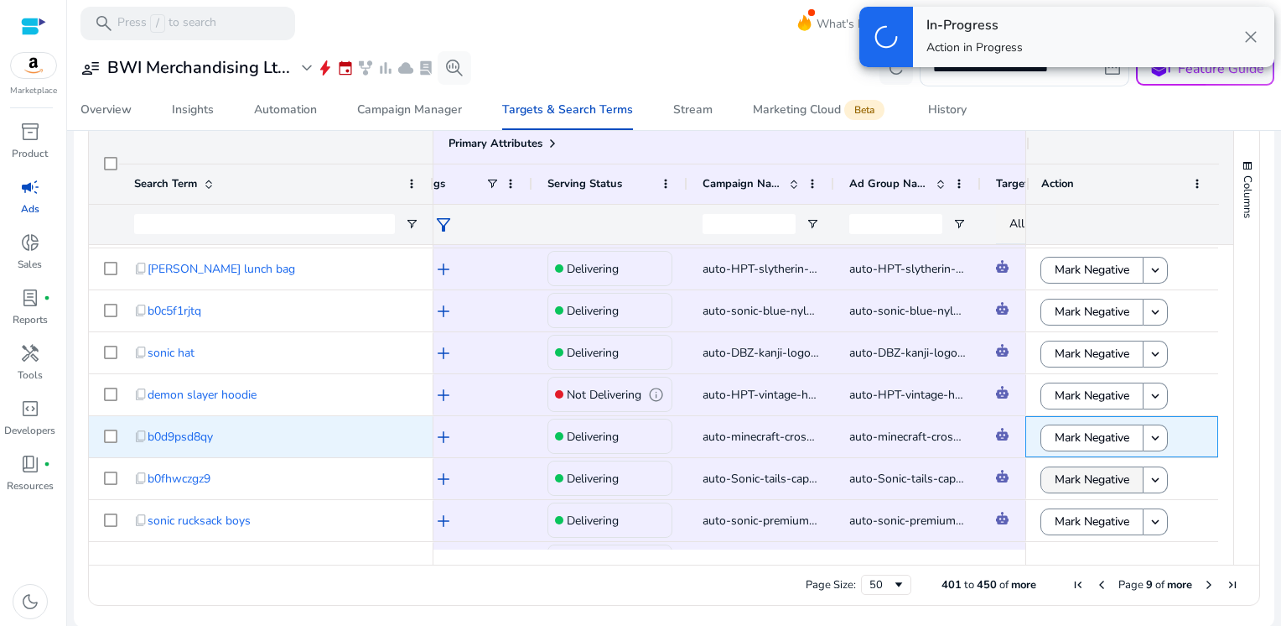
scroll to position [550, 0]
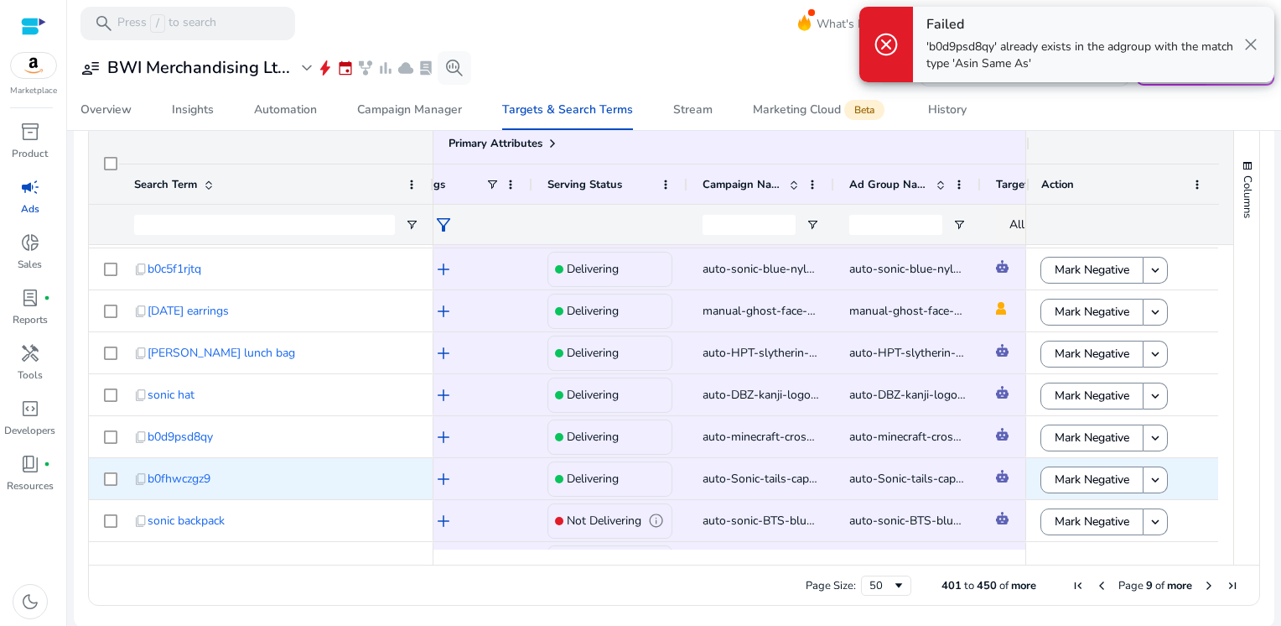
click at [1080, 484] on span "Mark Negative" at bounding box center [1092, 479] width 75 height 34
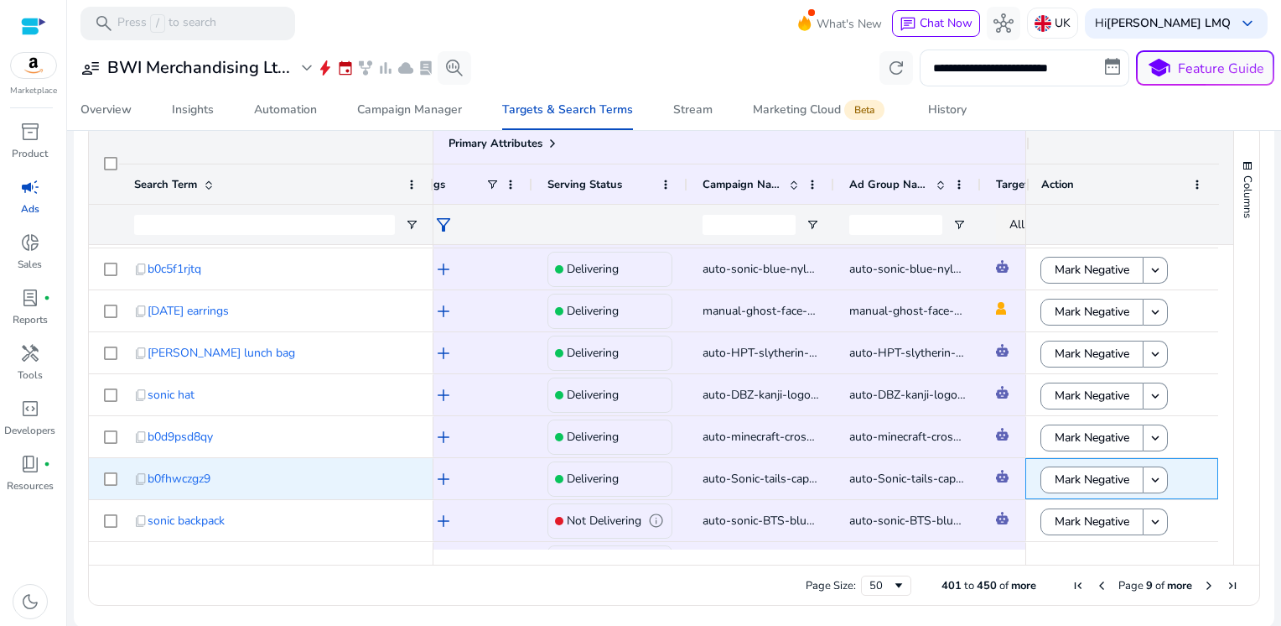
scroll to position [0, 0]
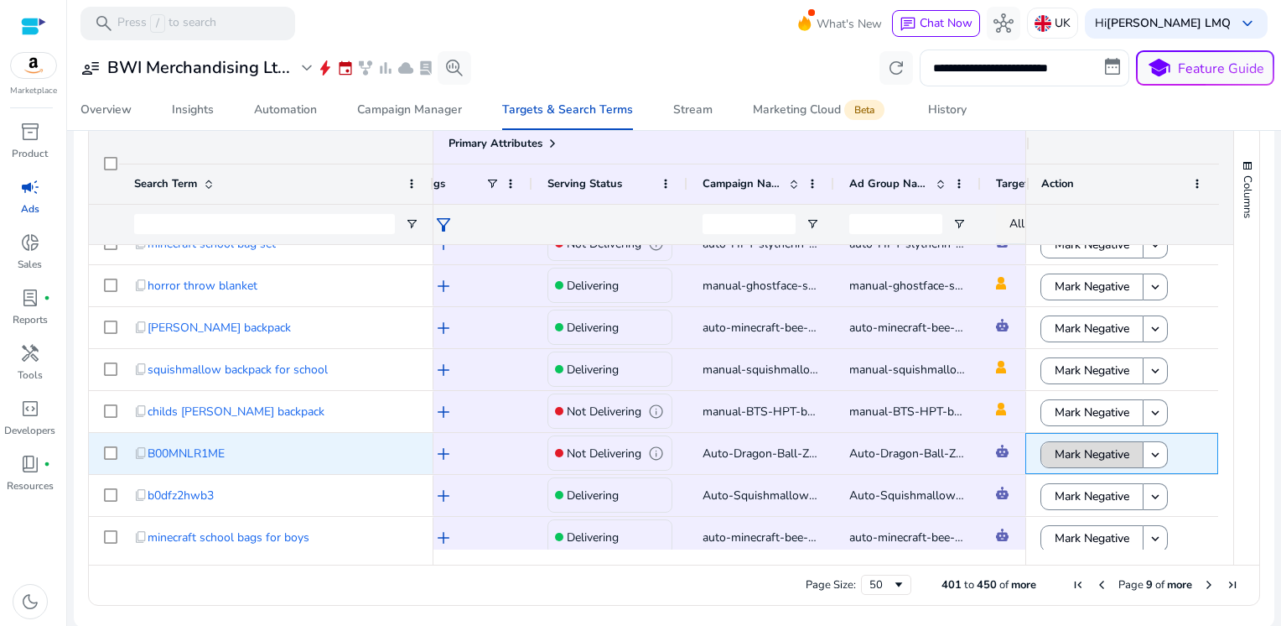
click at [1081, 457] on span "Mark Negative" at bounding box center [1092, 454] width 75 height 34
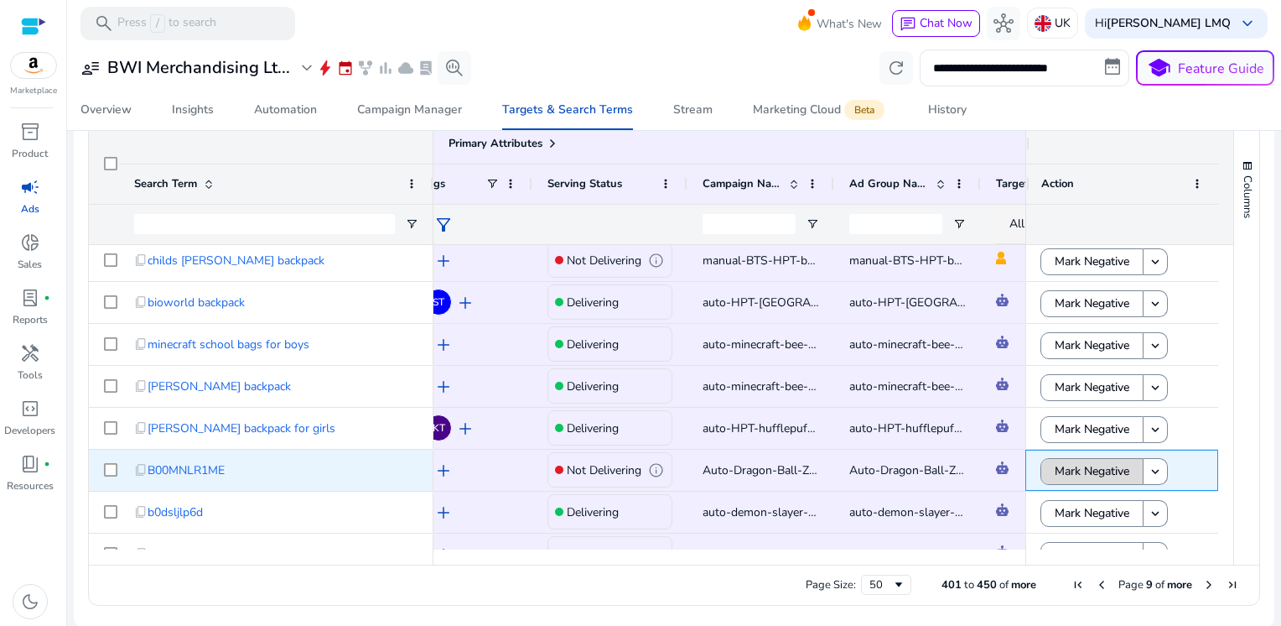
click at [1081, 462] on span "Mark Negative" at bounding box center [1092, 471] width 75 height 34
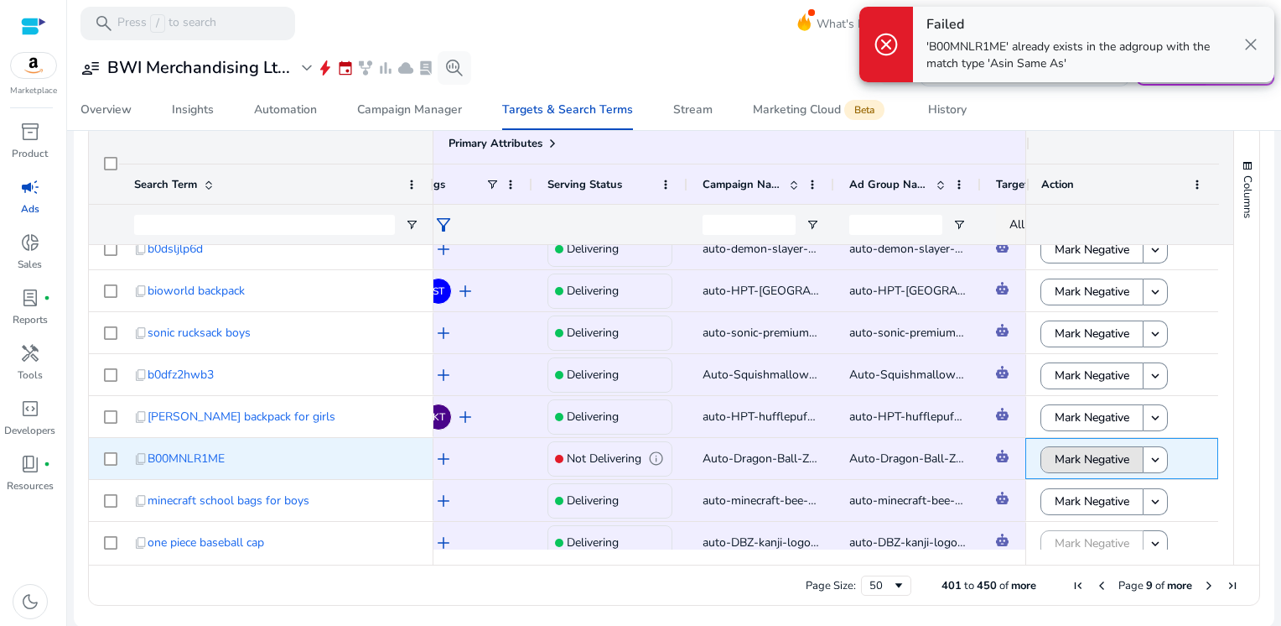
click at [1081, 462] on span "Mark Negative" at bounding box center [1092, 459] width 75 height 34
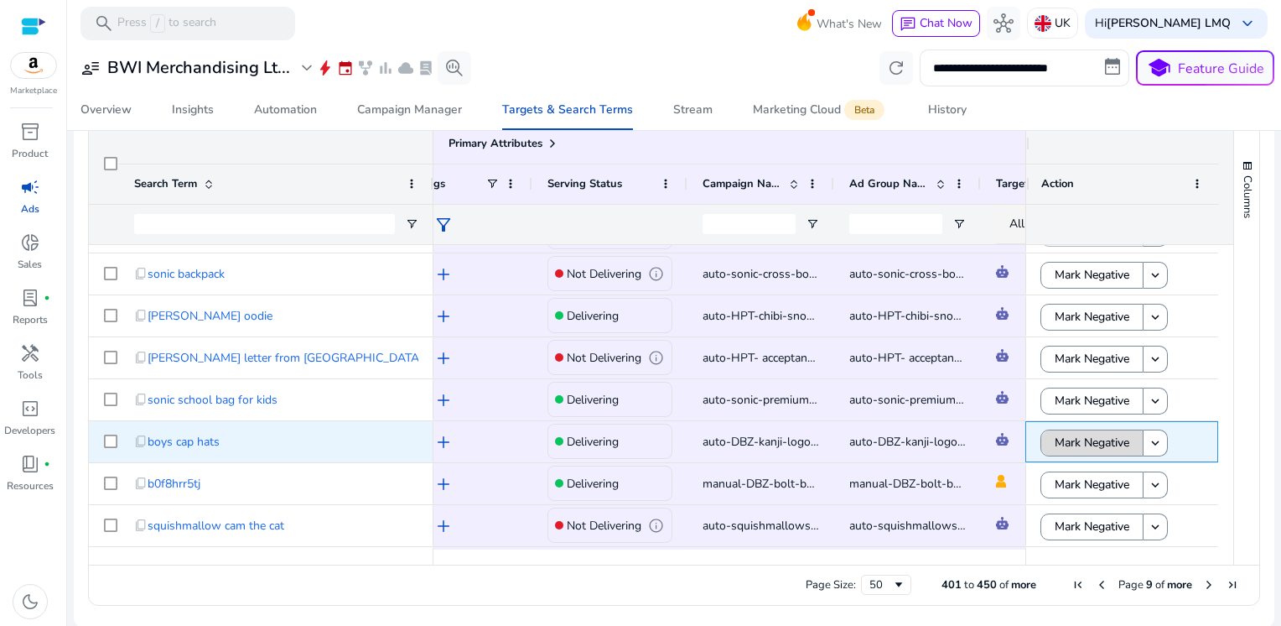
click at [1083, 444] on span "Mark Negative" at bounding box center [1092, 442] width 75 height 34
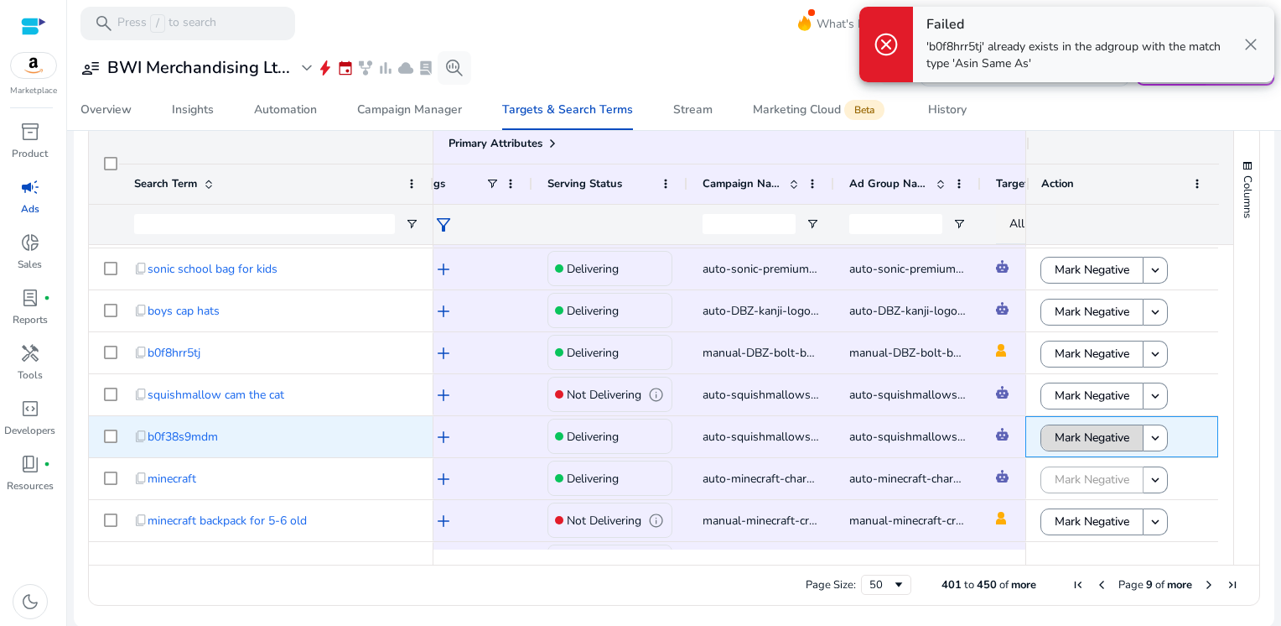
click at [1099, 431] on span "Mark Negative" at bounding box center [1092, 437] width 75 height 34
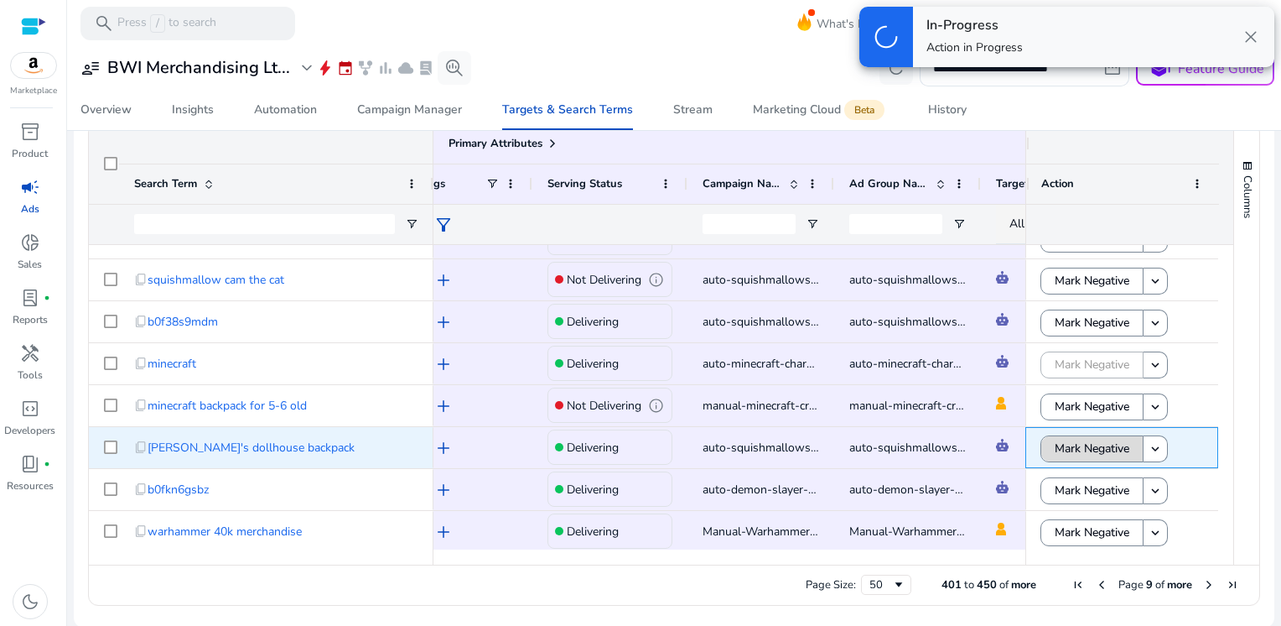
click at [1096, 439] on span "Mark Negative" at bounding box center [1092, 448] width 75 height 34
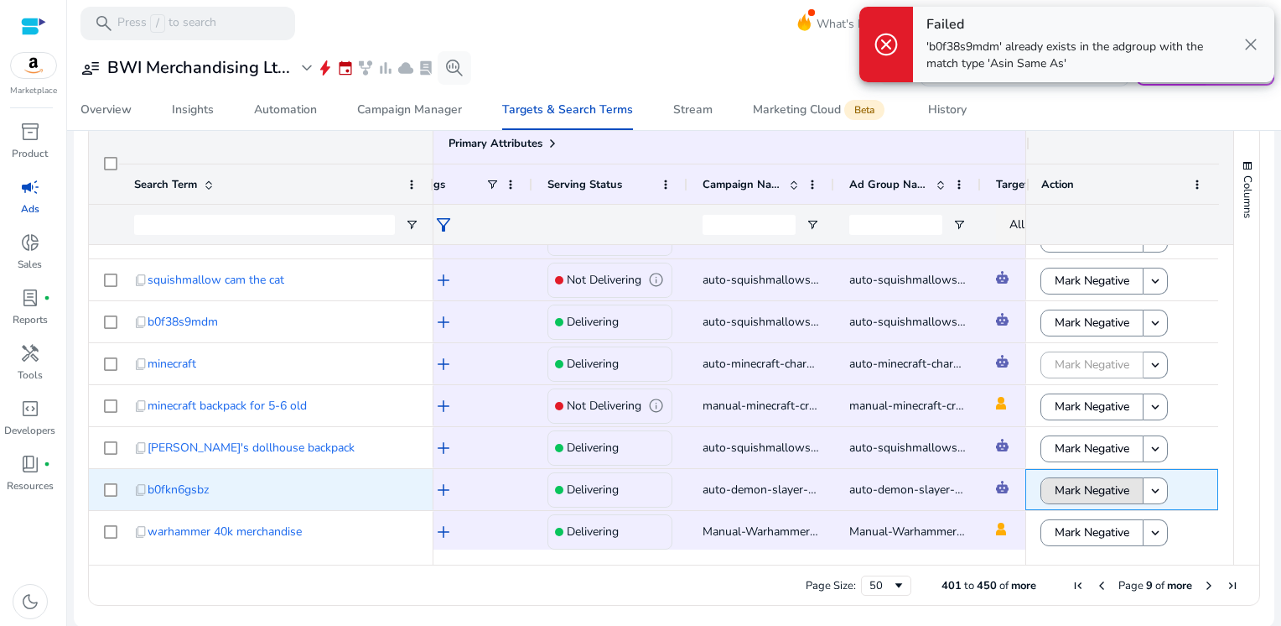
click at [1080, 492] on span "Mark Negative" at bounding box center [1092, 490] width 75 height 34
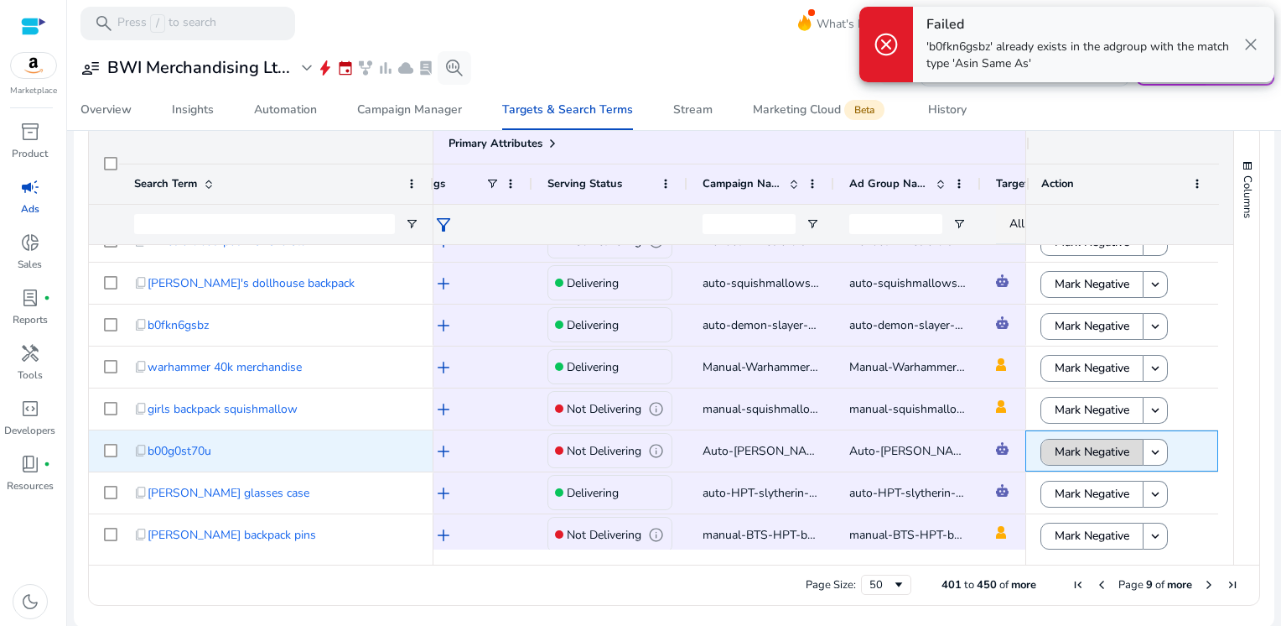
click at [1080, 450] on span "Mark Negative" at bounding box center [1092, 451] width 75 height 34
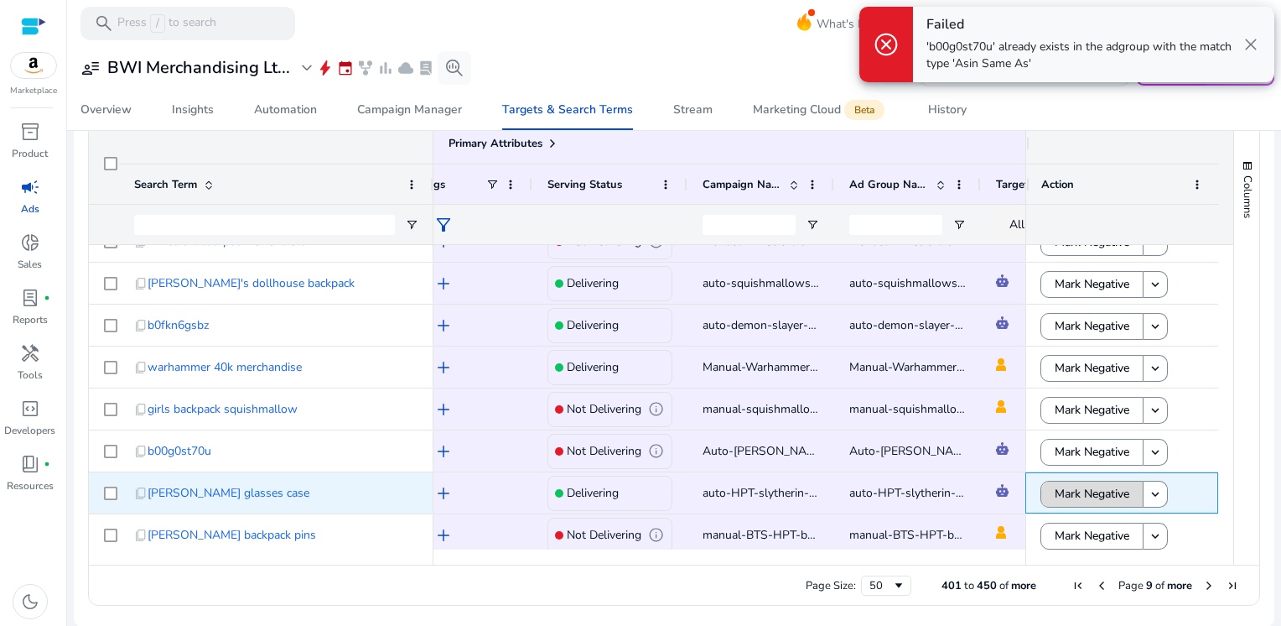
click at [1082, 495] on span "Mark Negative" at bounding box center [1092, 493] width 75 height 34
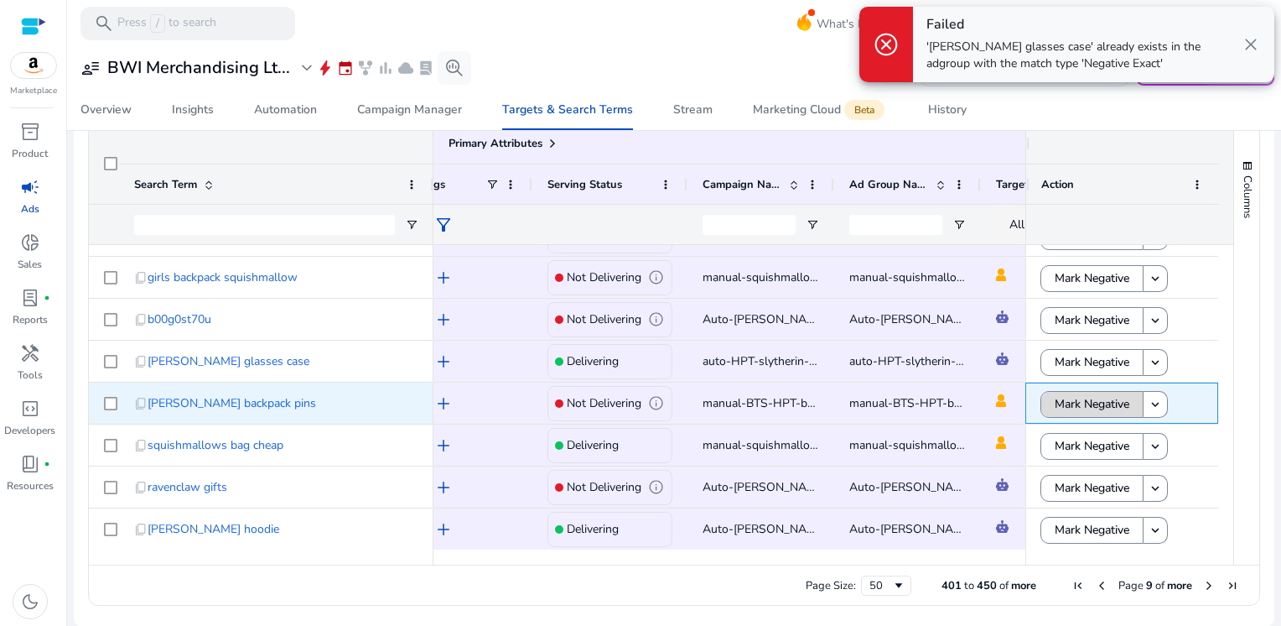
click at [1083, 406] on span "Mark Negative" at bounding box center [1092, 404] width 75 height 34
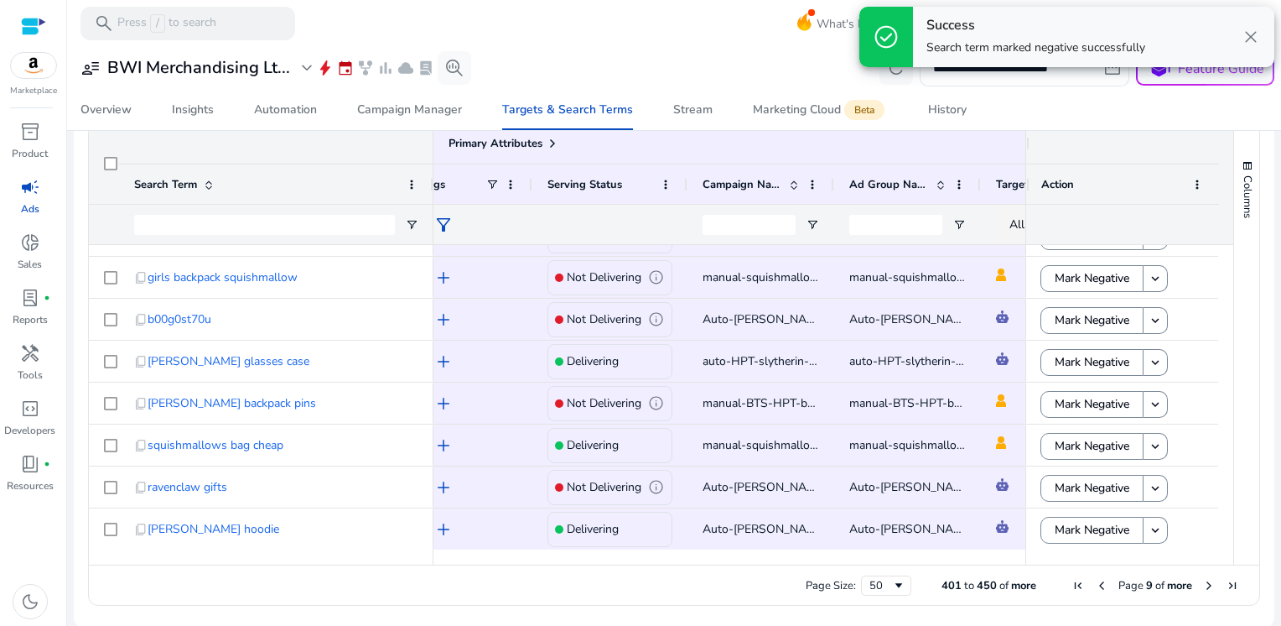
click at [1203, 582] on span "Next Page" at bounding box center [1209, 585] width 13 height 13
